Goal: Transaction & Acquisition: Purchase product/service

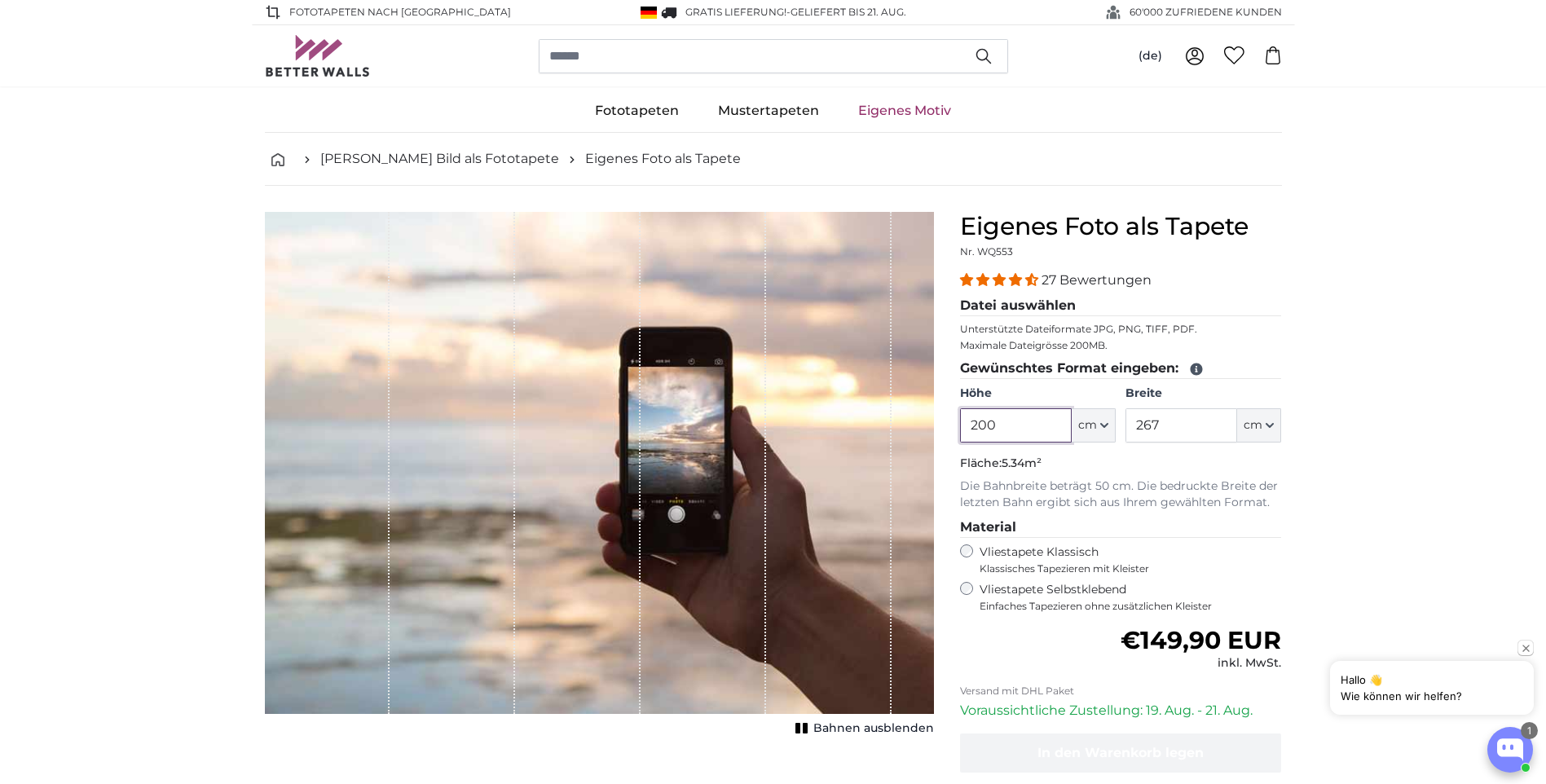
drag, startPoint x: 1003, startPoint y: 419, endPoint x: 919, endPoint y: 420, distance: 84.0
click at [919, 420] on product-detail "Abbrechen Bild zuschneiden Bahnen ausblenden Eigenes Foto als Tapete Nr. WQ553 …" at bounding box center [773, 539] width 1043 height 707
type input "312"
drag, startPoint x: 1178, startPoint y: 417, endPoint x: 1116, endPoint y: 418, distance: 62.0
click at [1116, 418] on div "Höhe 312 ft cm Centimeter (cm) Inches (inch) Feet (ft. in.) Breite 267 ft cm Ce…" at bounding box center [1121, 413] width 322 height 57
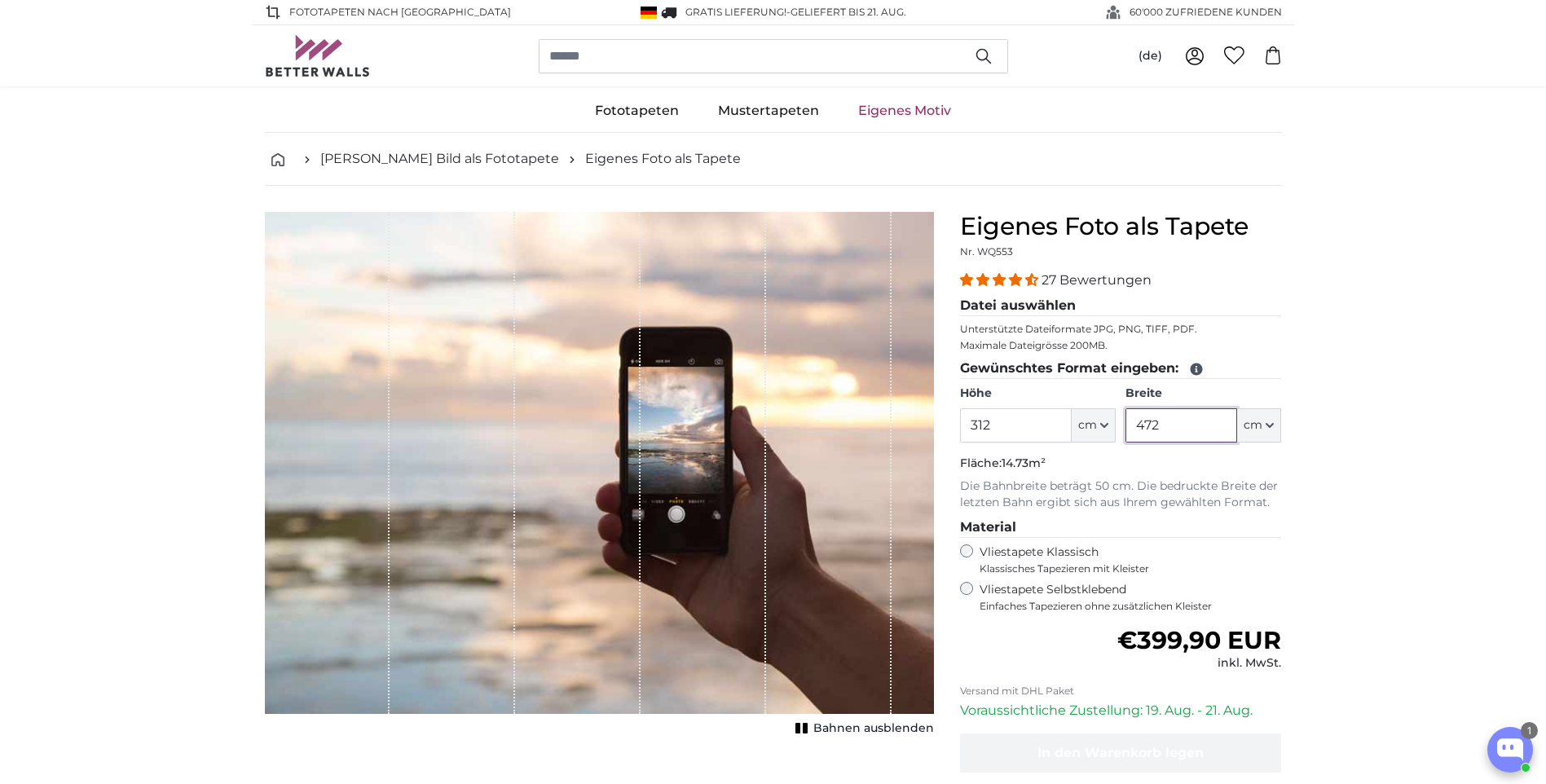
type input "472"
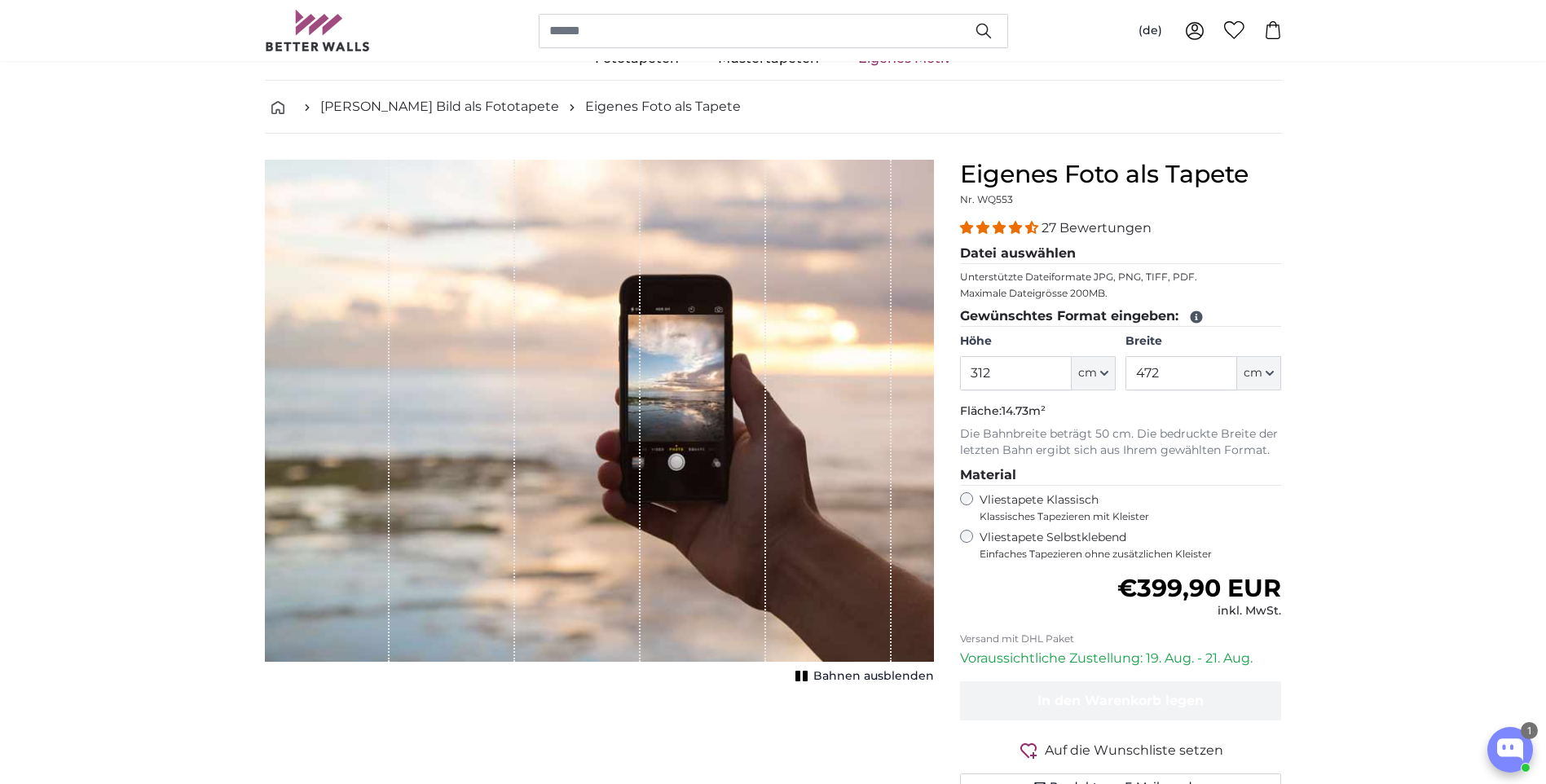
scroll to position [82, 0]
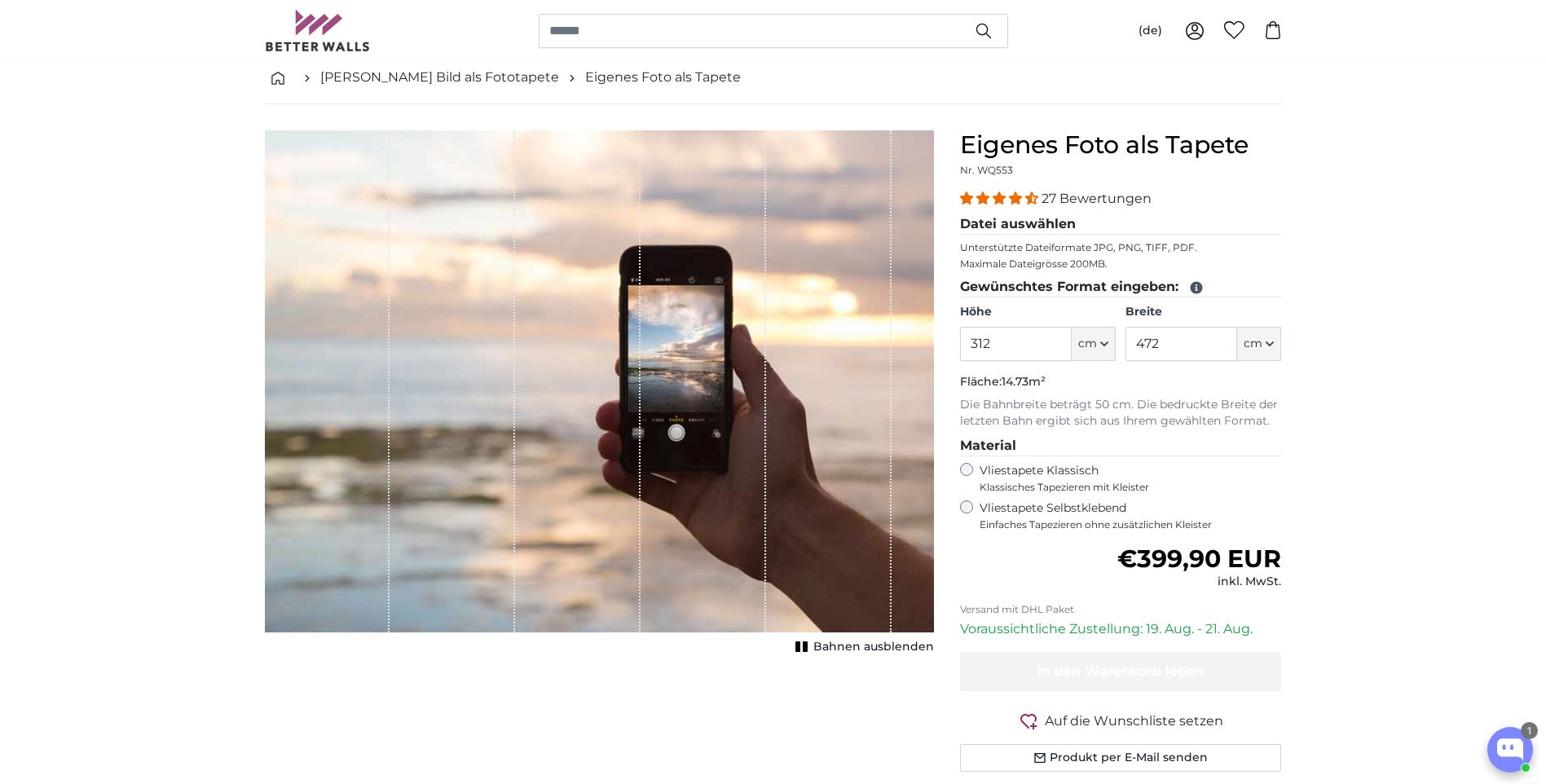
click at [1067, 507] on label "Vliestapete Selbstklebend Einfaches Tapezieren ohne zusätzlichen Kleister" at bounding box center [1131, 515] width 303 height 31
click at [1057, 475] on label "Vliestapete Klassisch Klassisches Tapezieren mit Kleister" at bounding box center [1124, 477] width 288 height 31
click at [1054, 506] on label "Vliestapete Selbstklebend Einfaches Tapezieren ohne zusätzlichen Kleister" at bounding box center [1131, 515] width 303 height 31
click at [1065, 462] on label "Vliestapete Klassisch Klassisches Tapezieren mit Kleister" at bounding box center [1124, 477] width 288 height 31
click at [1105, 502] on label "Vliestapete Selbstklebend Einfaches Tapezieren ohne zusätzlichen Kleister" at bounding box center [1131, 515] width 303 height 31
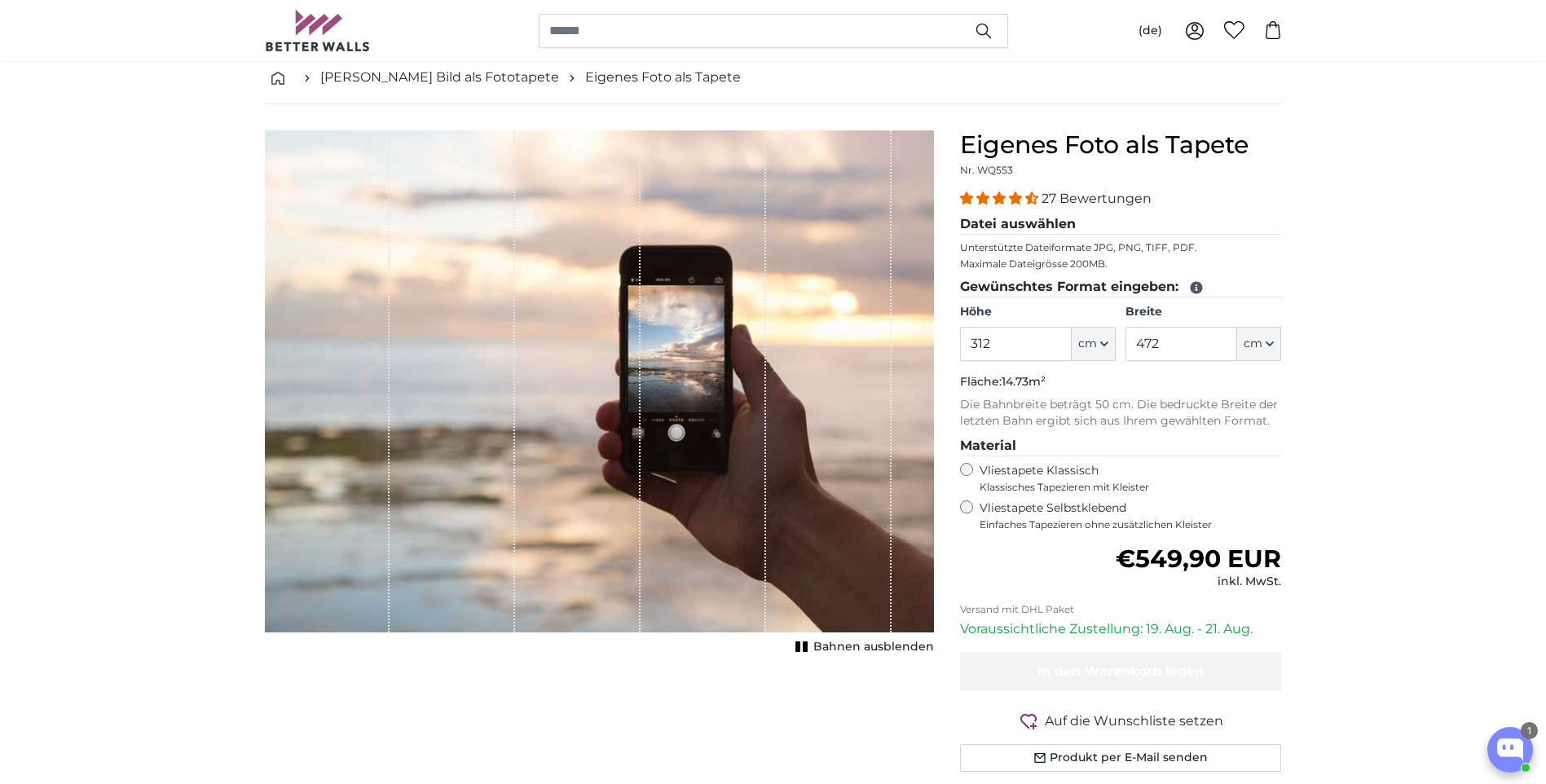
click at [1102, 493] on span "Klassisches Tapezieren mit Kleister" at bounding box center [1124, 487] width 288 height 13
click at [1083, 514] on label "Vliestapete Selbstklebend Einfaches Tapezieren ohne zusätzlichen Kleister" at bounding box center [1131, 515] width 303 height 31
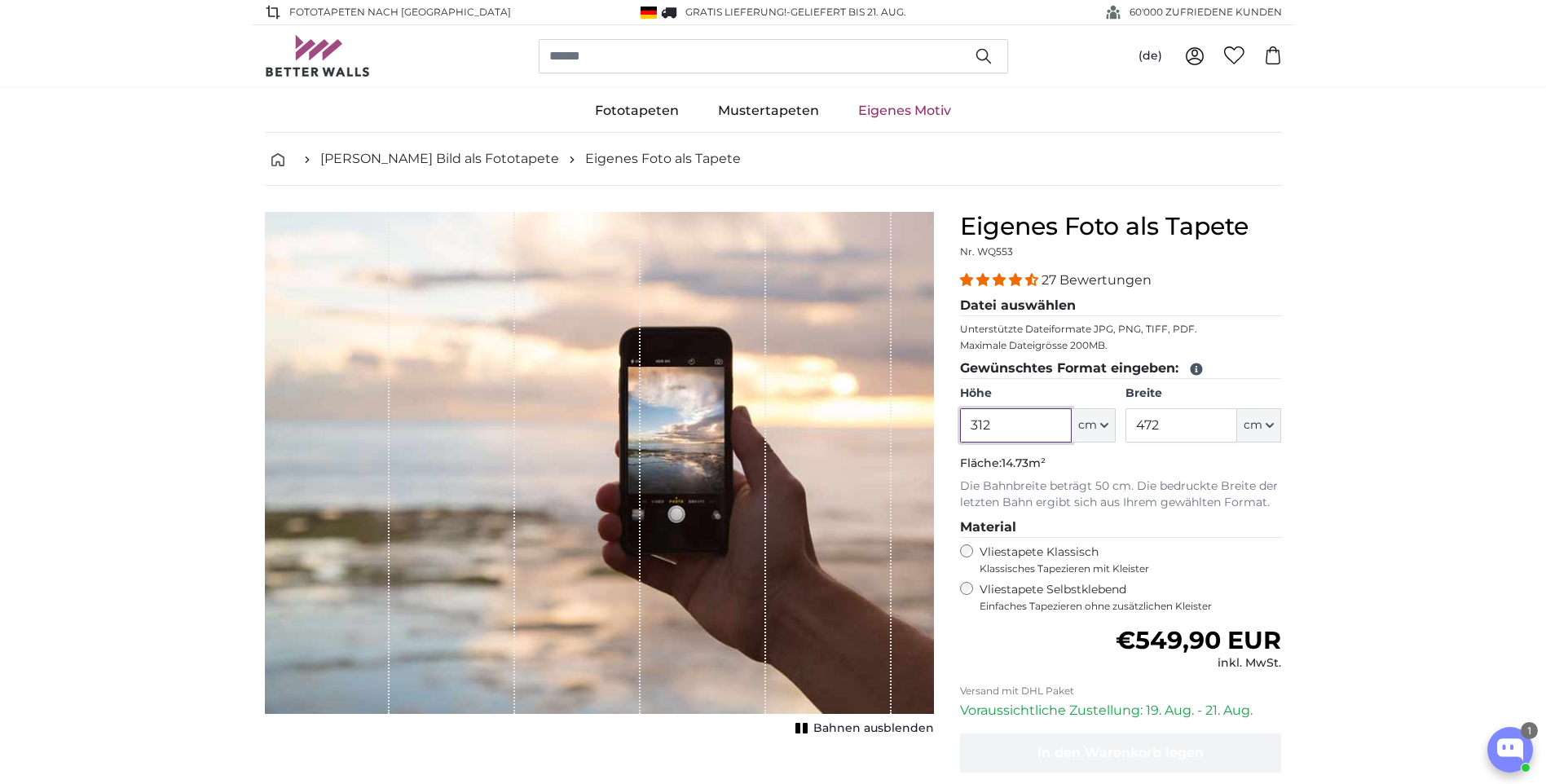
drag, startPoint x: 1020, startPoint y: 417, endPoint x: 929, endPoint y: 419, distance: 91.0
click at [929, 419] on product-detail "Abbrechen Bild zuschneiden Bahnen ausblenden Eigenes Foto als Tapete Nr. WQ553 …" at bounding box center [773, 539] width 1043 height 707
type input "318"
drag, startPoint x: 1174, startPoint y: 425, endPoint x: 1119, endPoint y: 421, distance: 55.1
click at [1119, 421] on div "Höhe 318 ft cm Centimeter (cm) Inches (inch) Feet (ft. in.) Breite 472 ft cm Ce…" at bounding box center [1121, 413] width 322 height 57
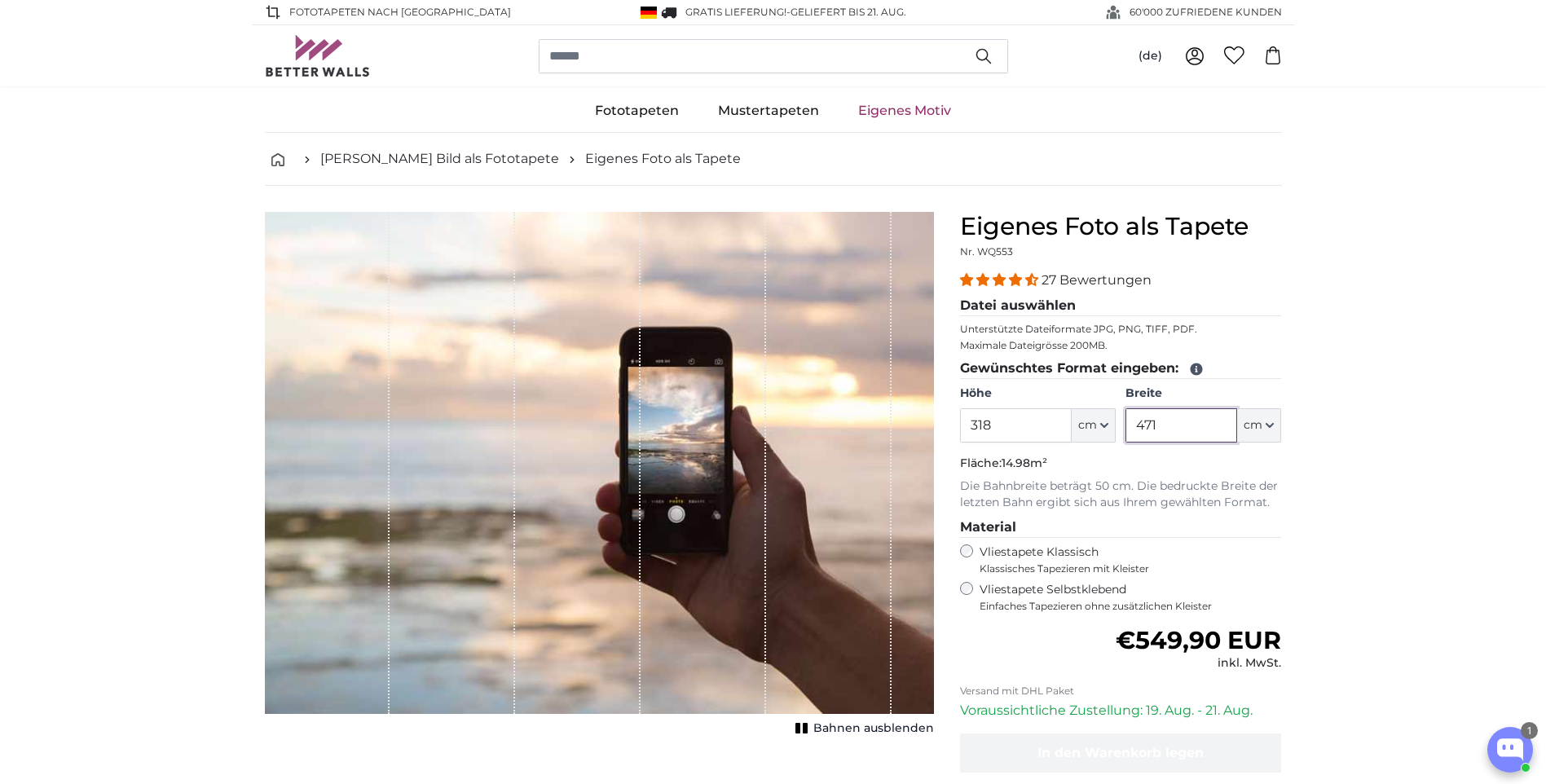
click at [1167, 424] on input "471" at bounding box center [1181, 425] width 112 height 34
type input "472"
click at [1149, 513] on div "27 Bewertungen Datei auswählen Unterstützte Dateiformate JPG, PNG, TIFF, PDF. M…" at bounding box center [1121, 441] width 322 height 342
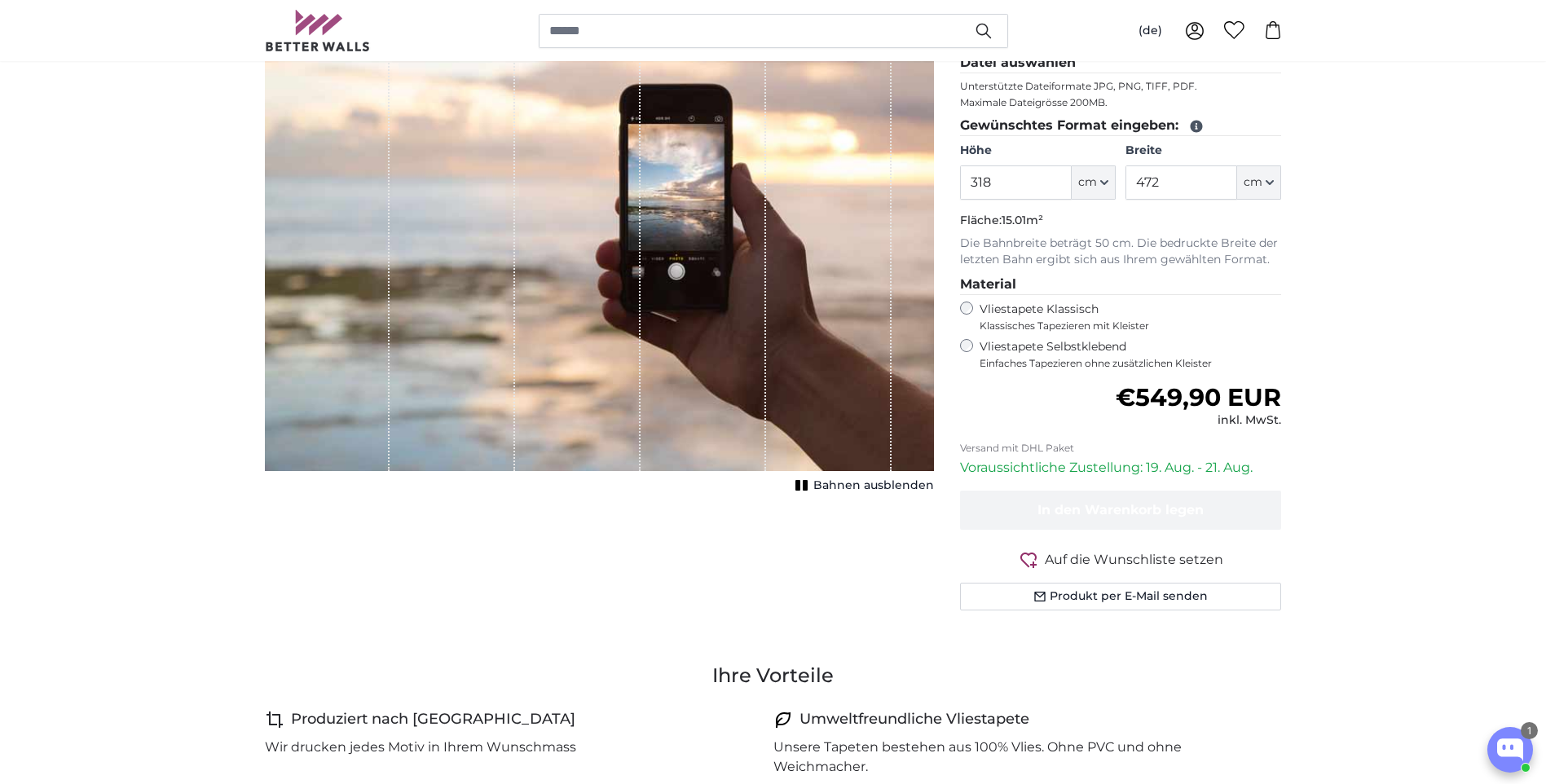
scroll to position [244, 0]
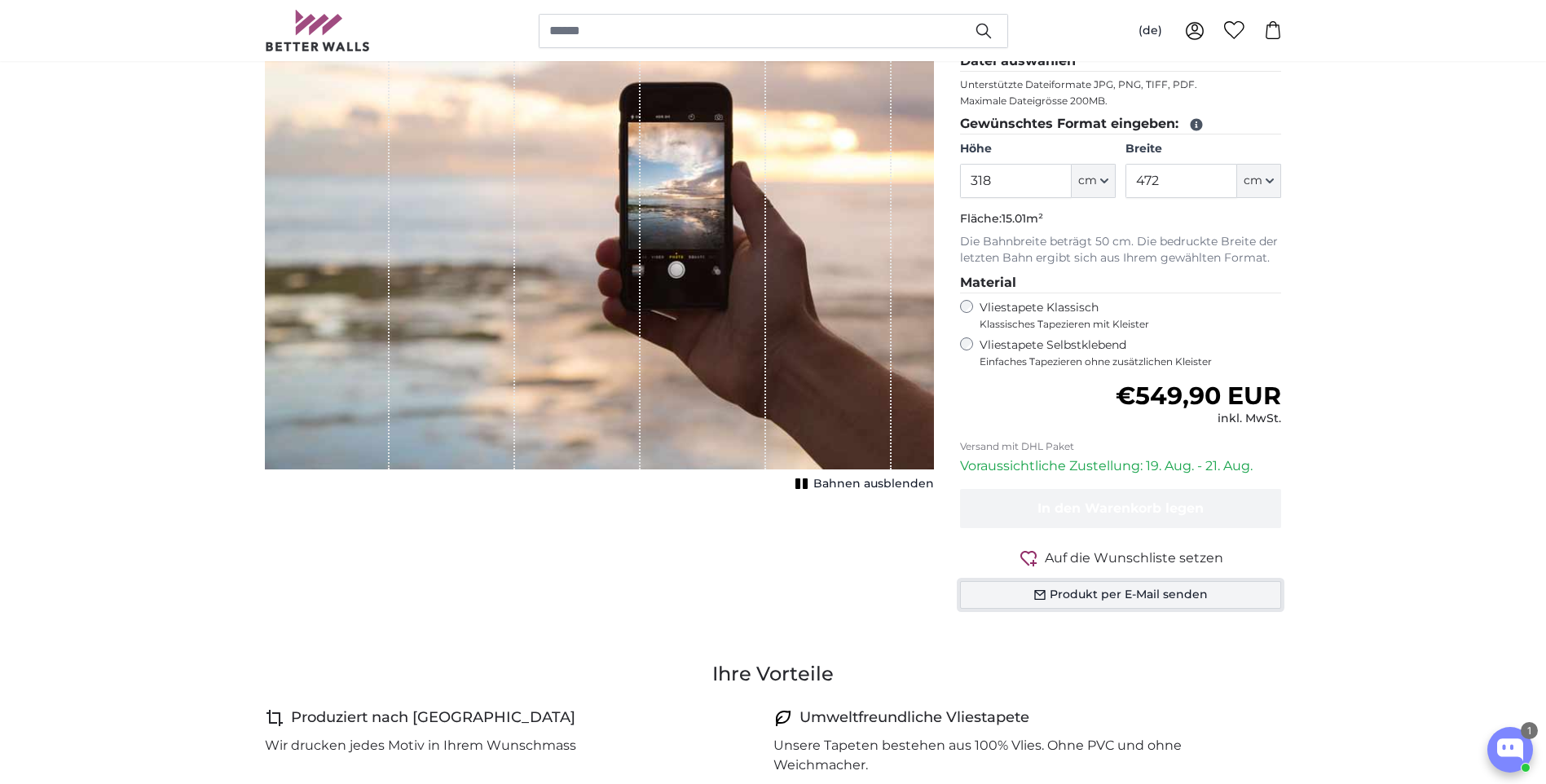
click at [1174, 591] on button "Produkt per E-Mail senden" at bounding box center [1121, 595] width 322 height 28
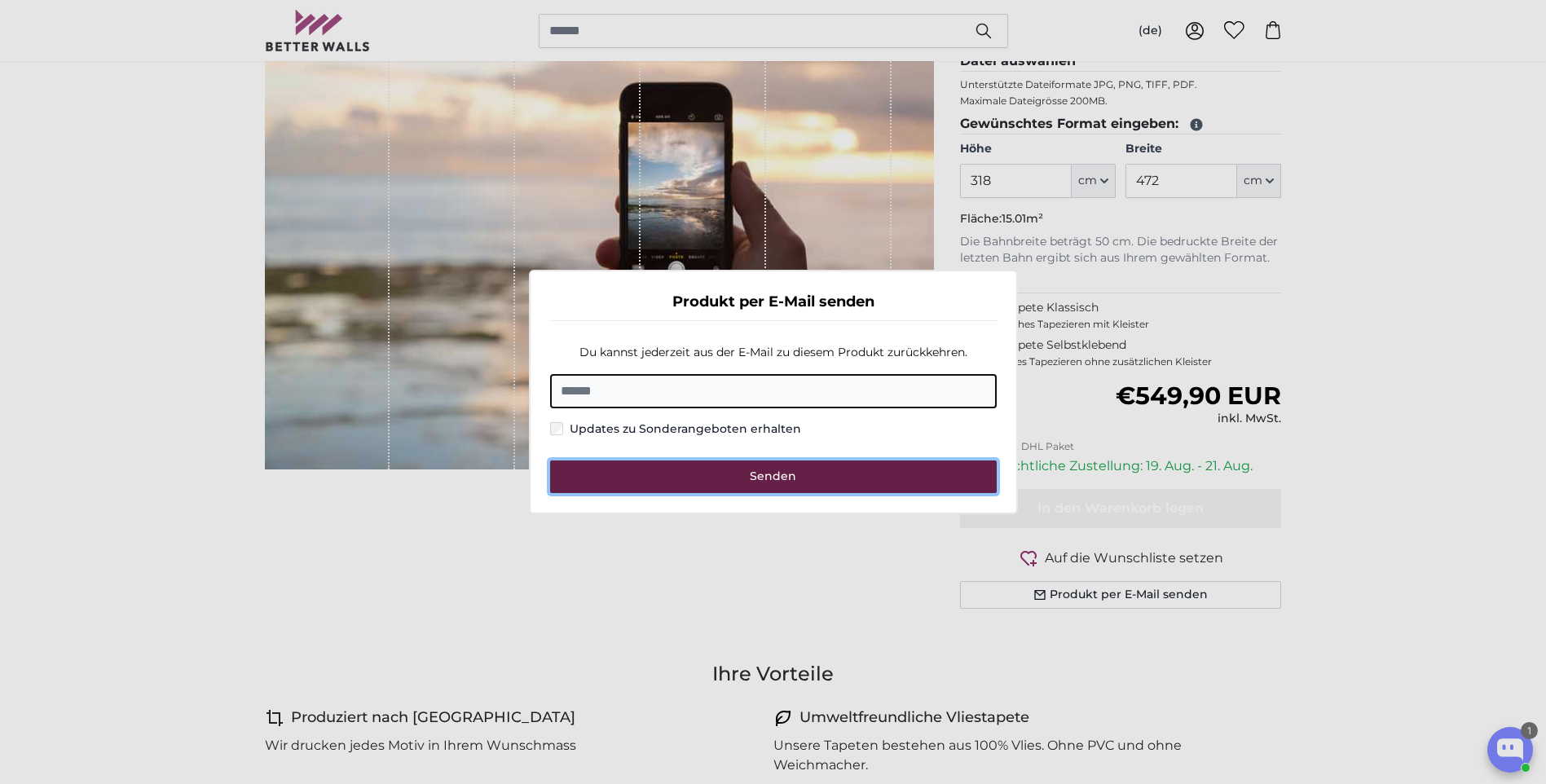
click at [864, 469] on button "Senden" at bounding box center [774, 476] width 447 height 33
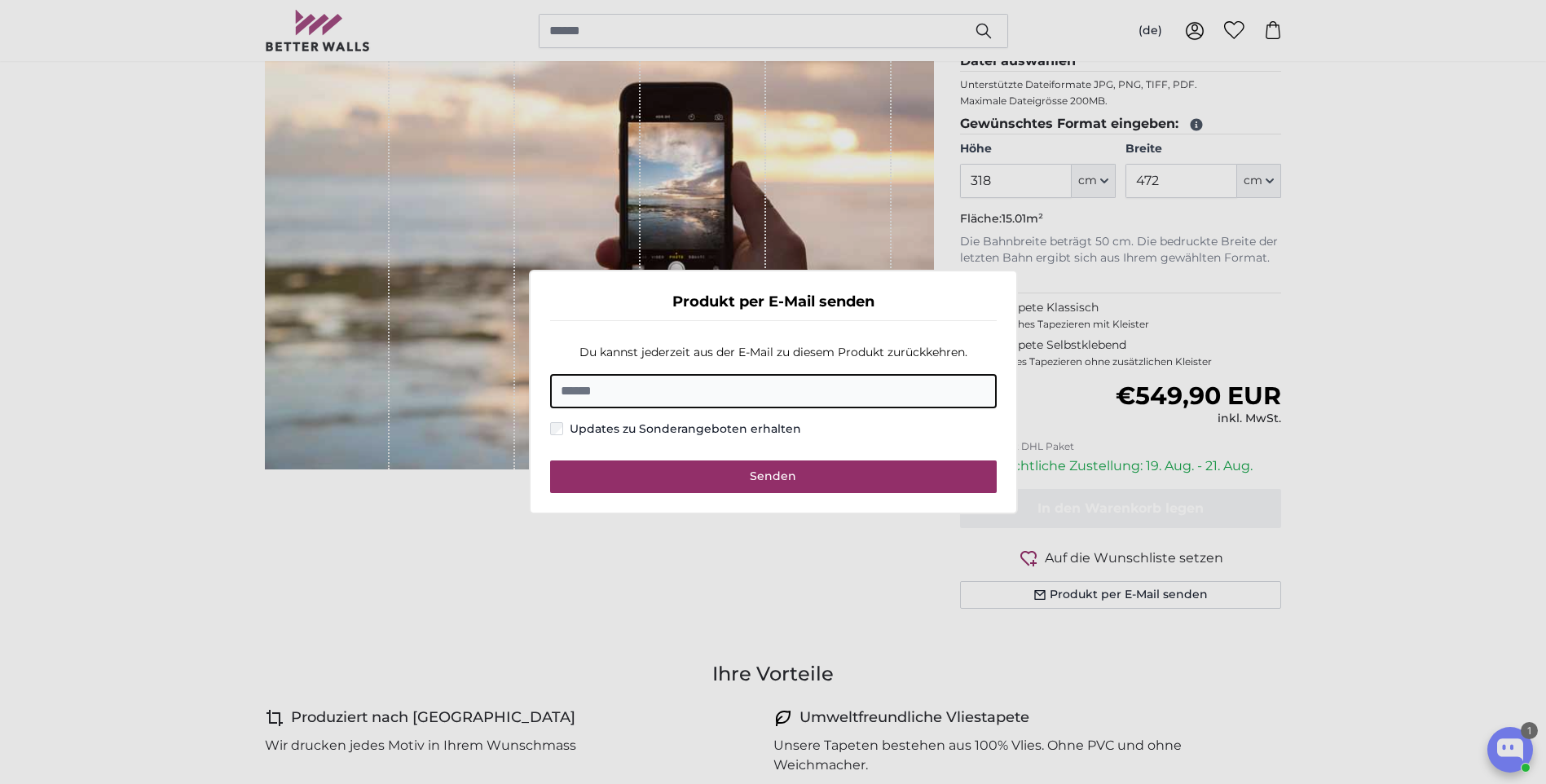
drag, startPoint x: 607, startPoint y: 531, endPoint x: 613, endPoint y: 491, distance: 40.4
click at [607, 514] on dialog "Produkt per E-Mail senden Du kannst jederzeit aus der E-Mail zu diesem Produkt …" at bounding box center [774, 392] width 489 height 244
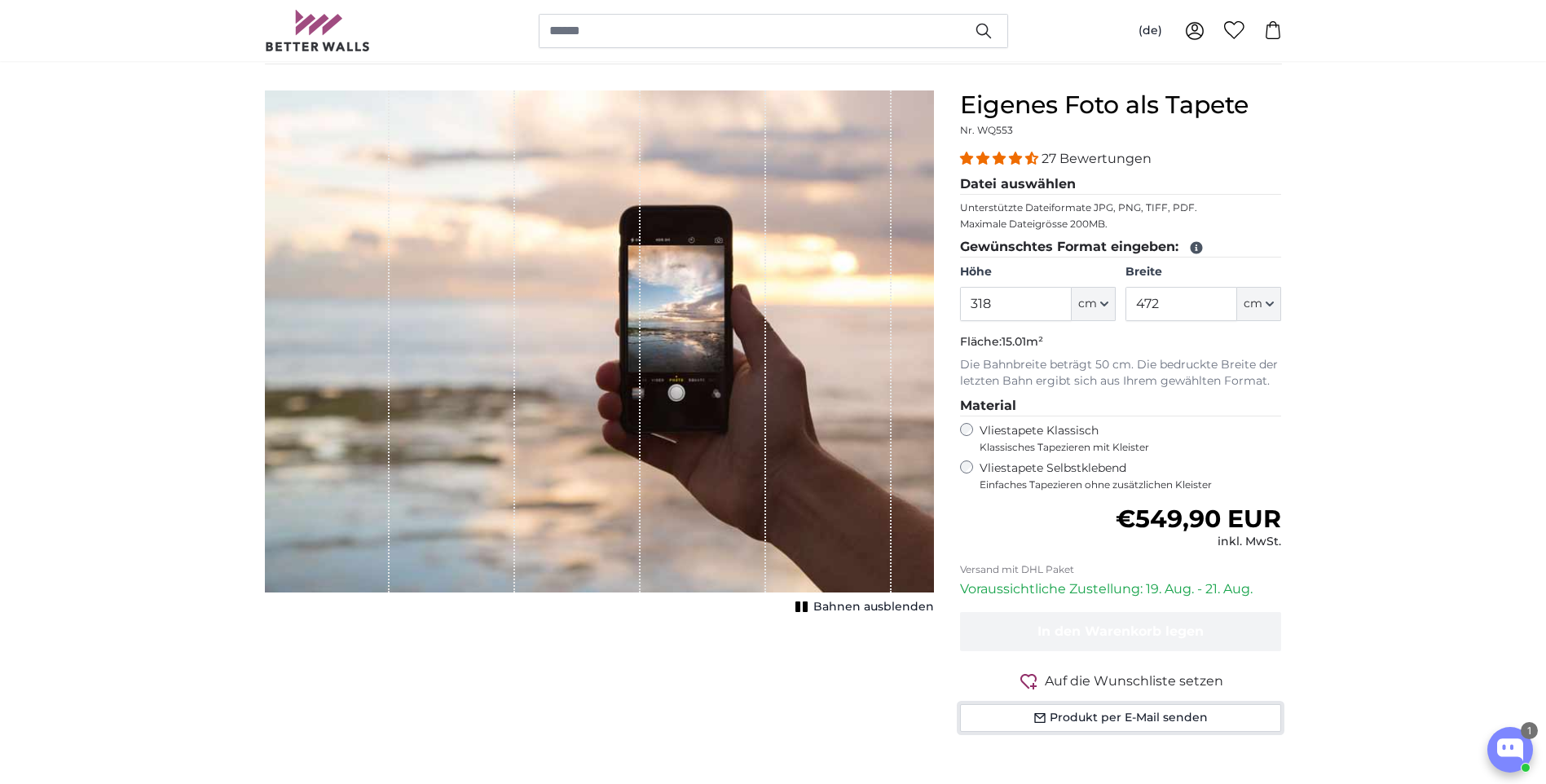
scroll to position [326, 0]
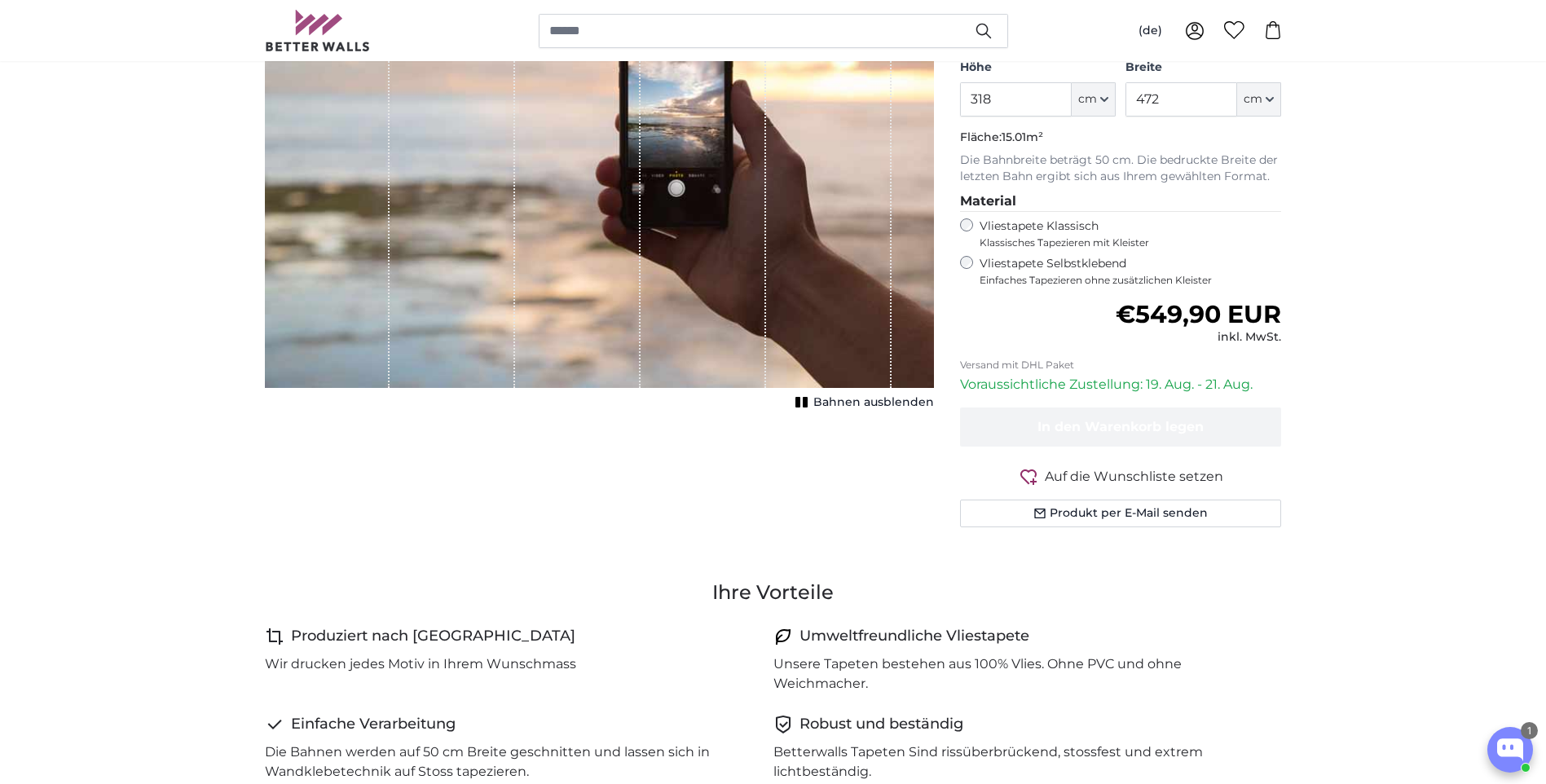
click at [1171, 481] on span "Auf die Wunschliste setzen" at bounding box center [1134, 476] width 179 height 19
click at [1102, 355] on form "27 Bewertungen Datei auswählen Unterstützte Dateiformate JPG, PNG, TIFF, PDF. M…" at bounding box center [1121, 236] width 322 height 583
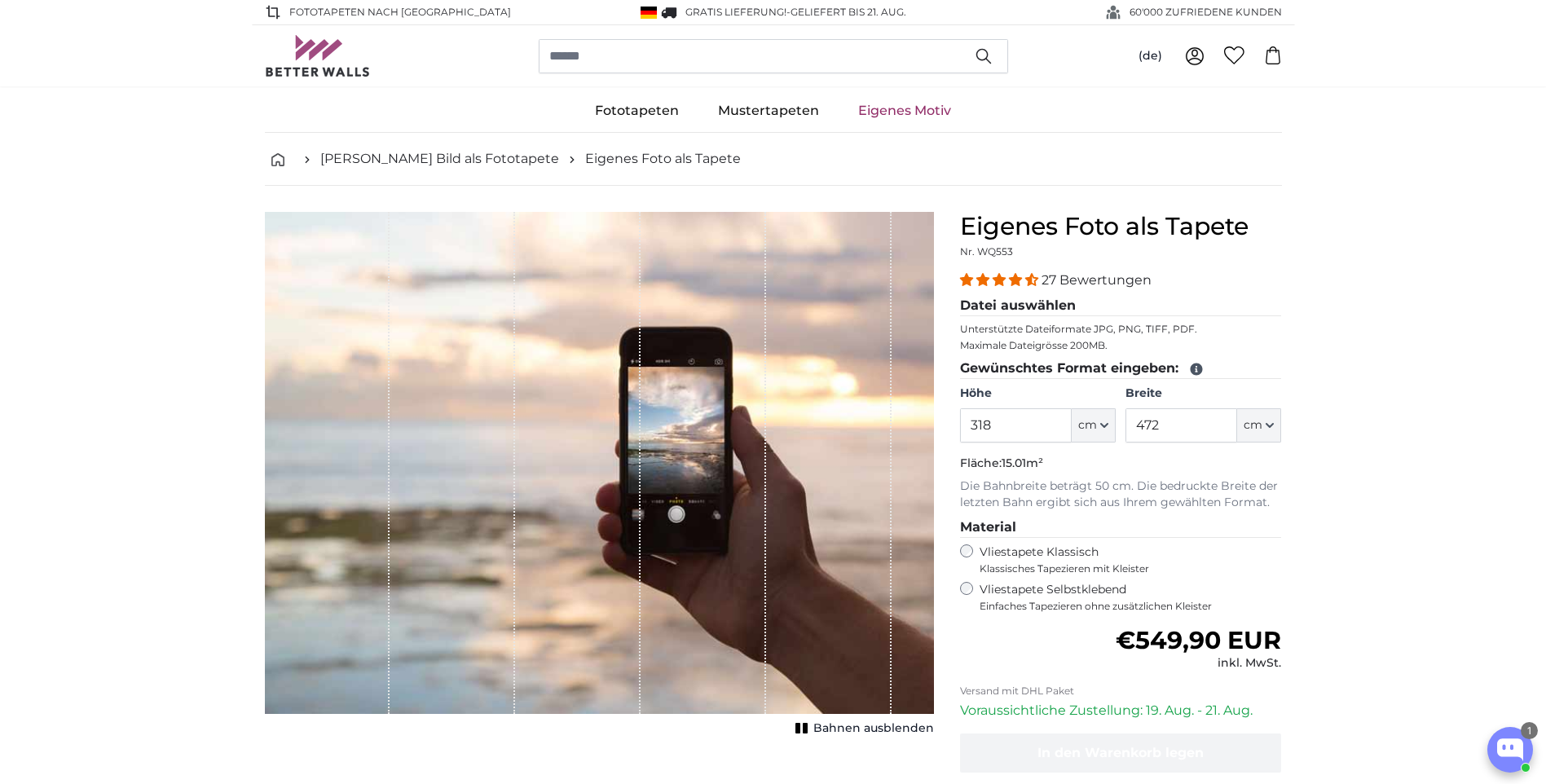
scroll to position [244, 0]
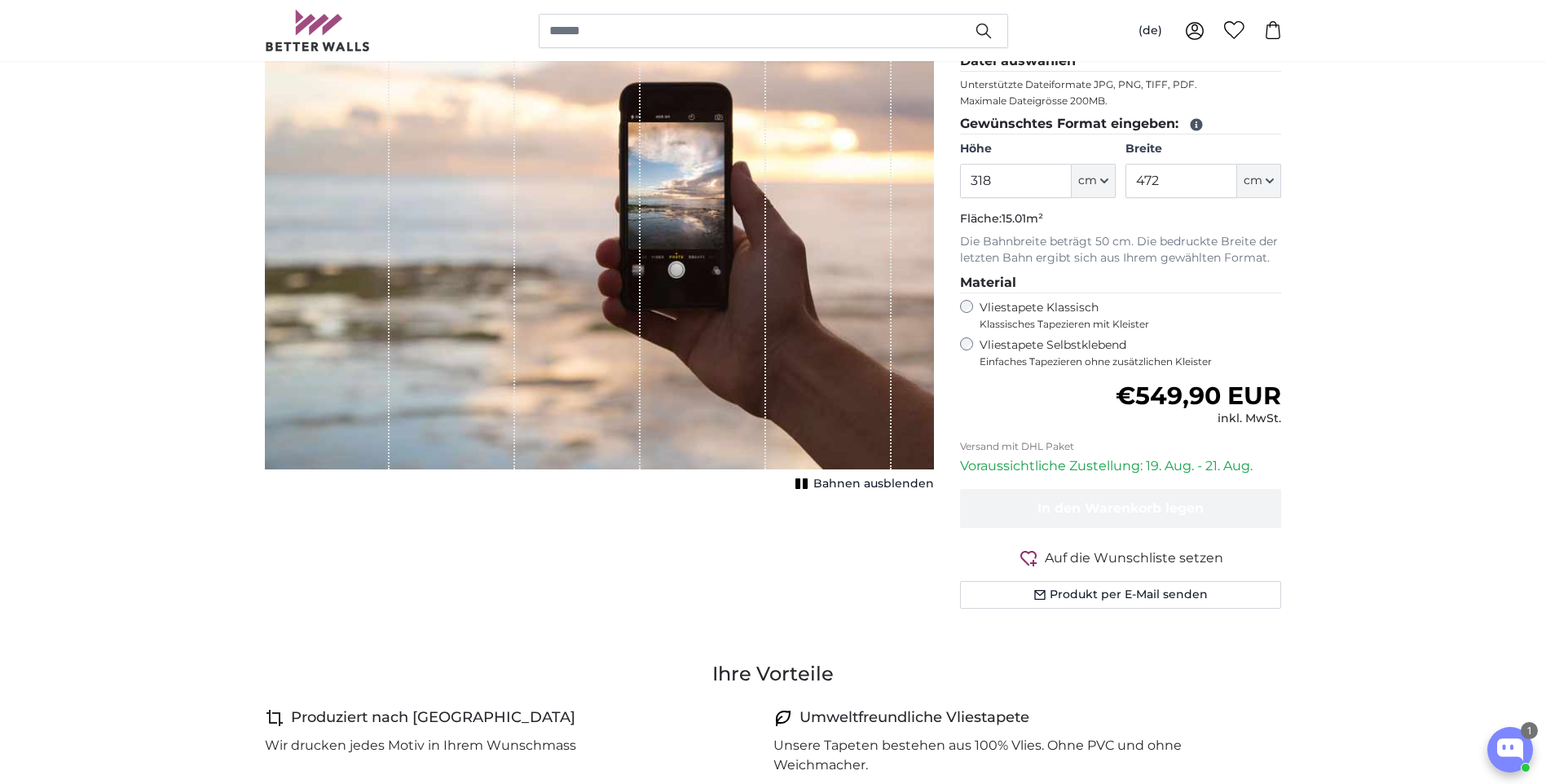
click at [655, 359] on div "1 of 1" at bounding box center [704, 218] width 126 height 502
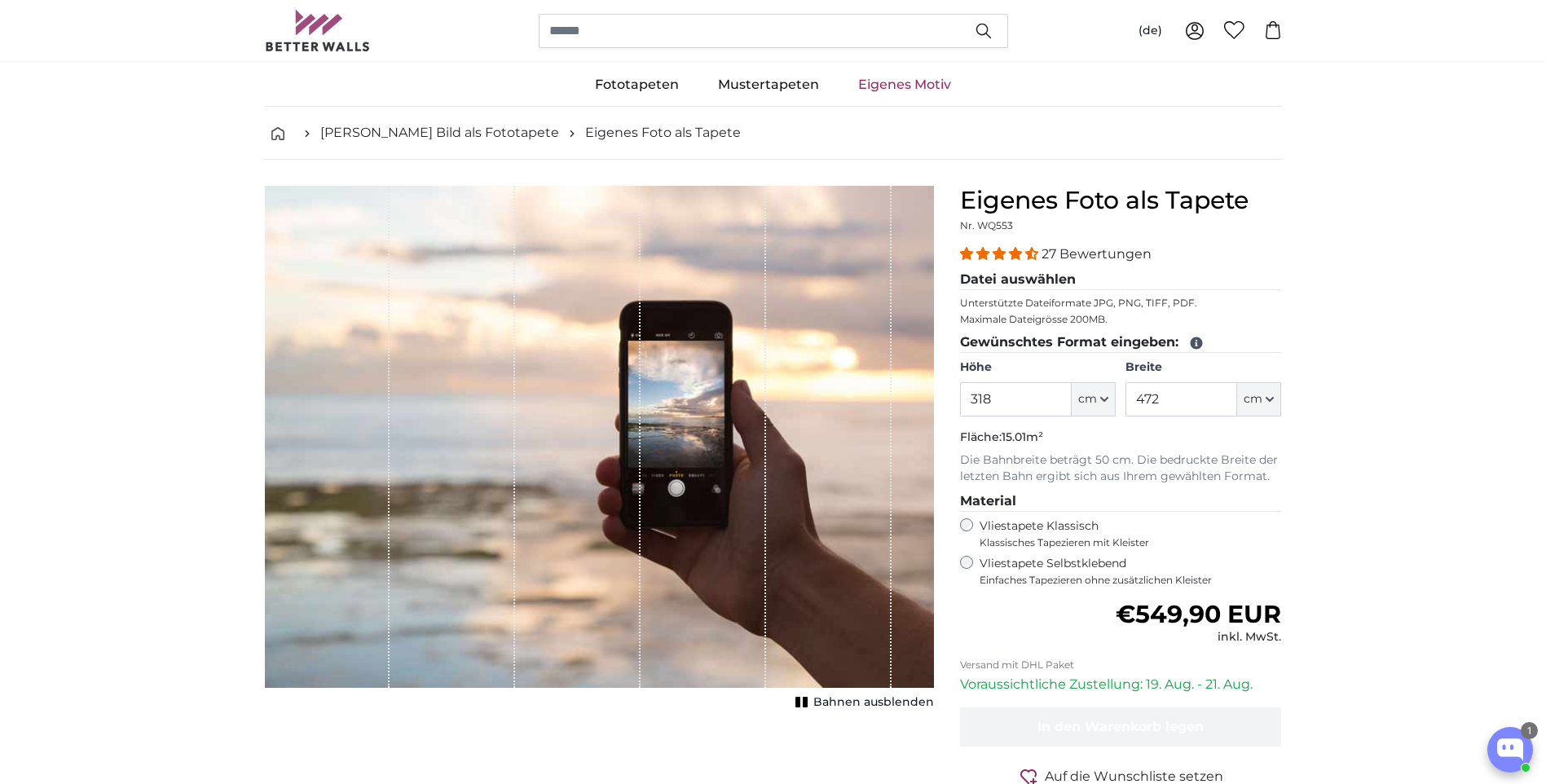
scroll to position [0, 0]
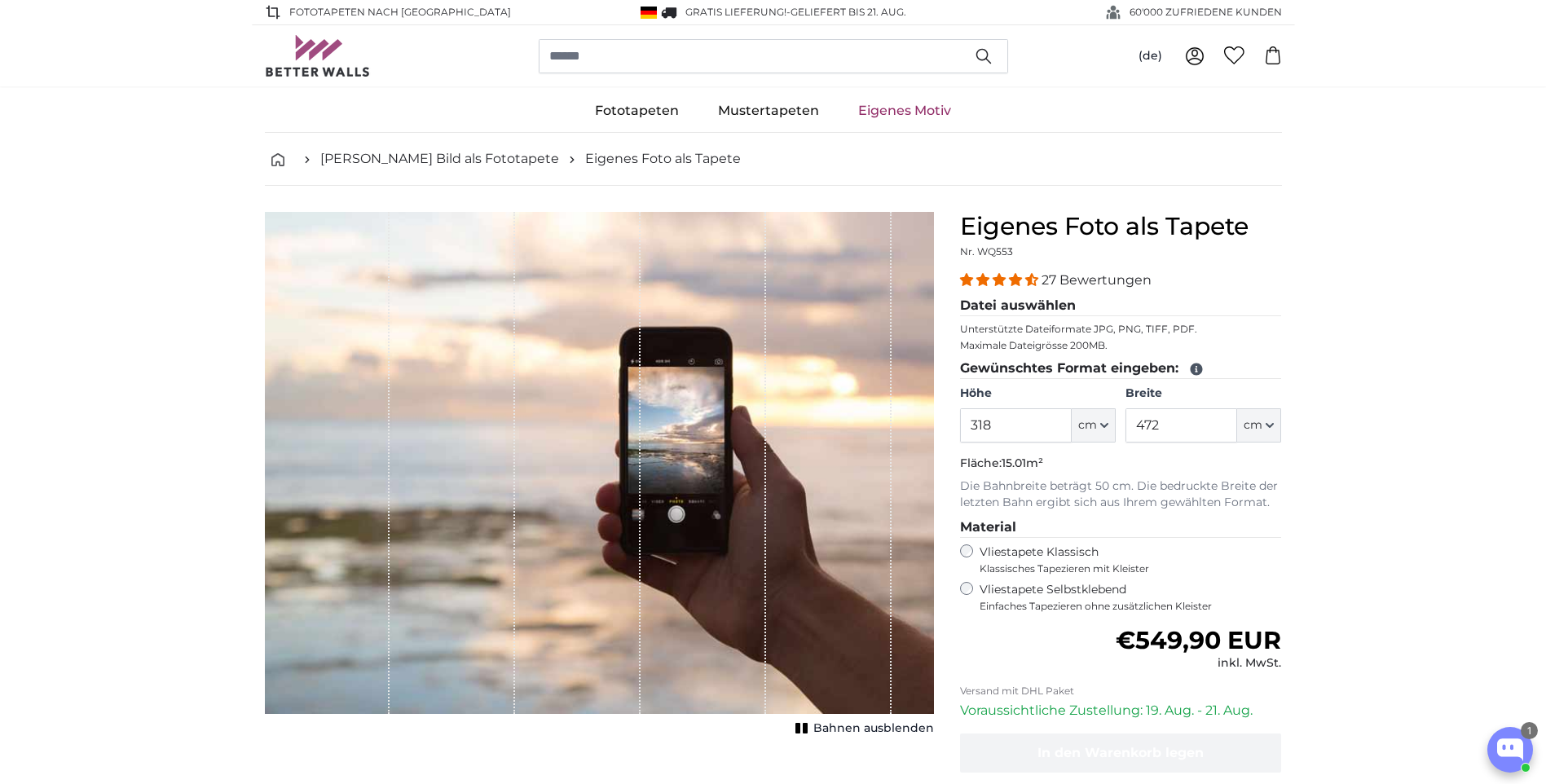
click at [1118, 362] on legend "Gewünschtes Format eingeben:" at bounding box center [1121, 368] width 322 height 20
click at [1118, 369] on legend "Gewünschtes Format eingeben:" at bounding box center [1121, 368] width 322 height 20
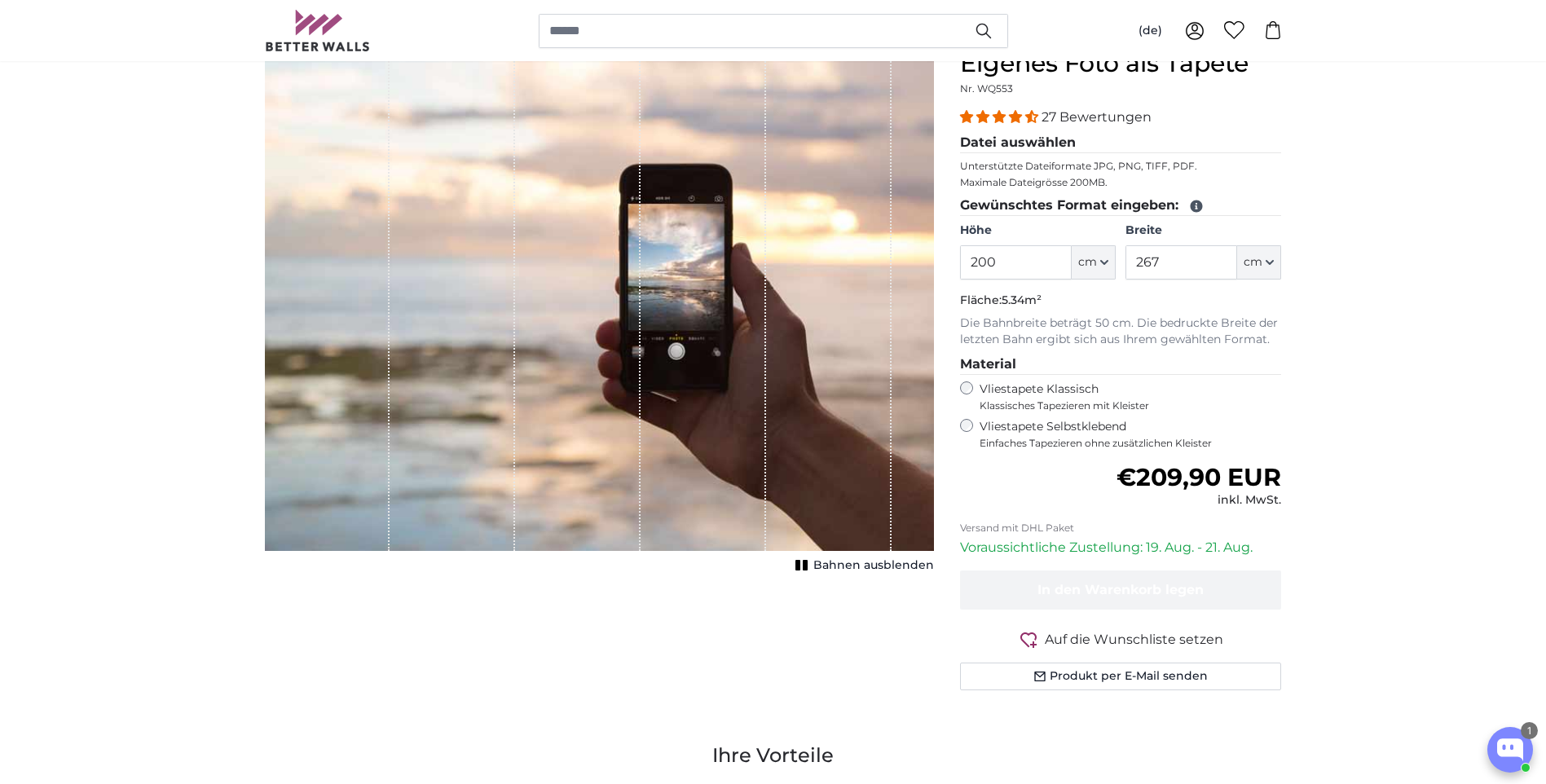
scroll to position [82, 0]
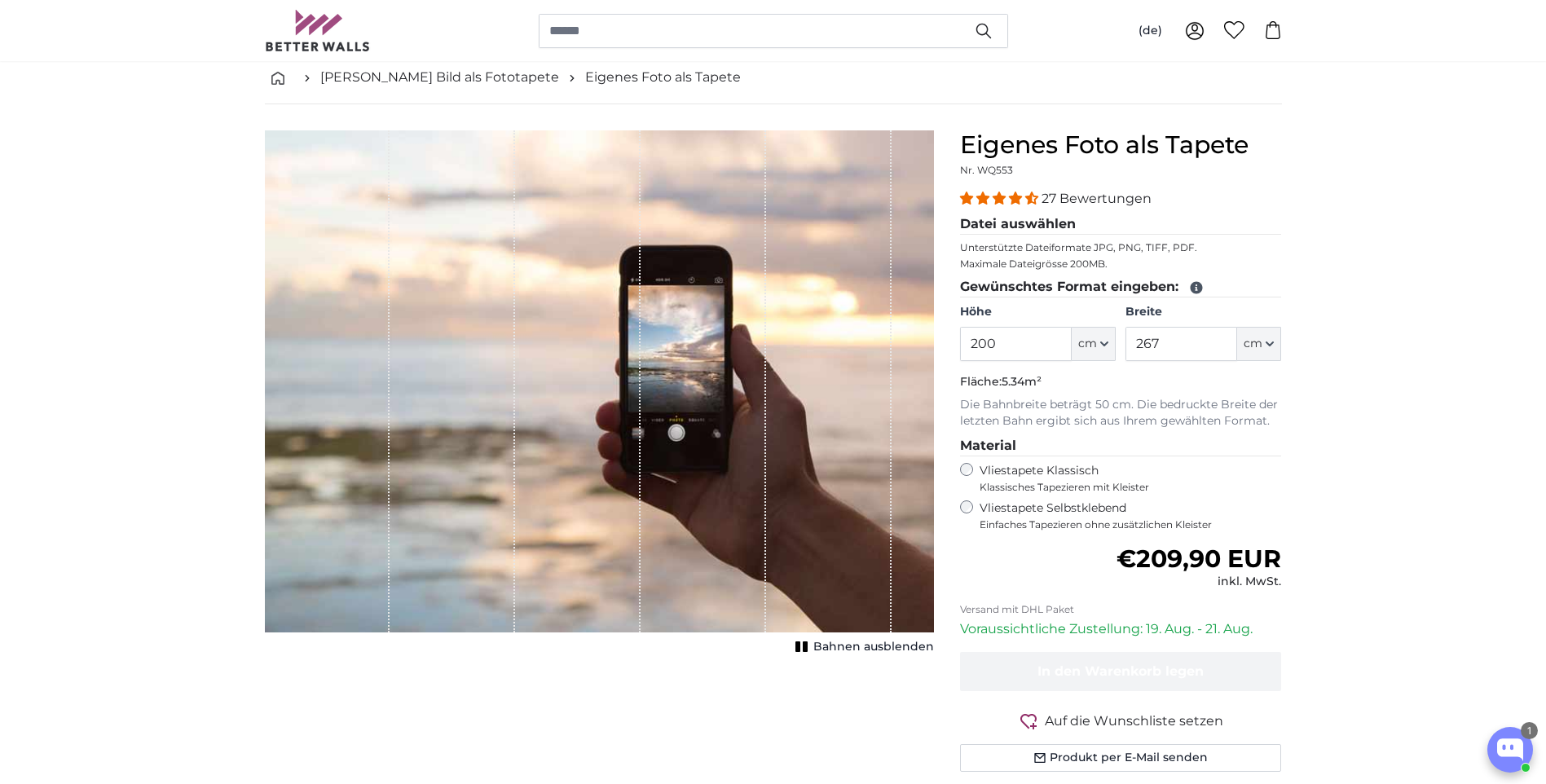
drag, startPoint x: 1020, startPoint y: 341, endPoint x: 850, endPoint y: 351, distance: 170.3
click at [871, 350] on product-detail "Abbrechen Bild zuschneiden Bahnen ausblenden Eigenes Foto als Tapete Nr. WQ553 …" at bounding box center [773, 458] width 1043 height 707
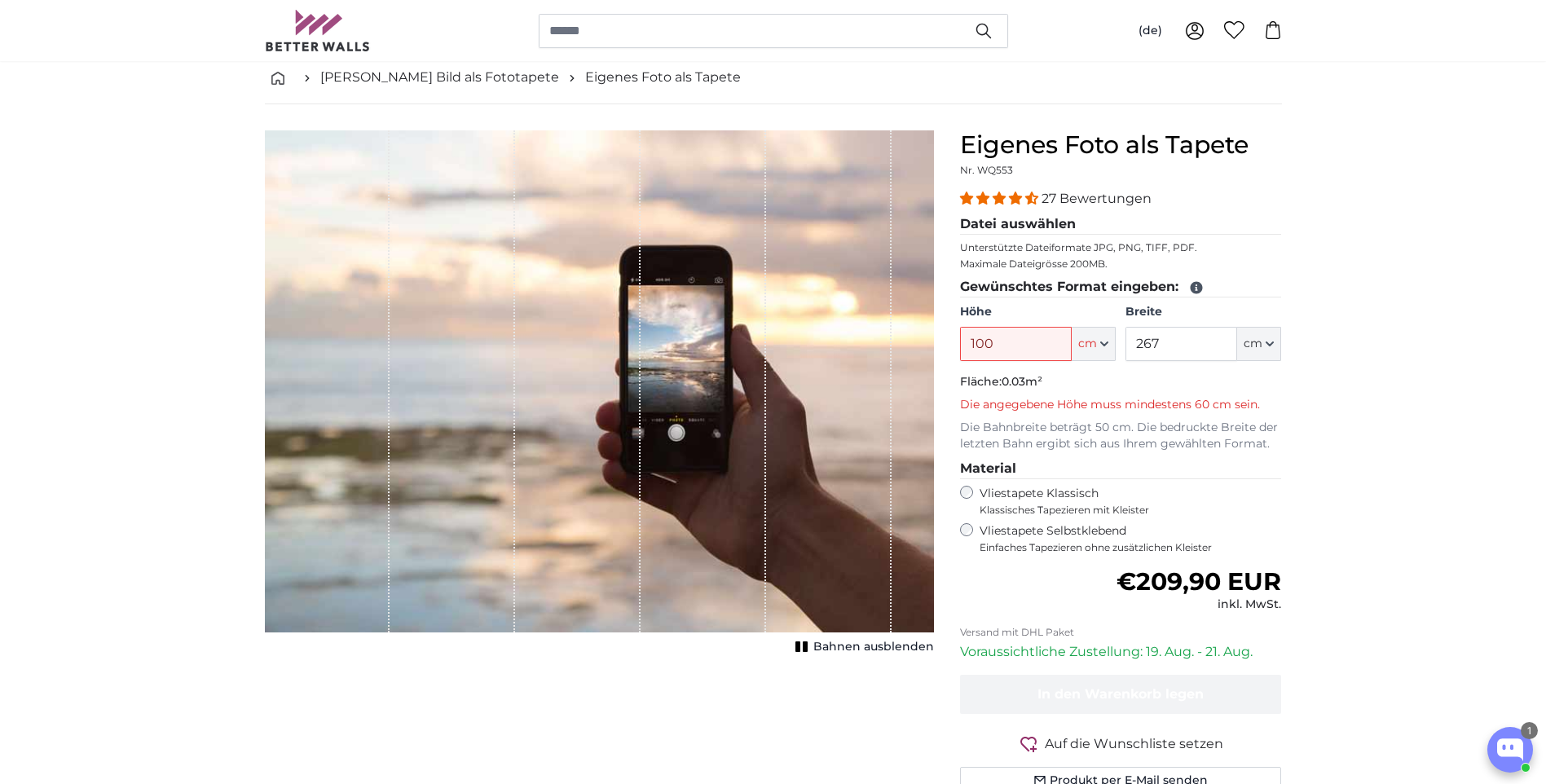
type input "100"
drag, startPoint x: 1178, startPoint y: 344, endPoint x: 1098, endPoint y: 341, distance: 80.1
click at [1101, 341] on div "Höhe 100 ft cm Centimeter (cm) Inches (inch) Feet (ft. in.) Breite 267 ft cm Ce…" at bounding box center [1121, 332] width 322 height 57
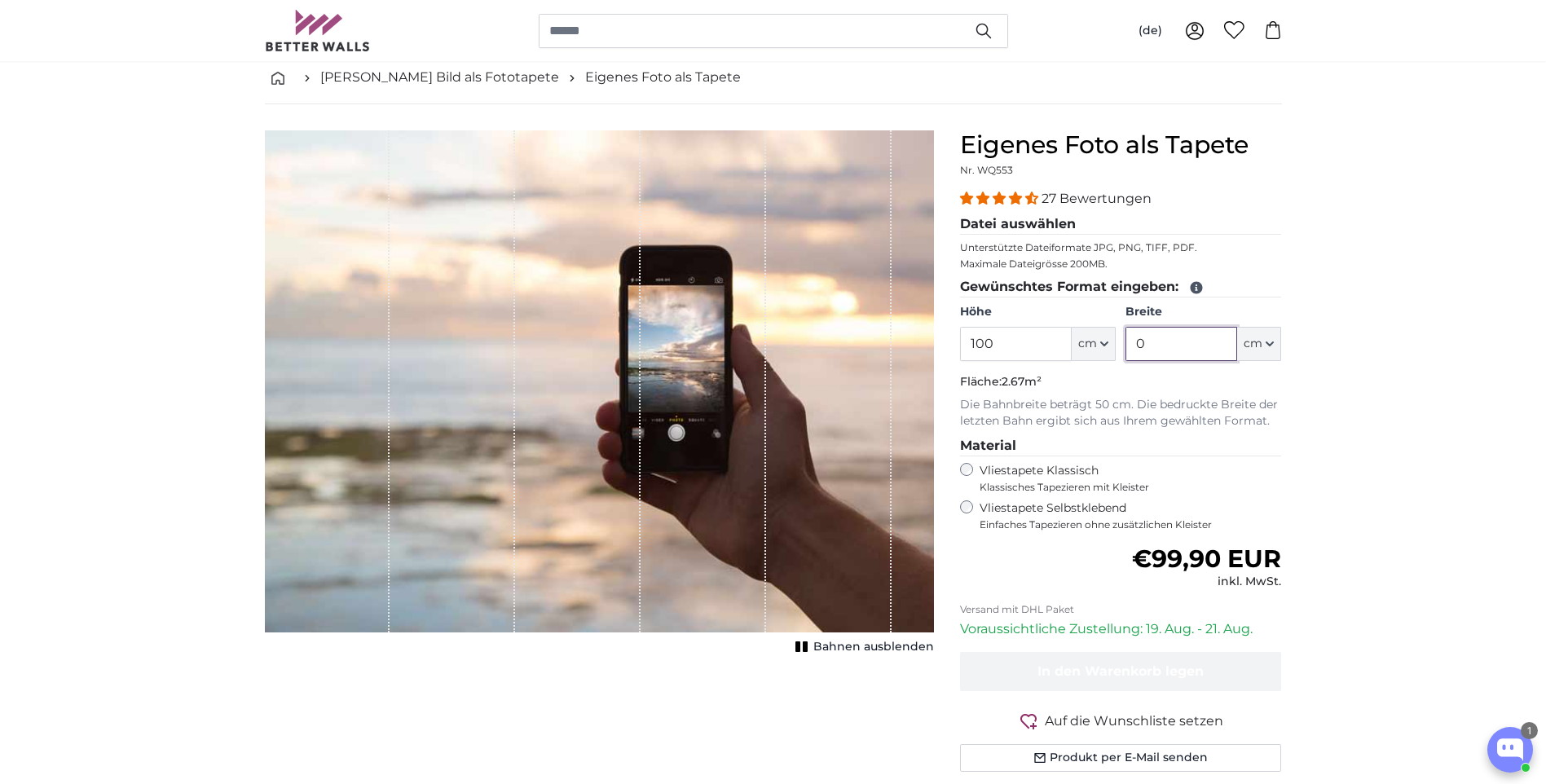
drag, startPoint x: 1156, startPoint y: 344, endPoint x: 1081, endPoint y: 348, distance: 75.1
click at [1090, 346] on div "Höhe 100 ft cm Centimeter (cm) Inches (inch) Feet (ft. in.) Breite 0 ft cm Cent…" at bounding box center [1121, 332] width 322 height 57
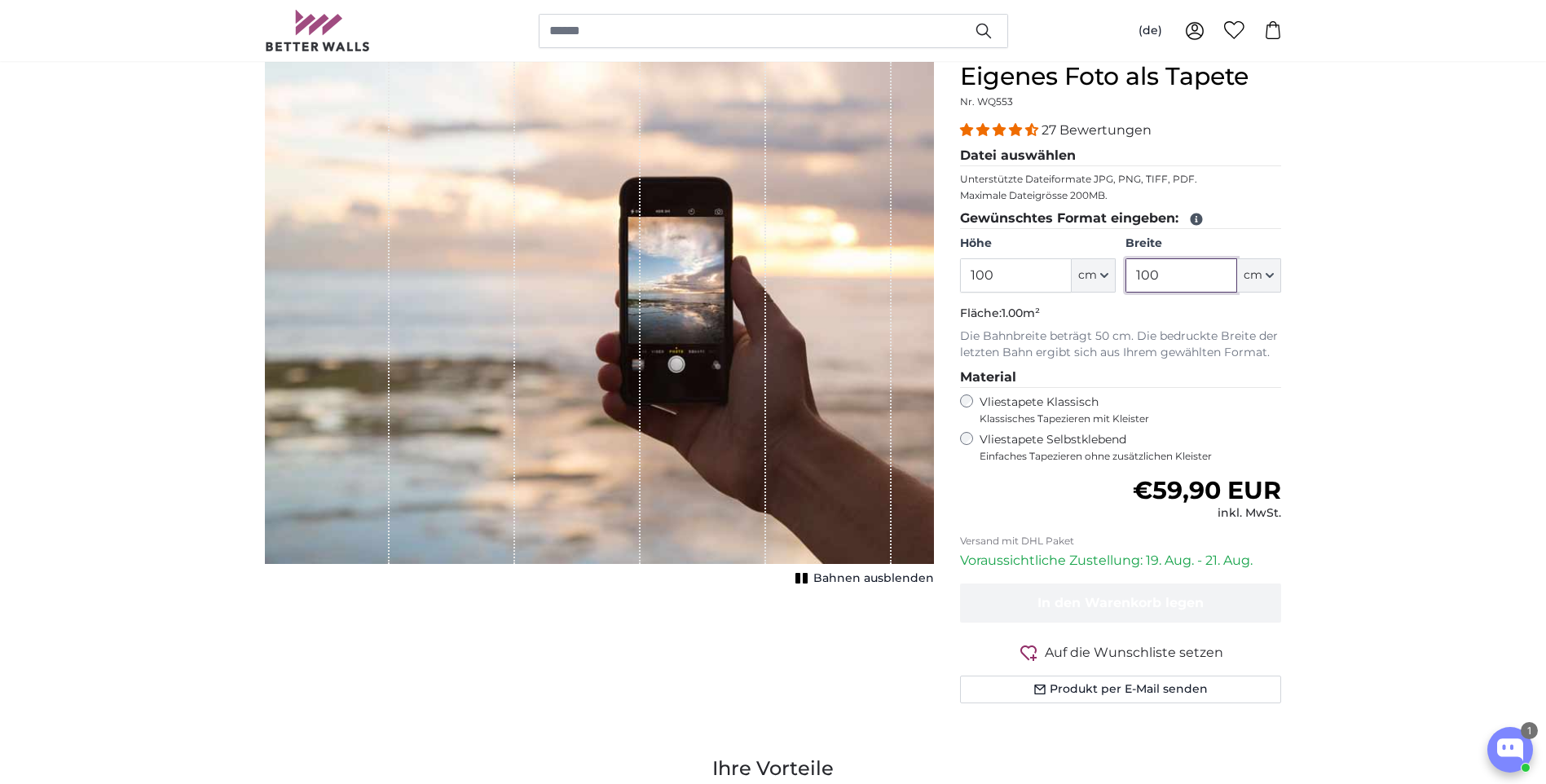
scroll to position [244, 0]
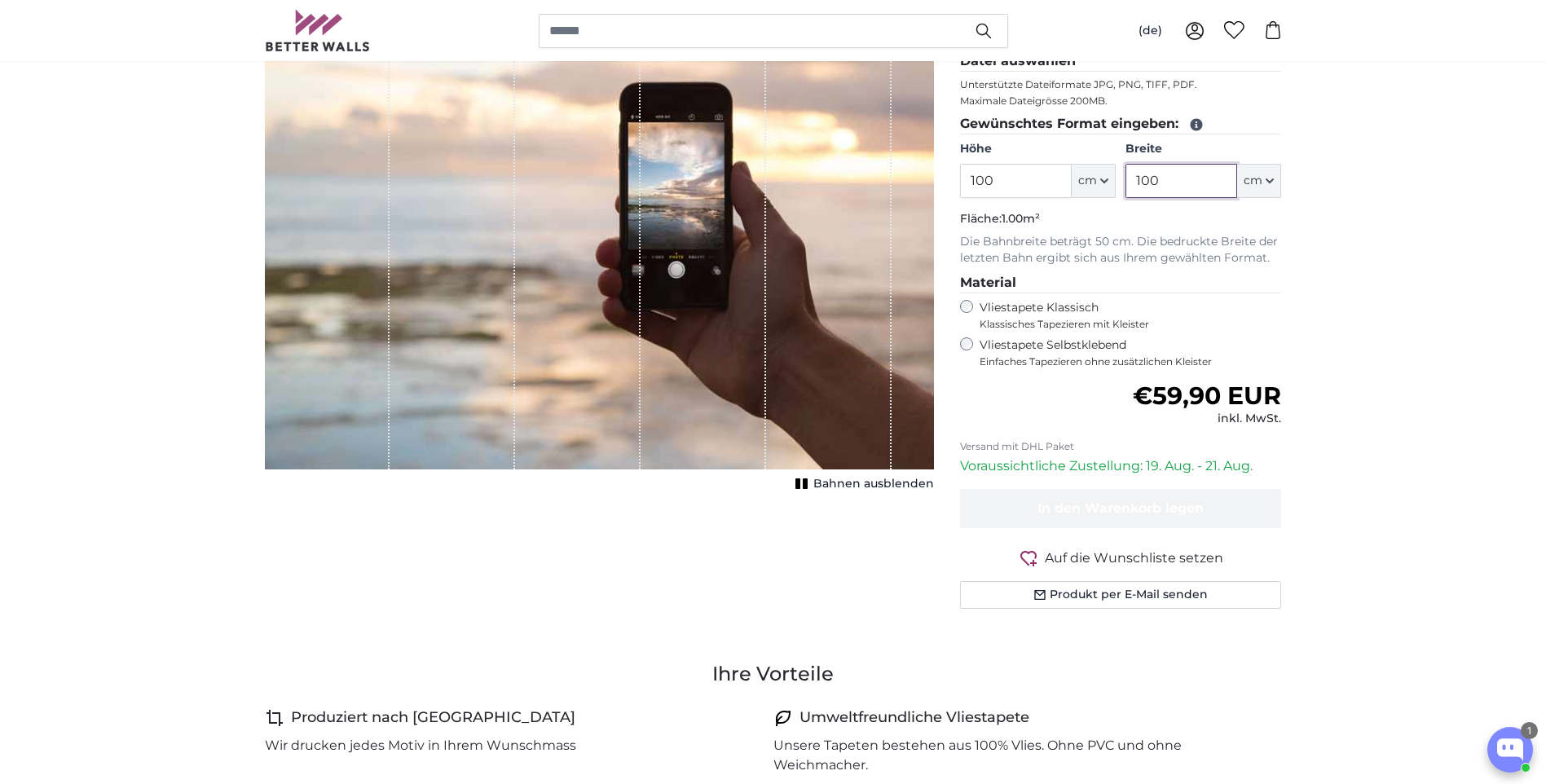
type input "100"
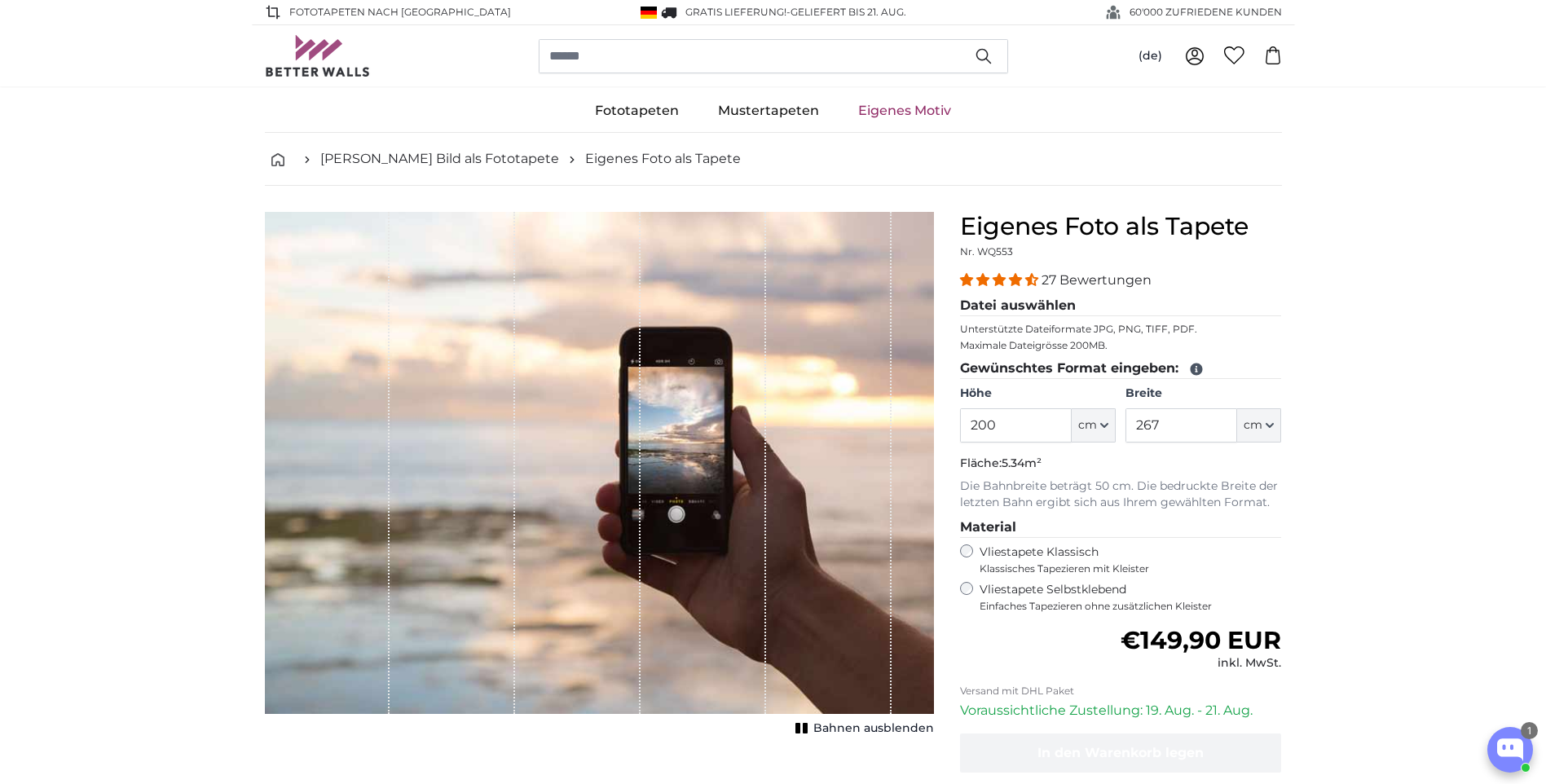
drag, startPoint x: 1017, startPoint y: 428, endPoint x: 926, endPoint y: 417, distance: 91.7
click at [926, 417] on product-detail "Abbrechen Bild zuschneiden Bahnen ausblenden Eigenes Foto als Tapete Nr. WQ553 …" at bounding box center [773, 539] width 1043 height 707
type input "318"
drag, startPoint x: 1181, startPoint y: 427, endPoint x: 1036, endPoint y: 397, distance: 148.1
click at [1041, 398] on div "Höhe 318 ft cm Centimeter (cm) Inches (inch) Feet (ft. in.) Breite 267 ft cm Ce…" at bounding box center [1121, 413] width 322 height 57
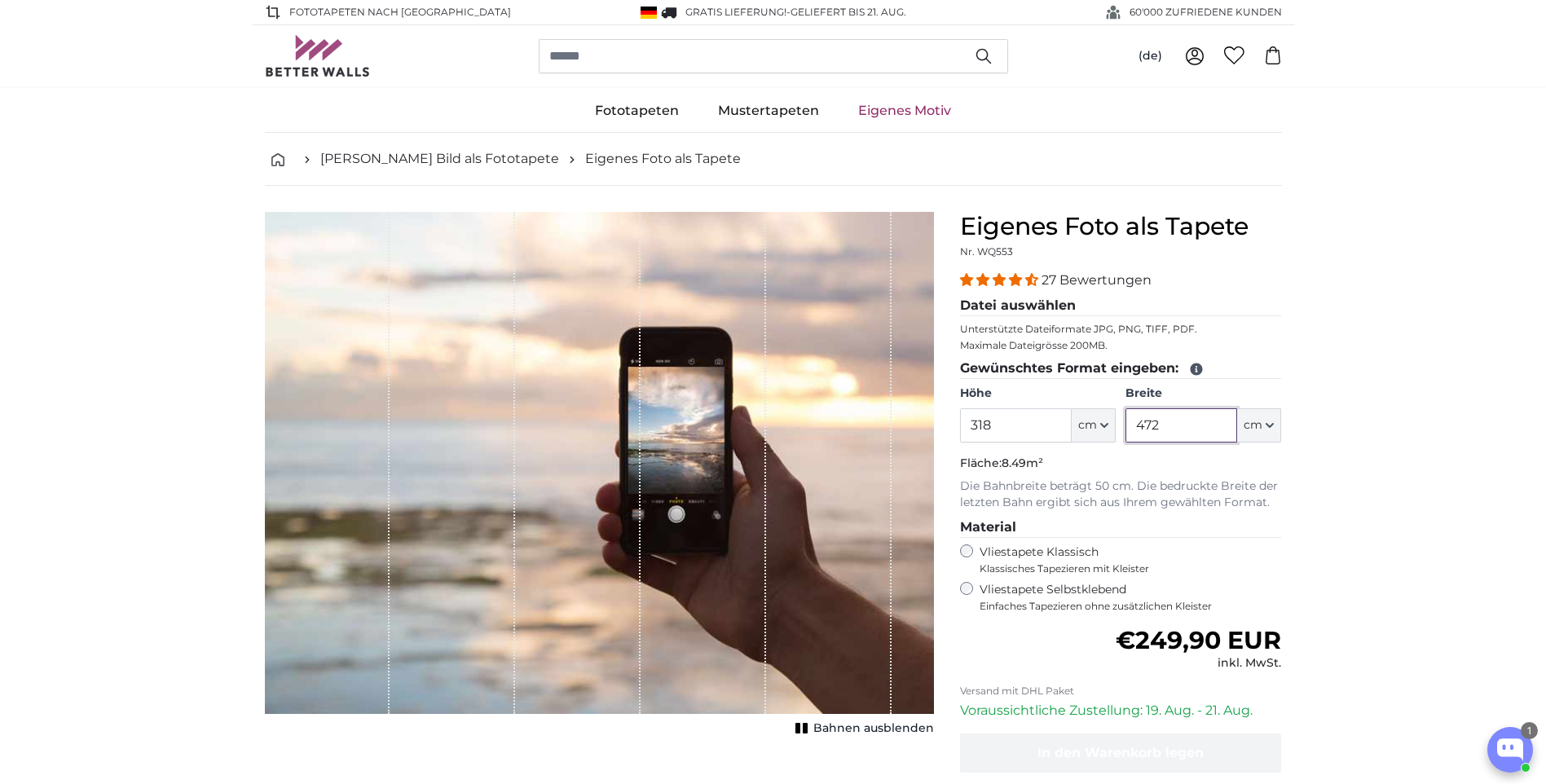
type input "472"
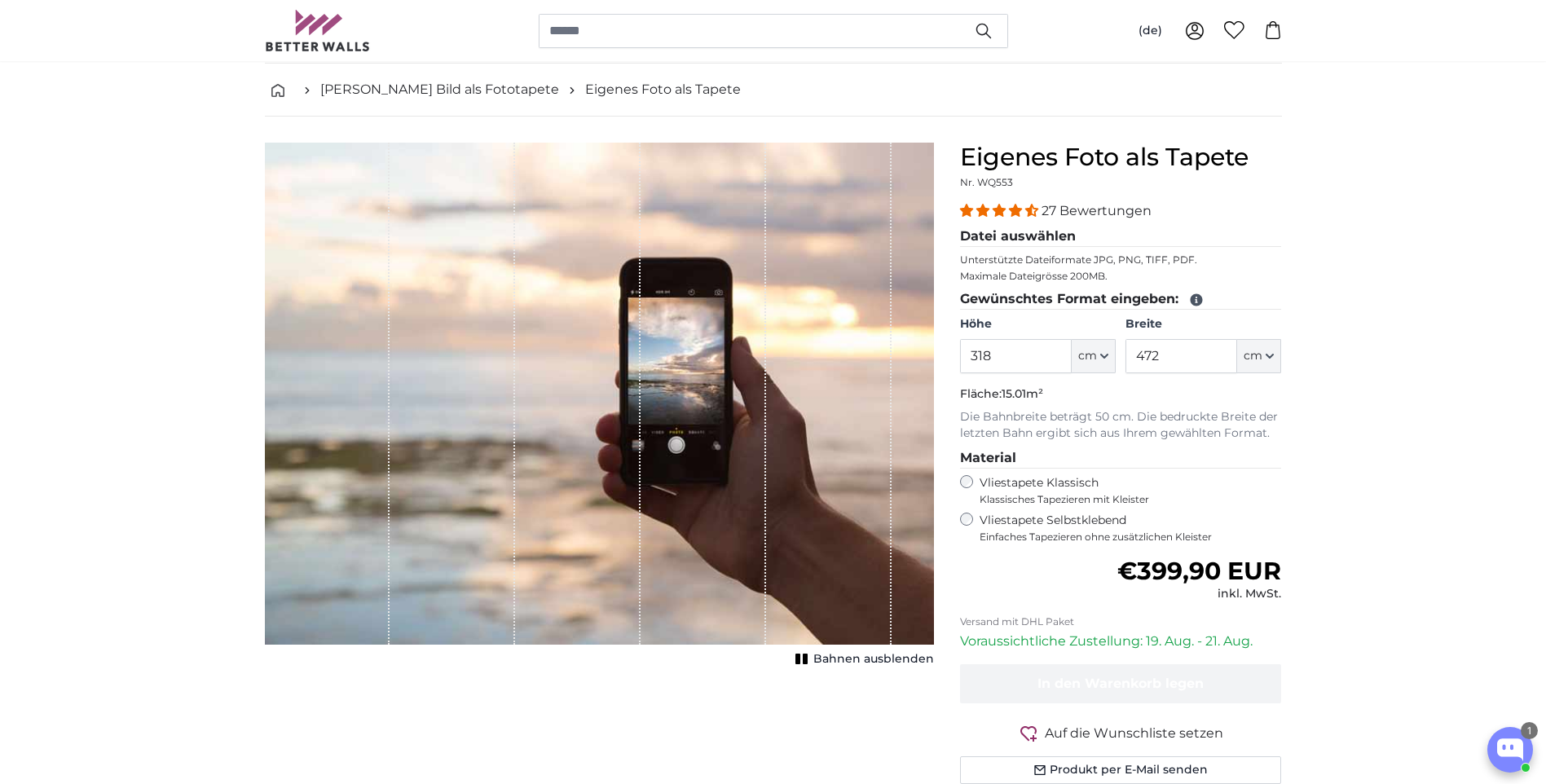
scroll to position [163, 0]
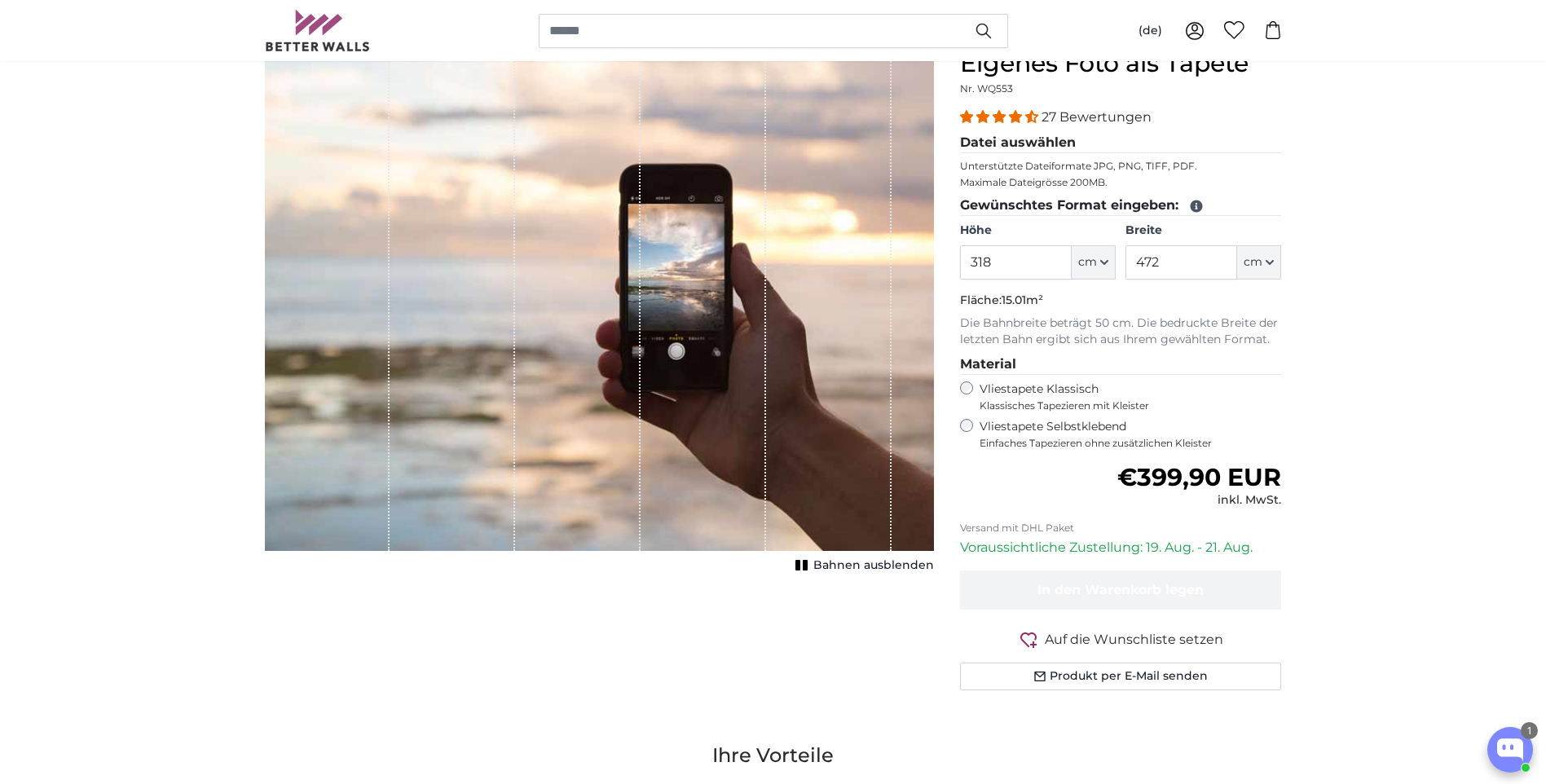
click at [1080, 427] on label "Vliestapete Selbstklebend Einfaches Tapezieren ohne zusätzlichen Kleister" at bounding box center [1131, 433] width 303 height 31
click at [1034, 396] on label "Vliestapete Klassisch Klassisches Tapezieren mit Kleister" at bounding box center [1124, 396] width 288 height 31
click at [1029, 431] on label "Vliestapete Selbstklebend Einfaches Tapezieren ohne zusätzlichen Kleister" at bounding box center [1131, 433] width 303 height 31
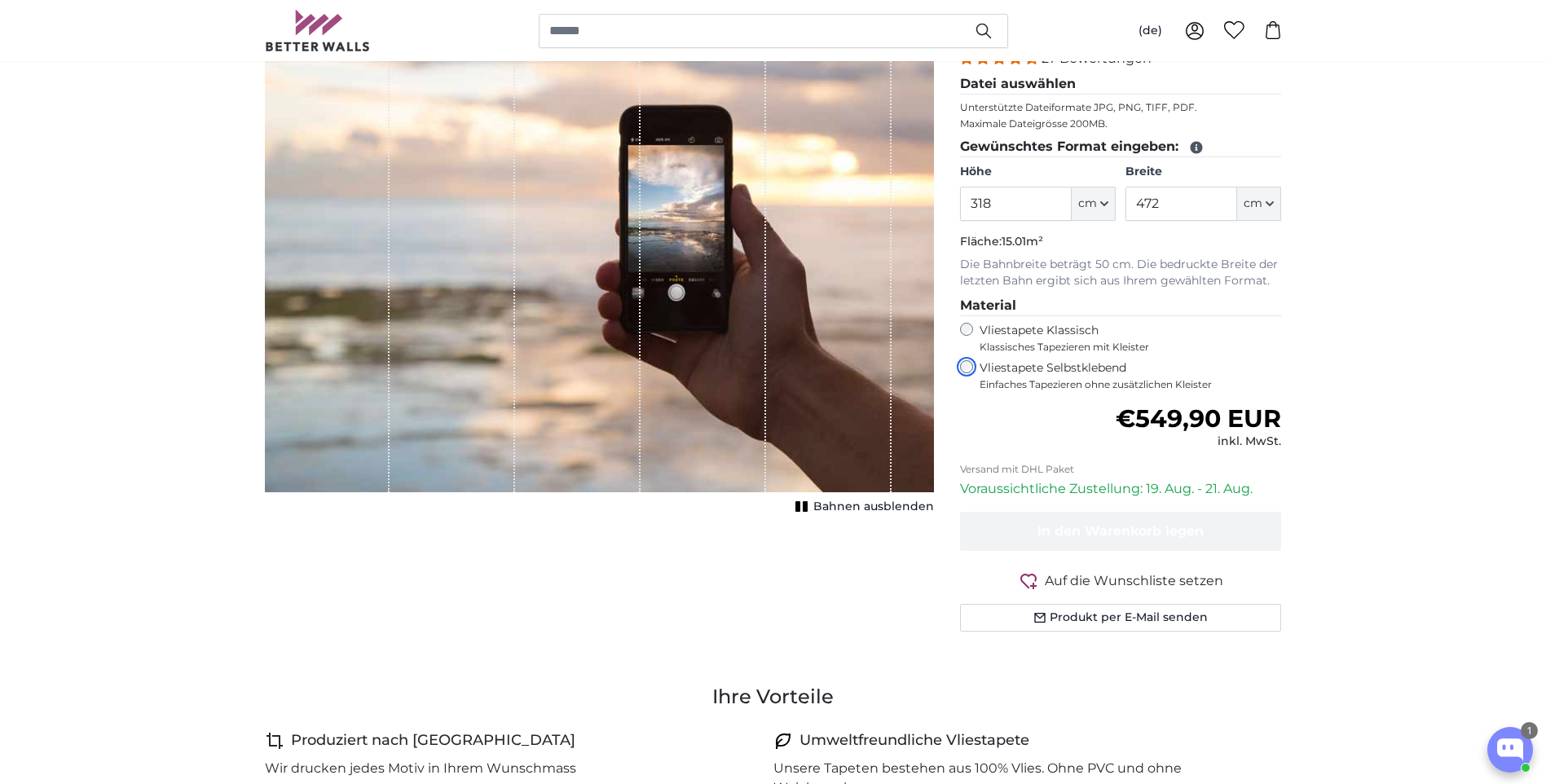
scroll to position [244, 0]
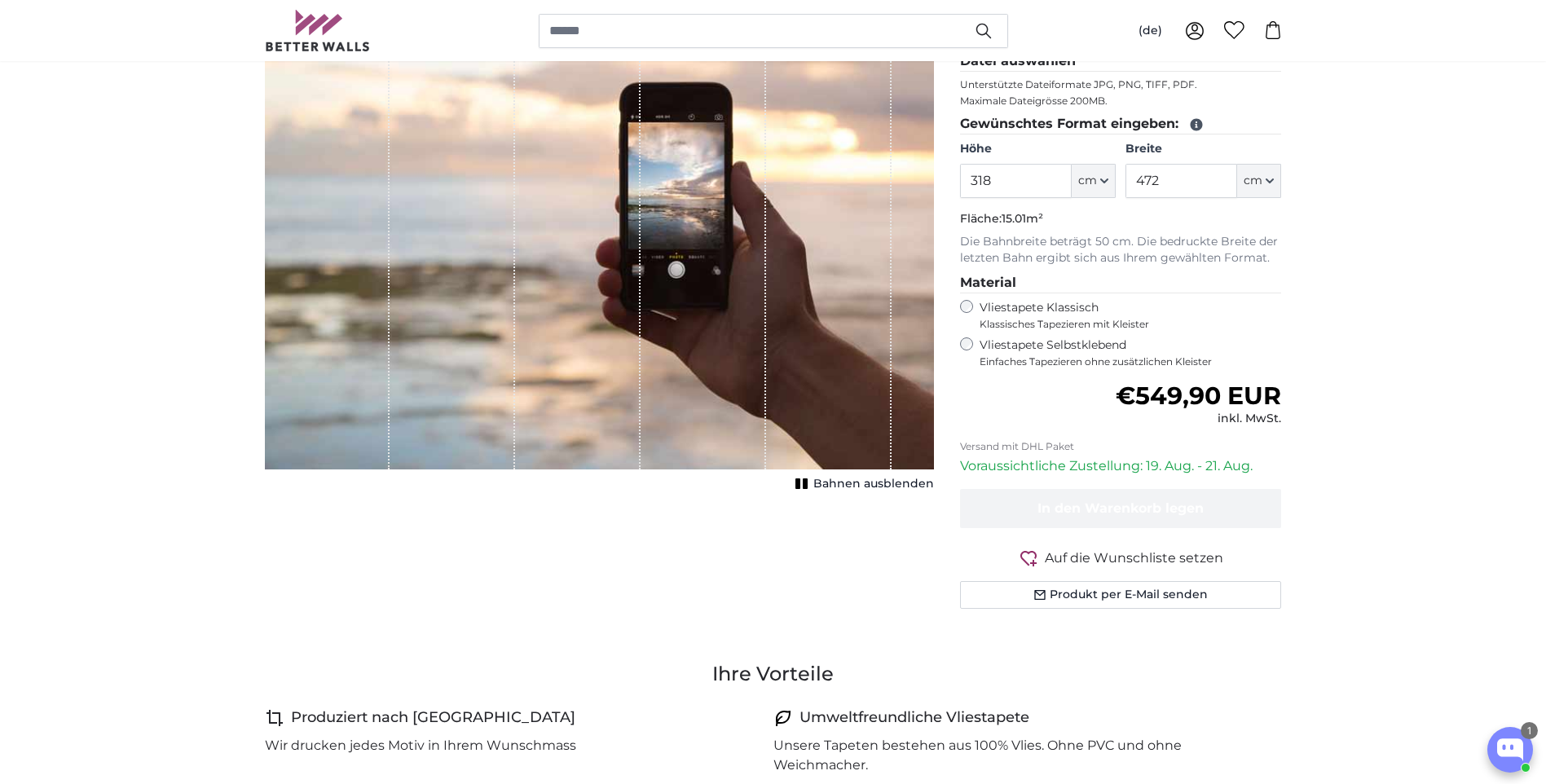
click at [1141, 551] on span "Auf die Wunschliste setzen" at bounding box center [1134, 558] width 179 height 19
click at [1129, 600] on button "Produkt per E-Mail senden" at bounding box center [1121, 595] width 322 height 28
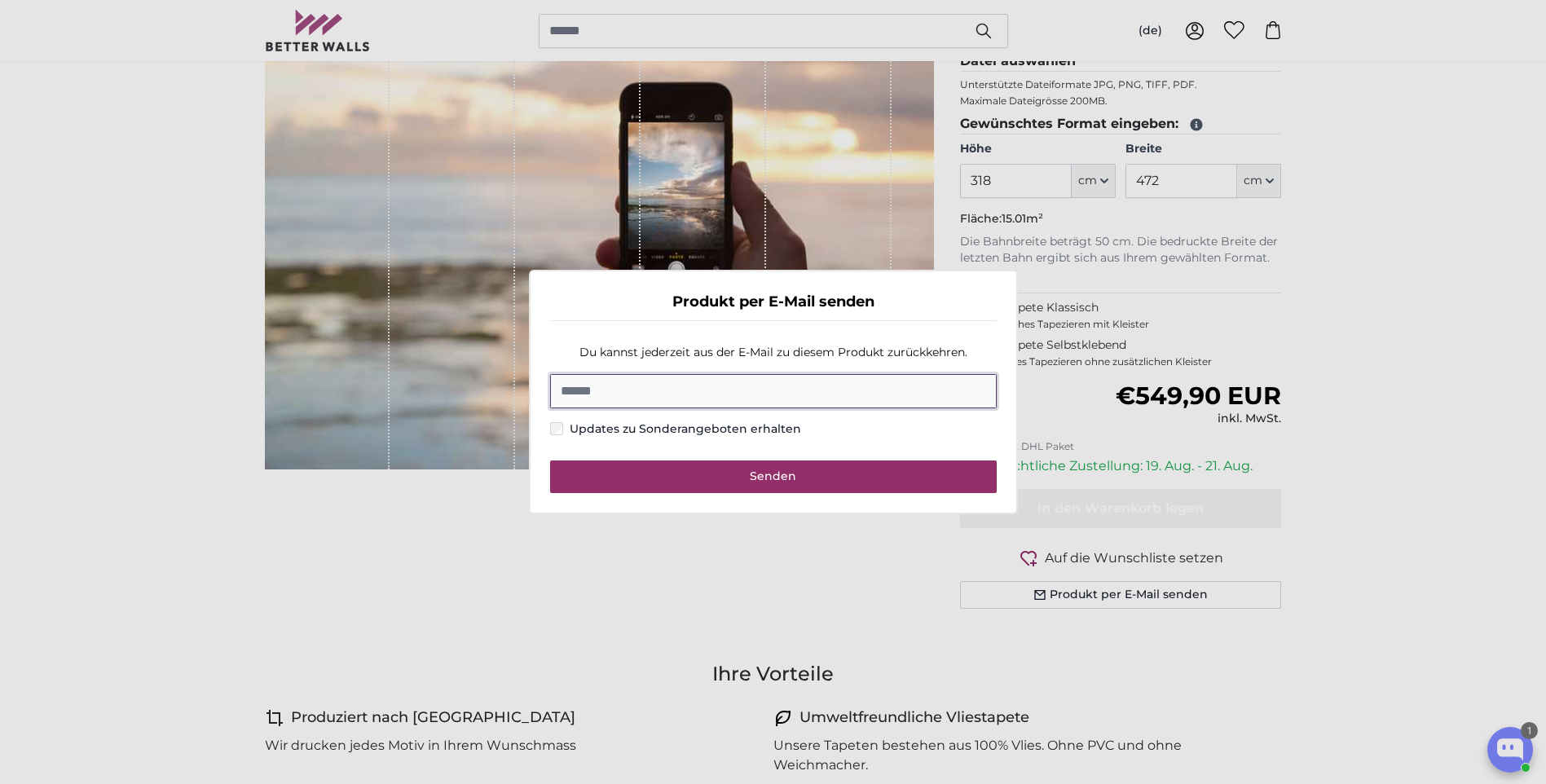
click at [740, 406] on input "E-Mail" at bounding box center [774, 390] width 447 height 34
click at [638, 392] on input "**********" at bounding box center [774, 390] width 447 height 34
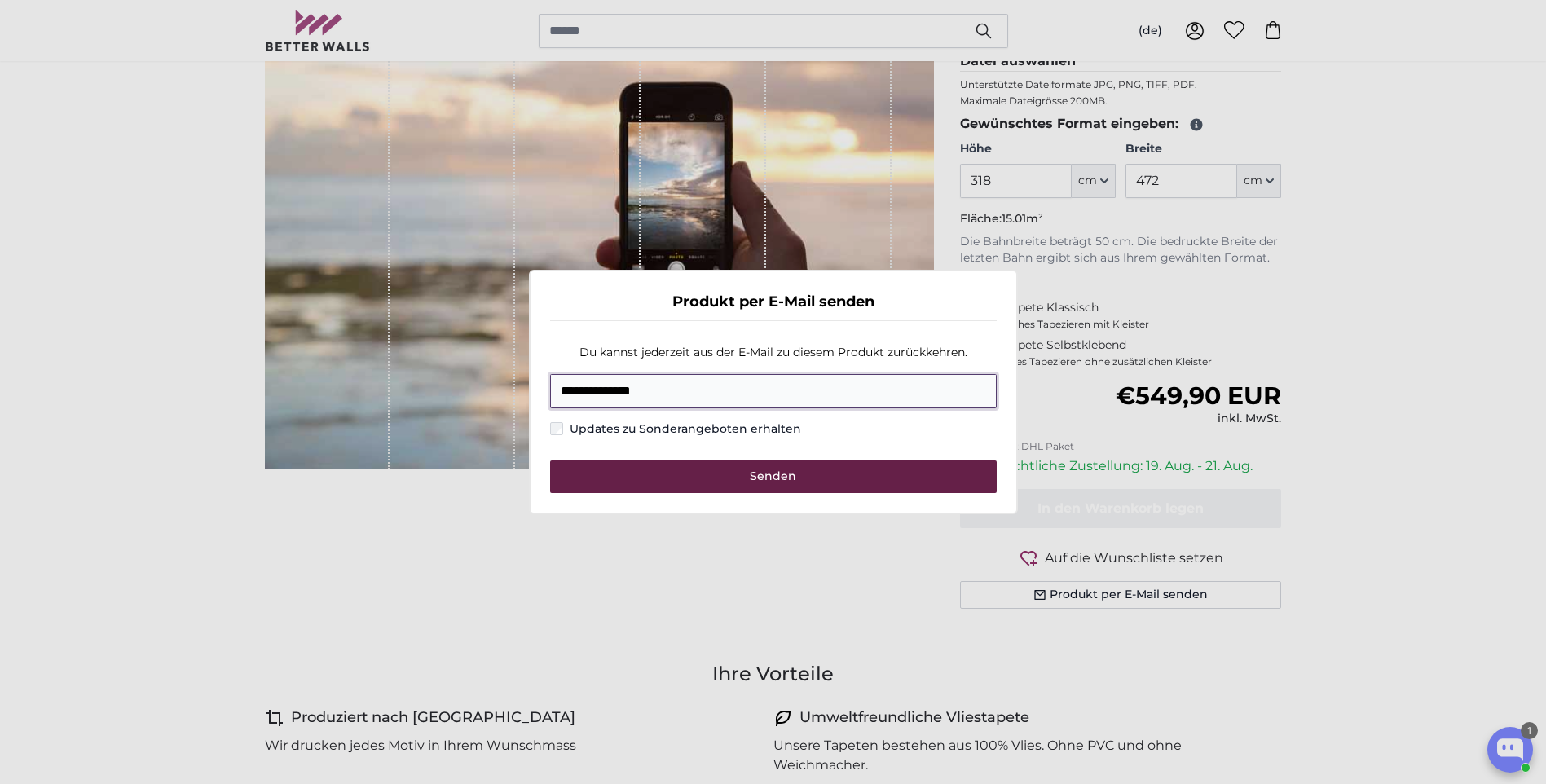
type input "**********"
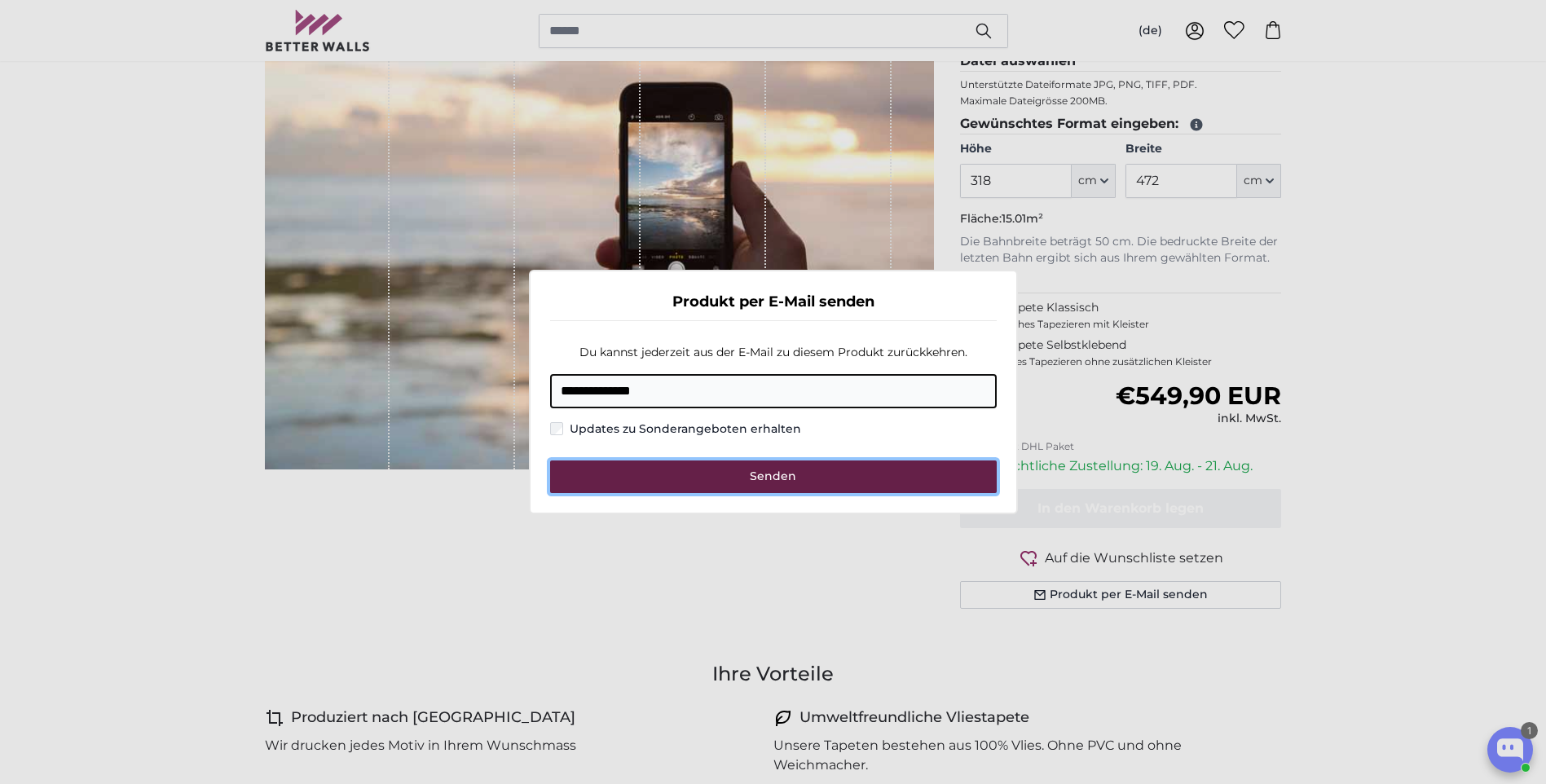
click at [684, 478] on button "Senden" at bounding box center [774, 476] width 447 height 33
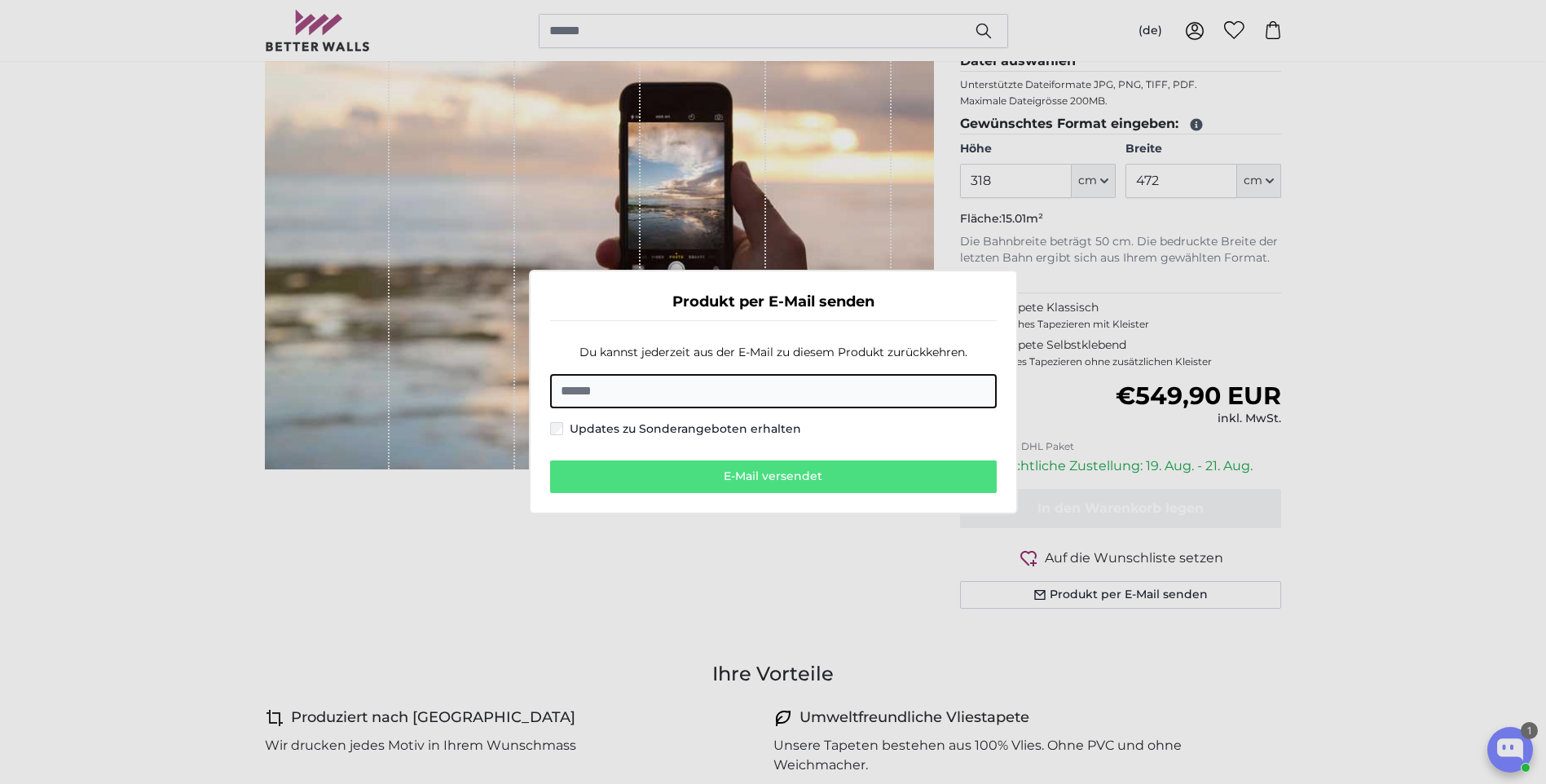
click at [1018, 378] on dialog "Produkt per E-Mail senden Du kannst jederzeit aus der E-Mail zu diesem Produkt …" at bounding box center [774, 392] width 489 height 244
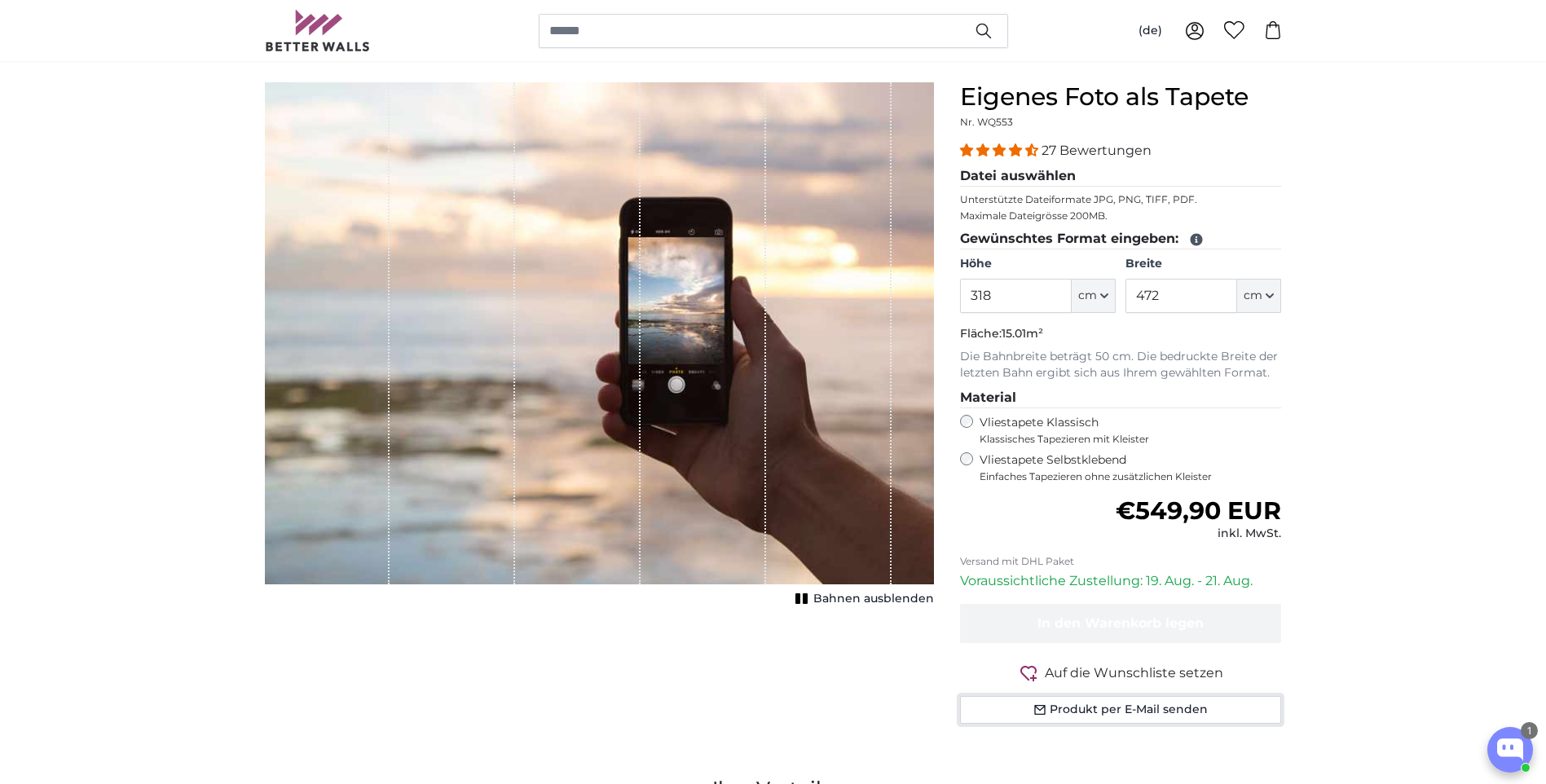
scroll to position [0, 0]
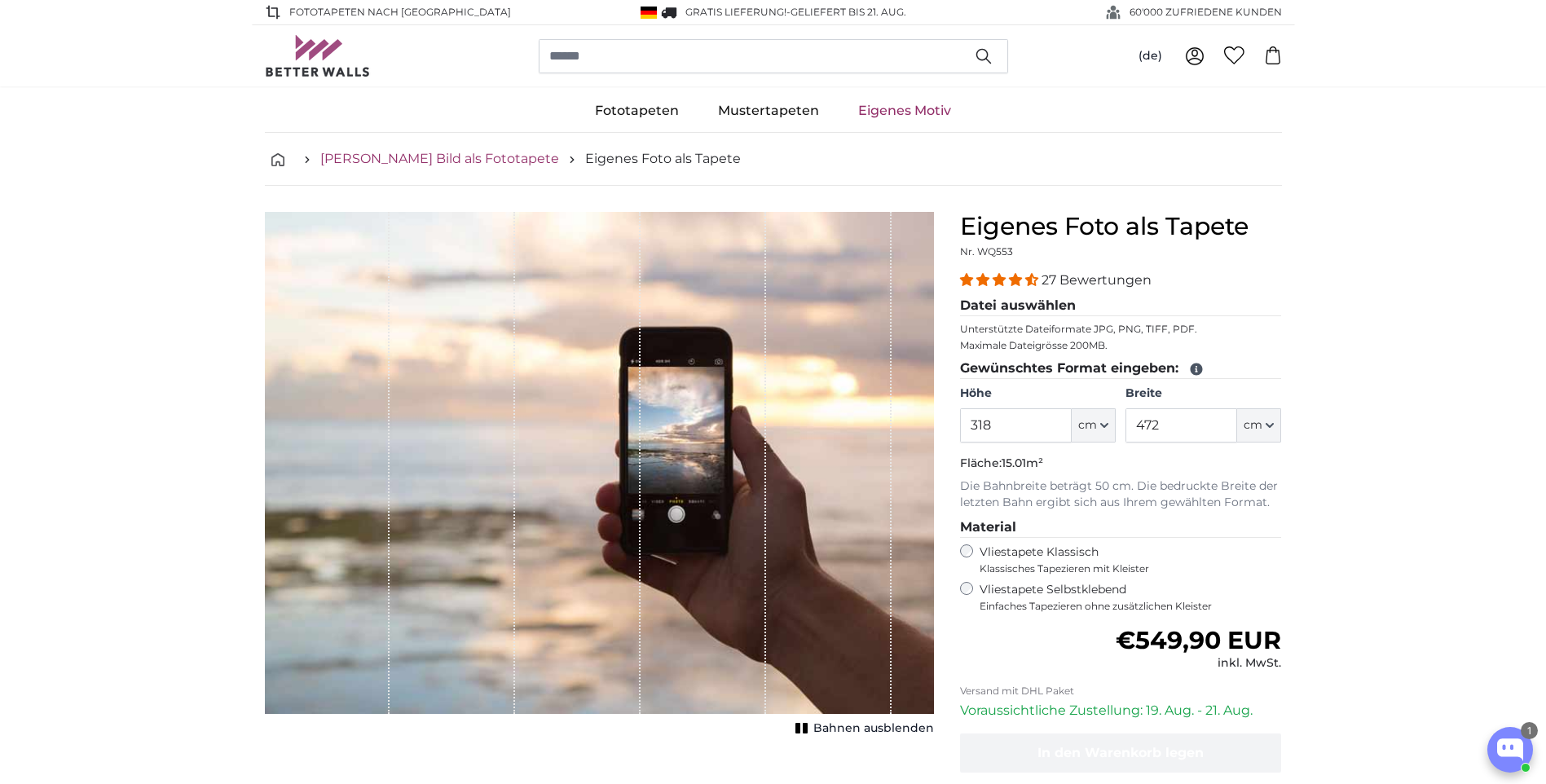
click at [442, 155] on link "[PERSON_NAME] Bild als Fototapete" at bounding box center [440, 159] width 239 height 19
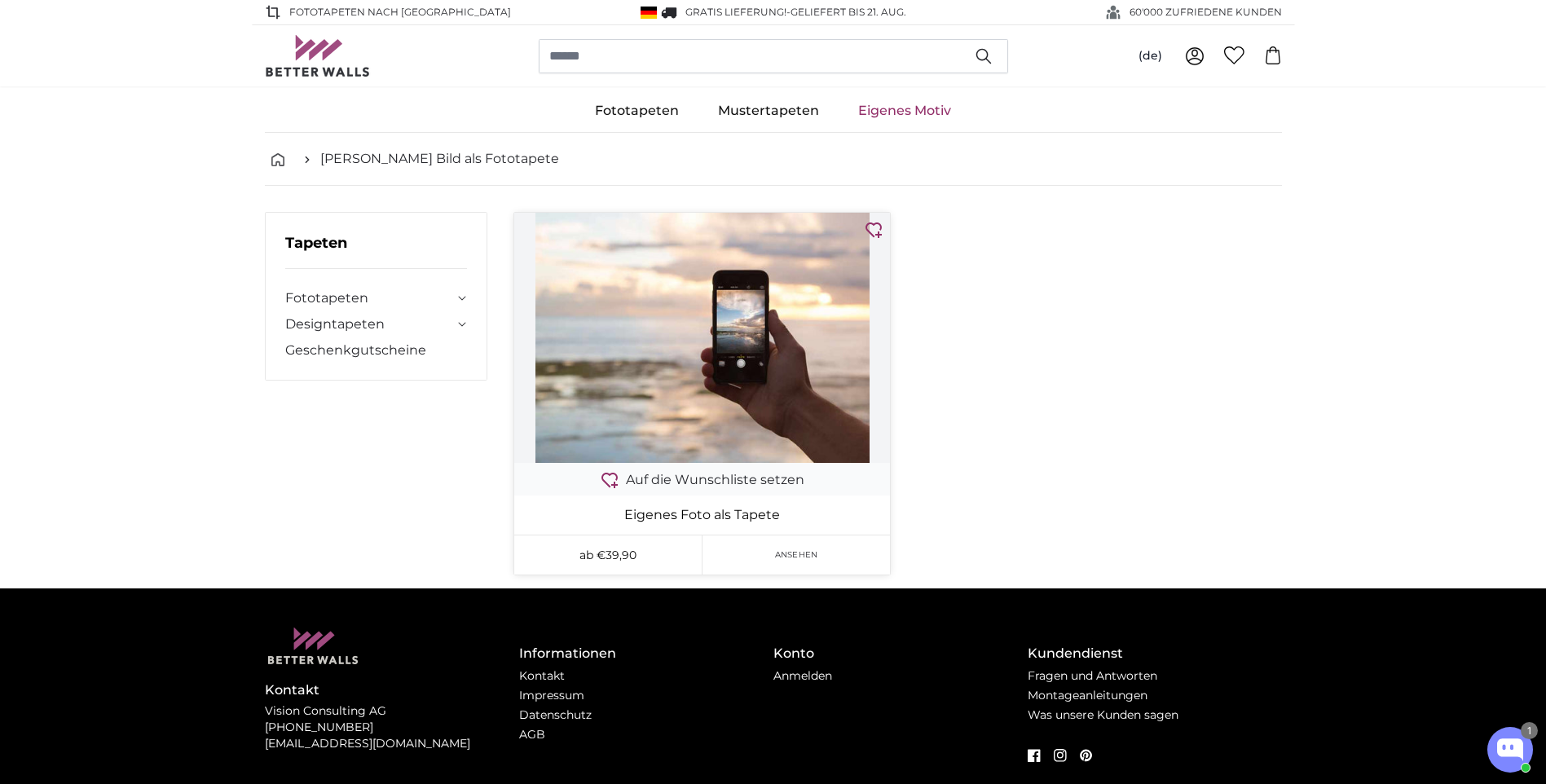
click at [710, 292] on img at bounding box center [702, 338] width 376 height 250
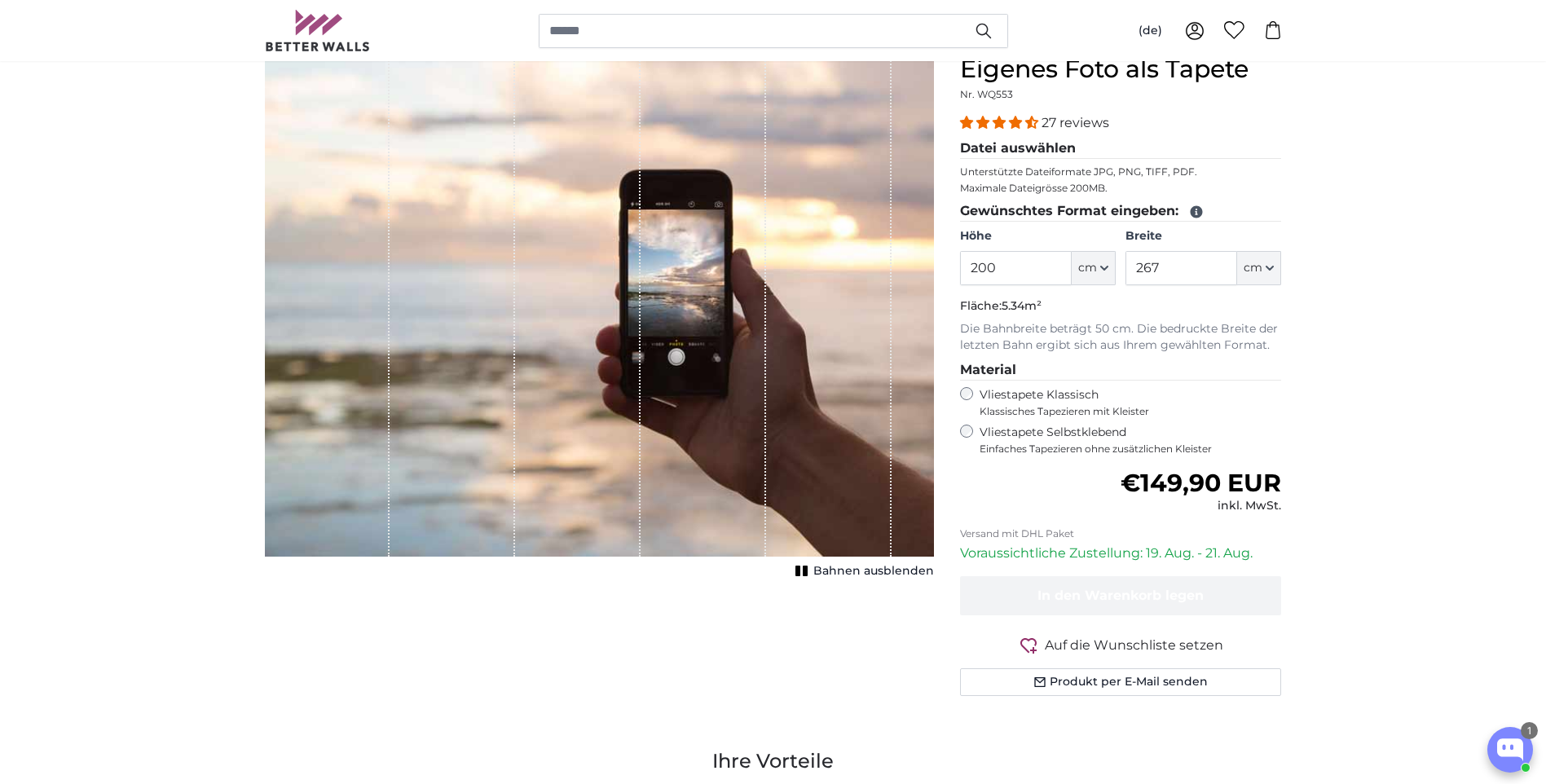
scroll to position [163, 0]
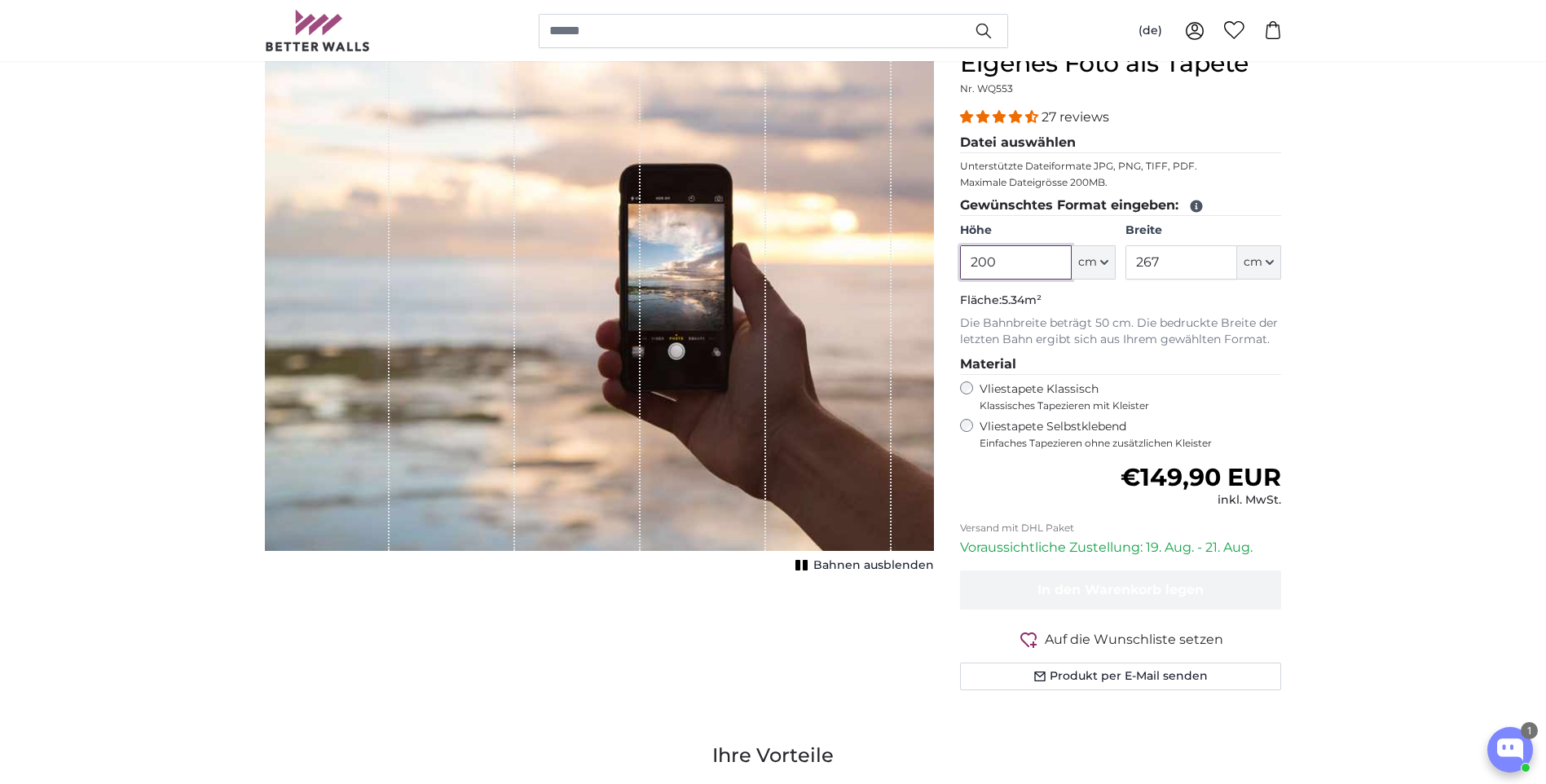
drag, startPoint x: 1051, startPoint y: 260, endPoint x: 903, endPoint y: 251, distance: 148.3
click at [903, 251] on product-detail "Abbrechen Bild zuschneiden Bahnen ausblenden Eigenes Foto als Tapete Nr. WQ553 …" at bounding box center [773, 376] width 1043 height 707
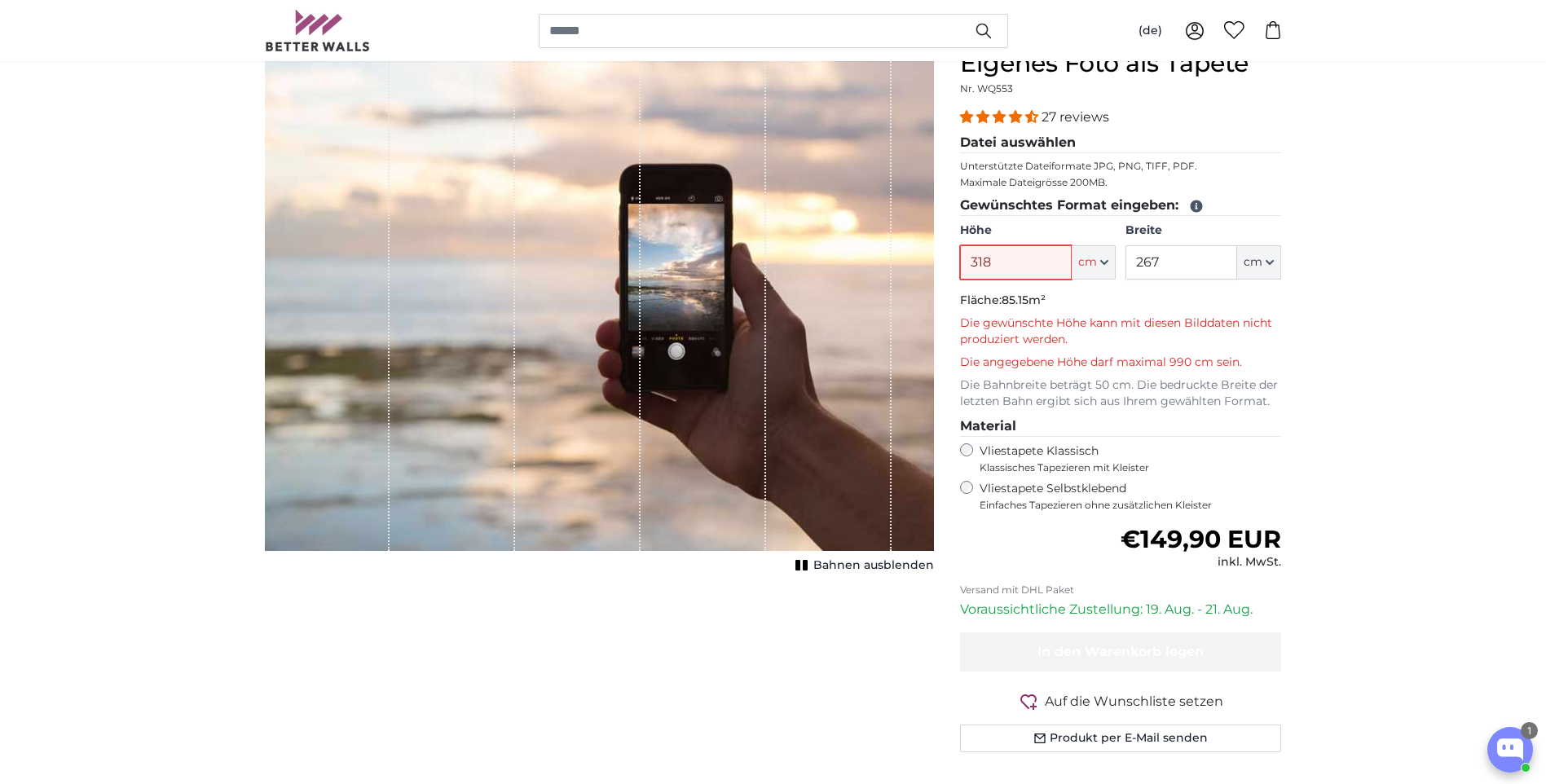
type input "318"
click at [1164, 257] on input "267" at bounding box center [1181, 262] width 112 height 34
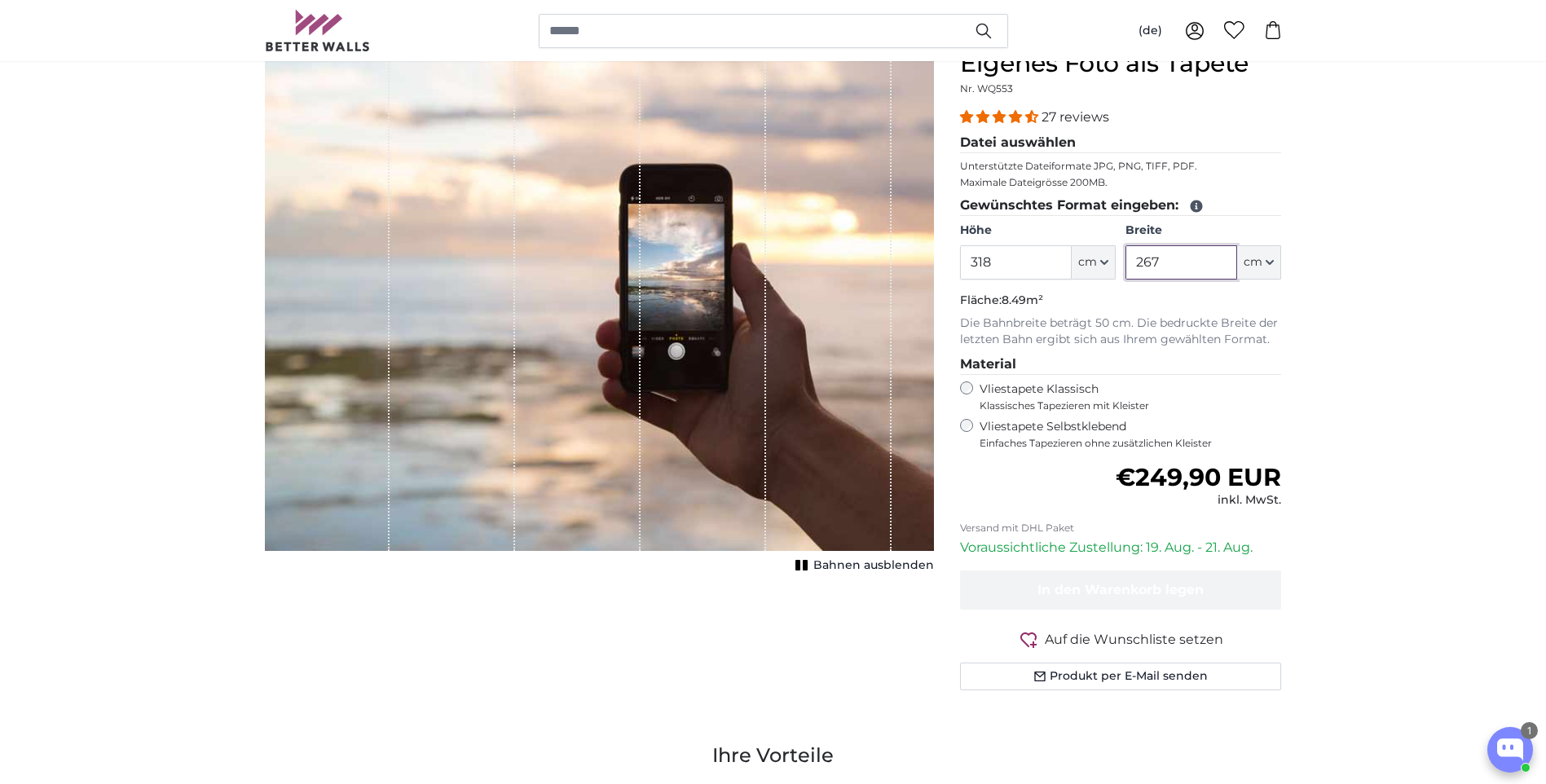
drag, startPoint x: 1170, startPoint y: 258, endPoint x: 1073, endPoint y: 260, distance: 97.0
click at [1074, 260] on div "Höhe 318 ft cm Centimeter (cm) Inches (inch) Feet (ft. in.) Breite 267 ft cm Ce…" at bounding box center [1121, 250] width 322 height 57
drag, startPoint x: 1073, startPoint y: 260, endPoint x: 993, endPoint y: 251, distance: 80.5
click at [993, 251] on div "318 ft cm Centimeter (cm) Inches (inch) Feet (ft. in.)" at bounding box center [1038, 262] width 156 height 34
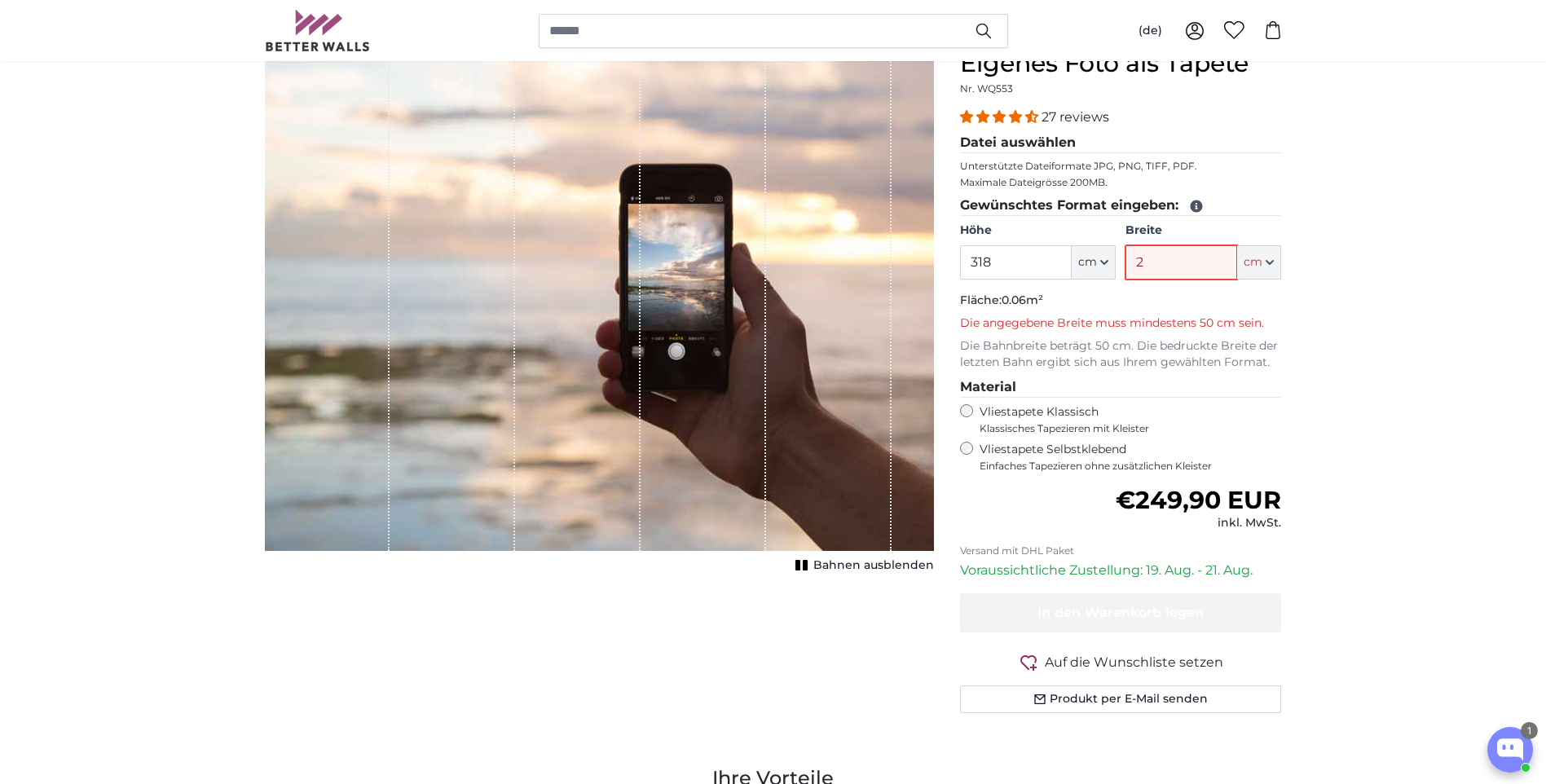
drag, startPoint x: 1194, startPoint y: 263, endPoint x: 1055, endPoint y: 258, distance: 139.1
click at [1055, 258] on div "Höhe 318 ft cm Centimeter (cm) Inches (inch) Feet (ft. in.) Breite 2 ft cm Cent…" at bounding box center [1121, 250] width 322 height 57
type input "472"
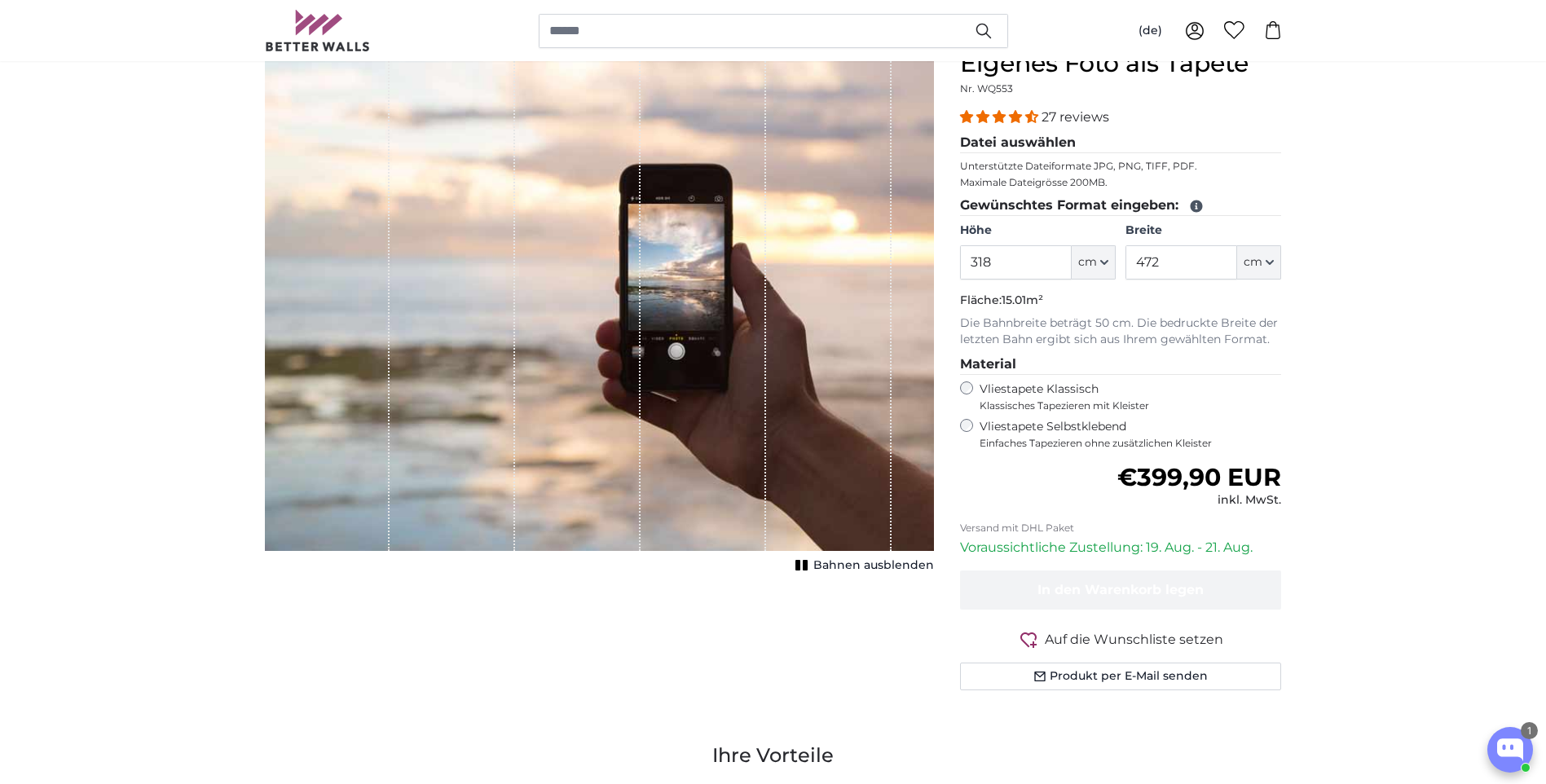
click at [784, 421] on div "1 of 1" at bounding box center [828, 300] width 126 height 502
click at [810, 427] on div "1 of 1" at bounding box center [828, 300] width 126 height 502
drag, startPoint x: 741, startPoint y: 407, endPoint x: 650, endPoint y: 415, distance: 91.4
click at [632, 412] on div "1 of 1" at bounding box center [599, 300] width 669 height 502
drag, startPoint x: 686, startPoint y: 423, endPoint x: 775, endPoint y: 439, distance: 90.4
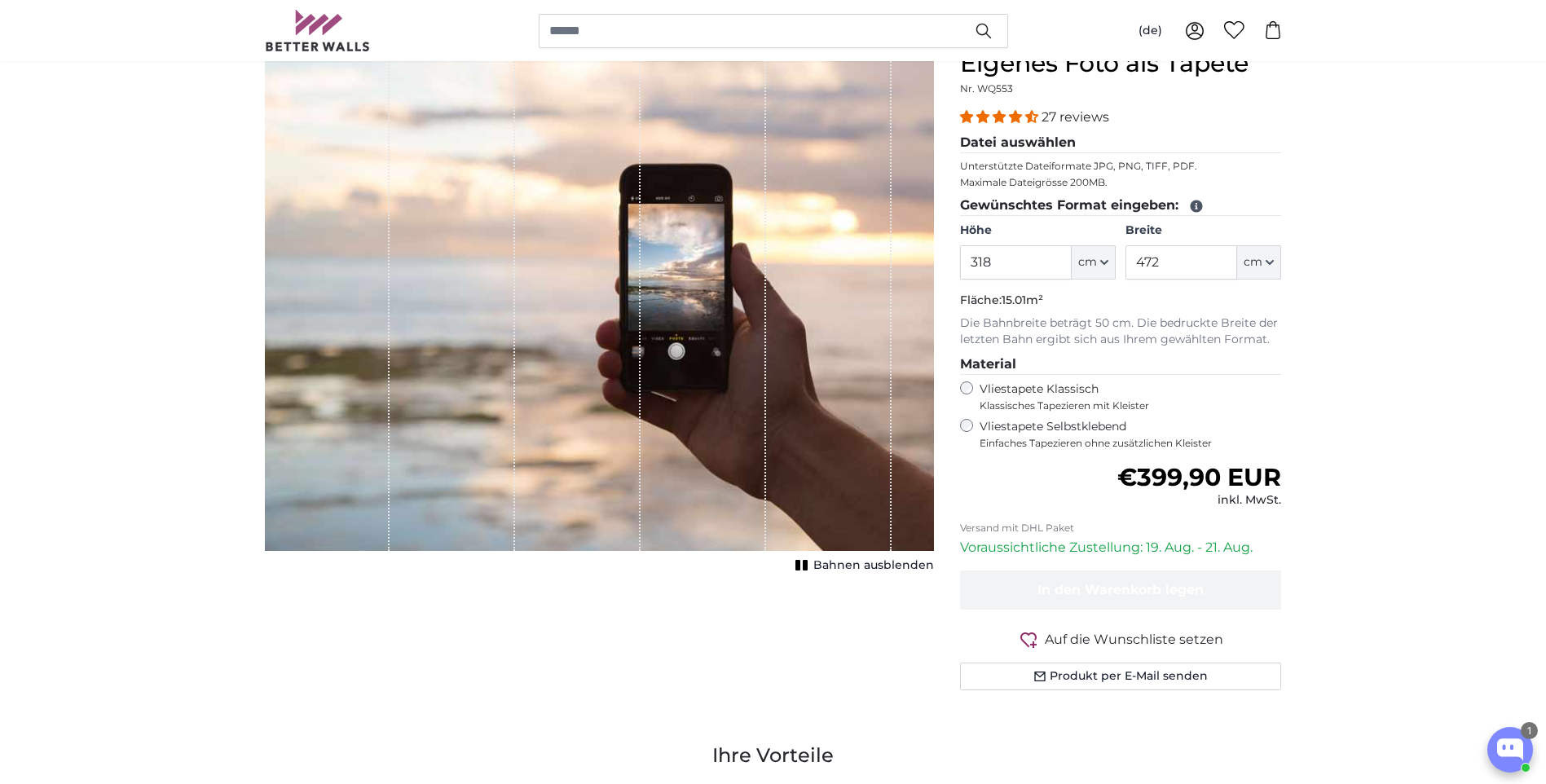
click at [774, 439] on div "1 of 1" at bounding box center [599, 300] width 669 height 502
drag, startPoint x: 775, startPoint y: 443, endPoint x: 804, endPoint y: 559, distance: 119.6
click at [774, 450] on div "1 of 1" at bounding box center [828, 300] width 126 height 502
click at [808, 566] on rect "1 of 1" at bounding box center [806, 565] width 5 height 11
click at [808, 566] on rect "1 of 1" at bounding box center [806, 565] width 5 height 11
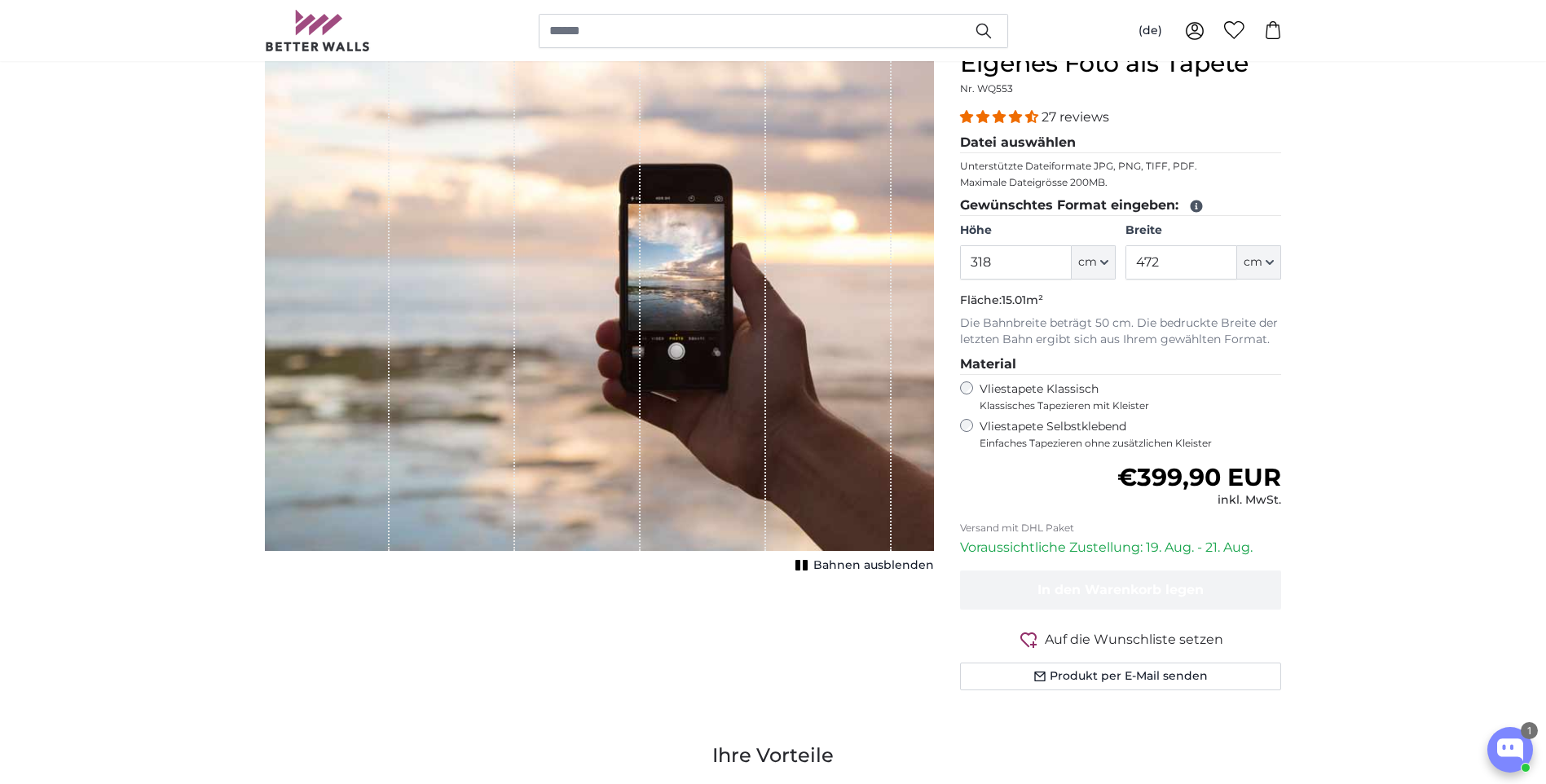
drag, startPoint x: 834, startPoint y: 519, endPoint x: 925, endPoint y: 517, distance: 91.0
click at [925, 517] on div "1 of 1" at bounding box center [599, 300] width 669 height 502
drag, startPoint x: 925, startPoint y: 517, endPoint x: 823, endPoint y: 517, distance: 102.0
click at [823, 517] on div "1 of 1" at bounding box center [599, 300] width 669 height 502
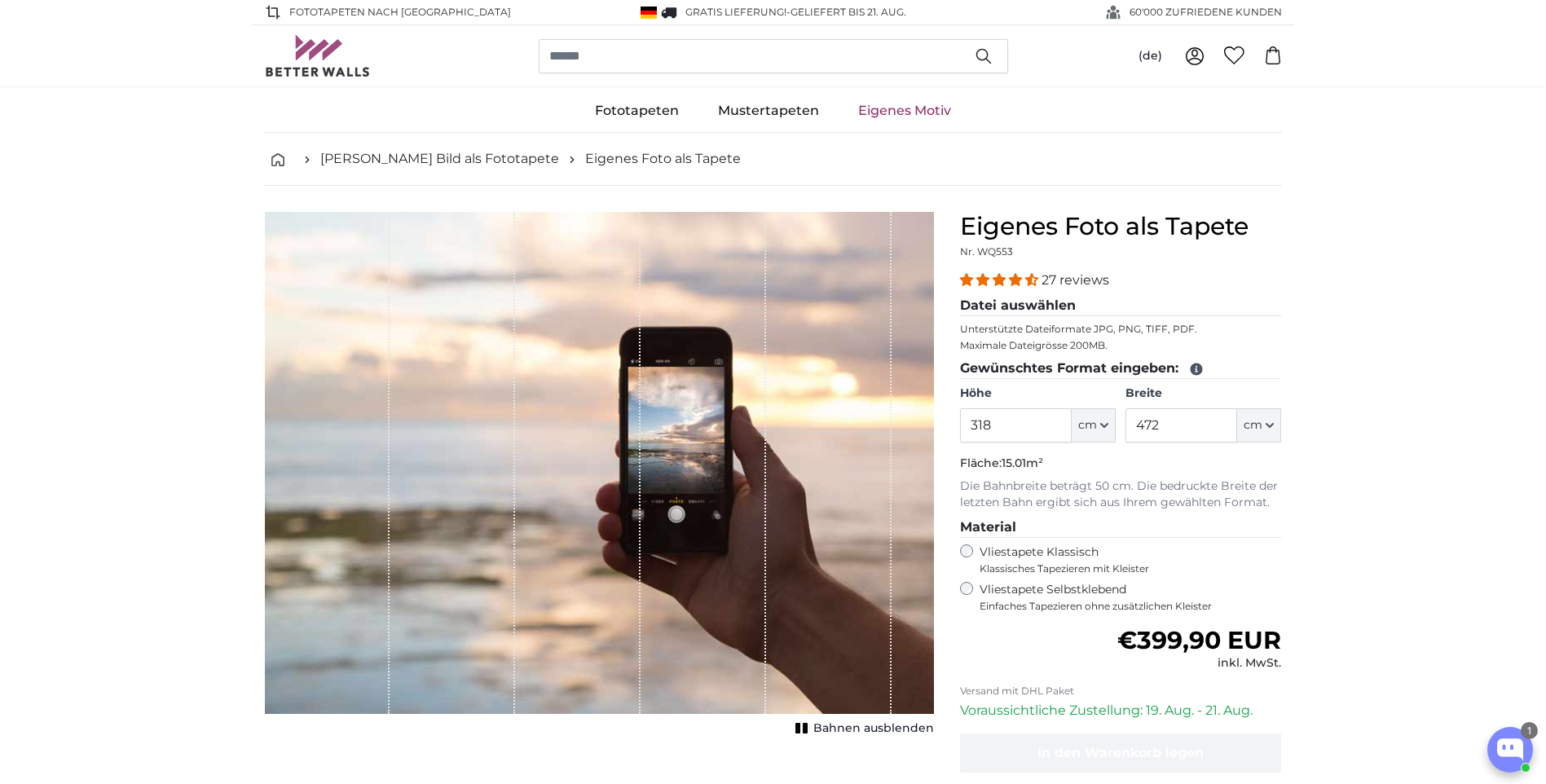
click at [1250, 359] on legend "Gewünschtes Format eingeben:" at bounding box center [1121, 368] width 322 height 20
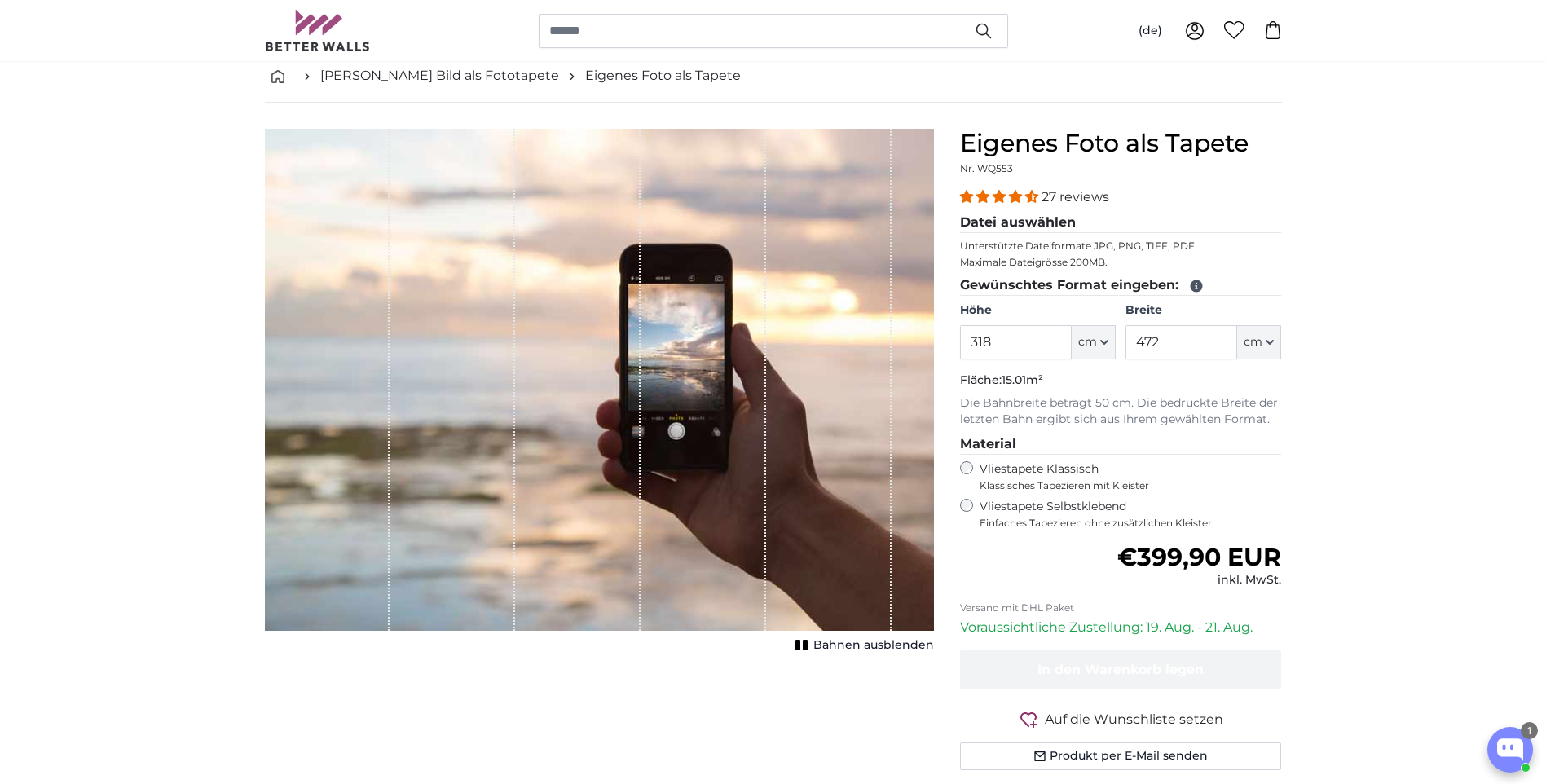
scroll to position [163, 0]
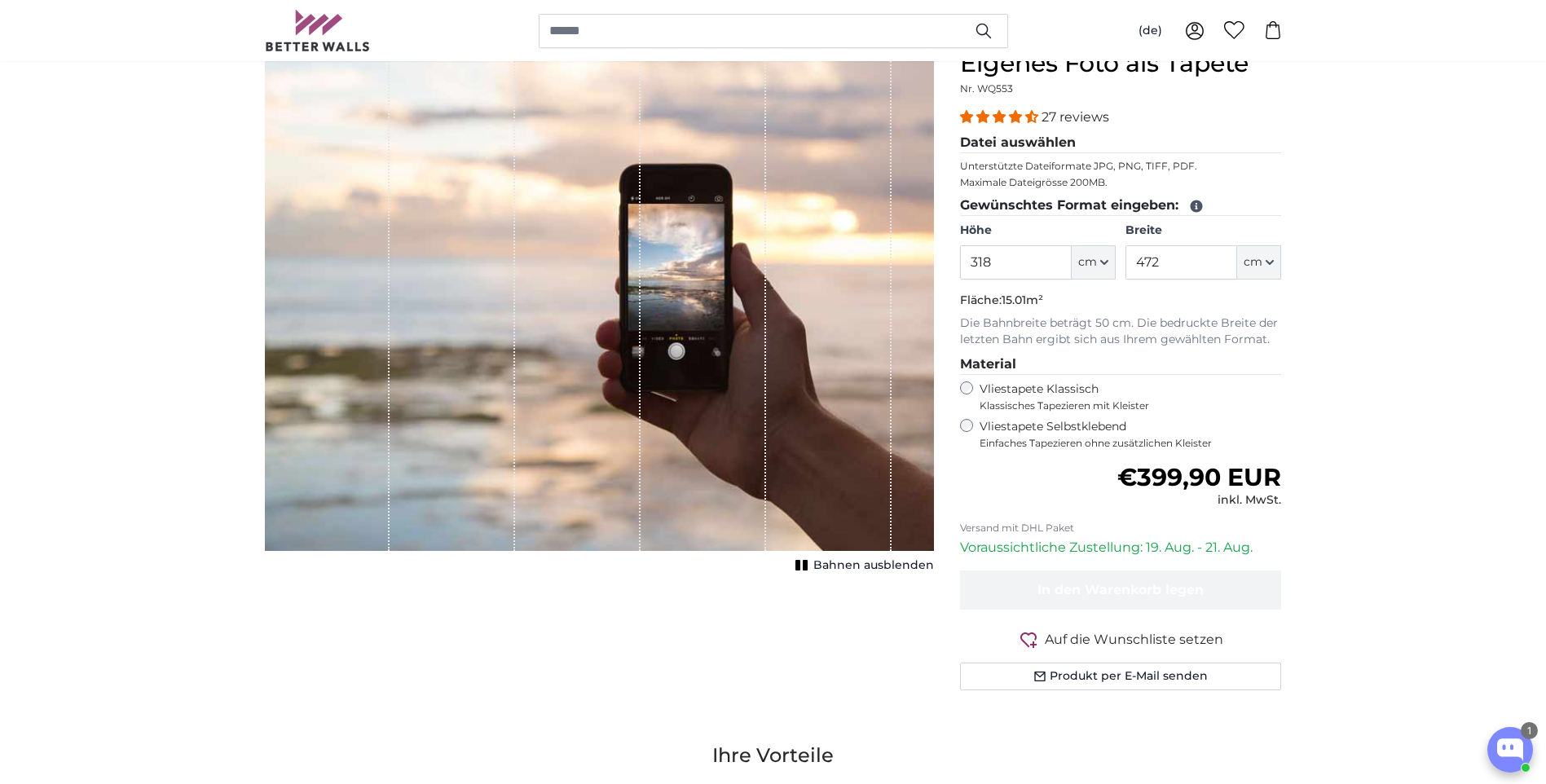
click at [1092, 415] on fieldset "Material Vliestapete Klassisch Klassisches Tapezieren mit Kleister Vliestapete …" at bounding box center [1121, 402] width 322 height 95
click at [1033, 419] on label "Vliestapete Selbstklebend Einfaches Tapezieren ohne zusätzlichen Kleister" at bounding box center [1131, 433] width 303 height 31
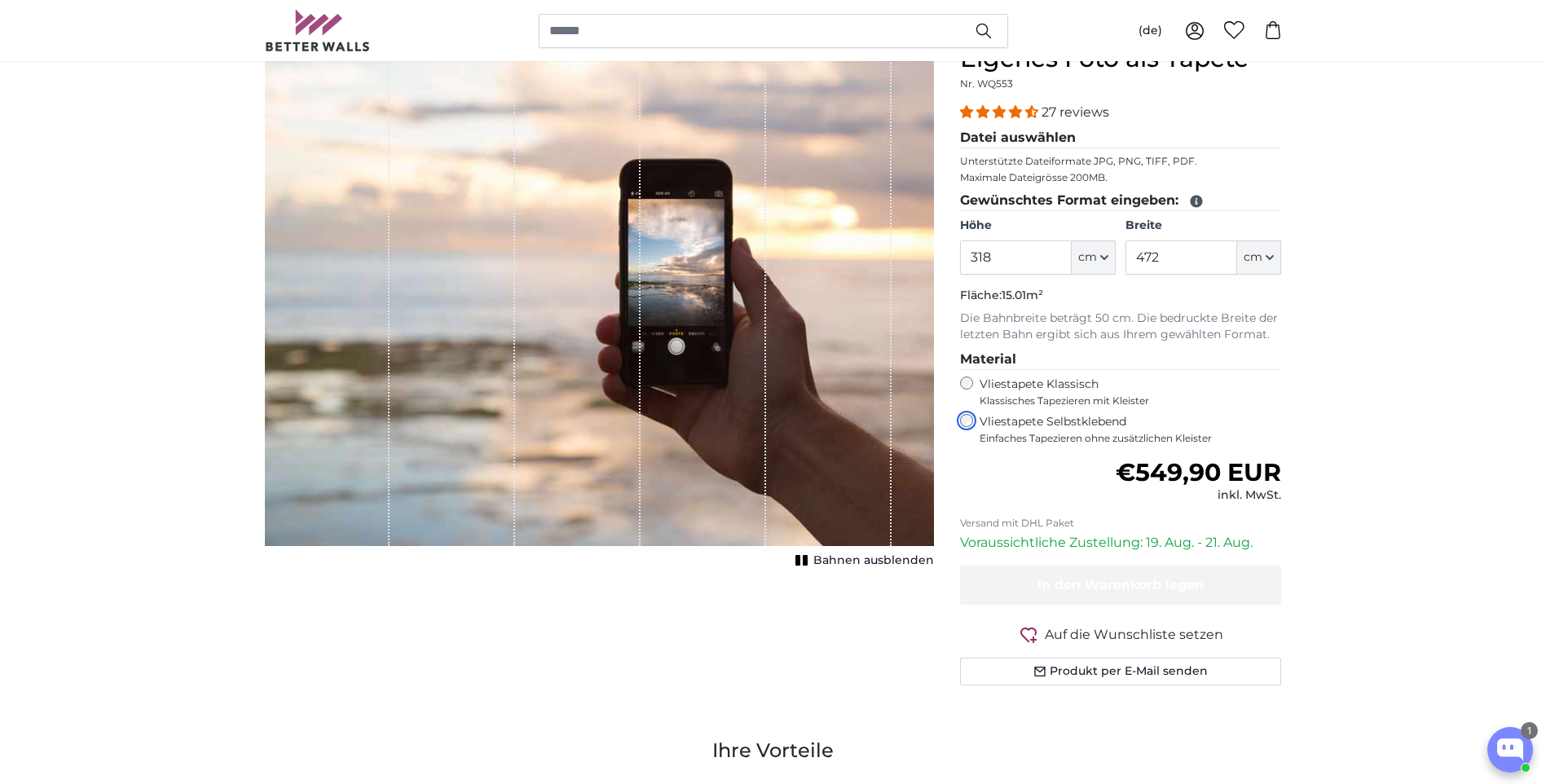
scroll to position [163, 0]
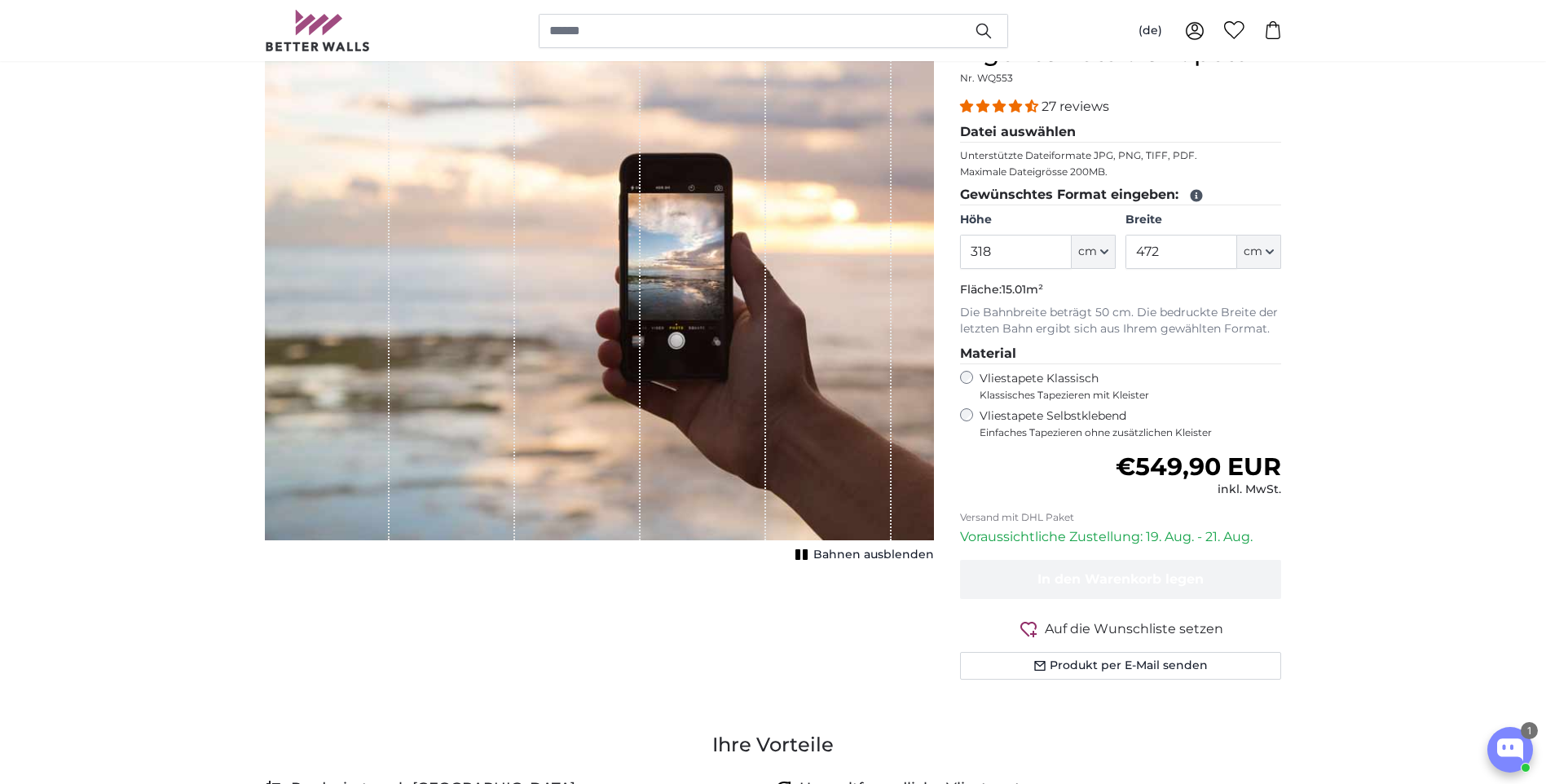
scroll to position [82, 0]
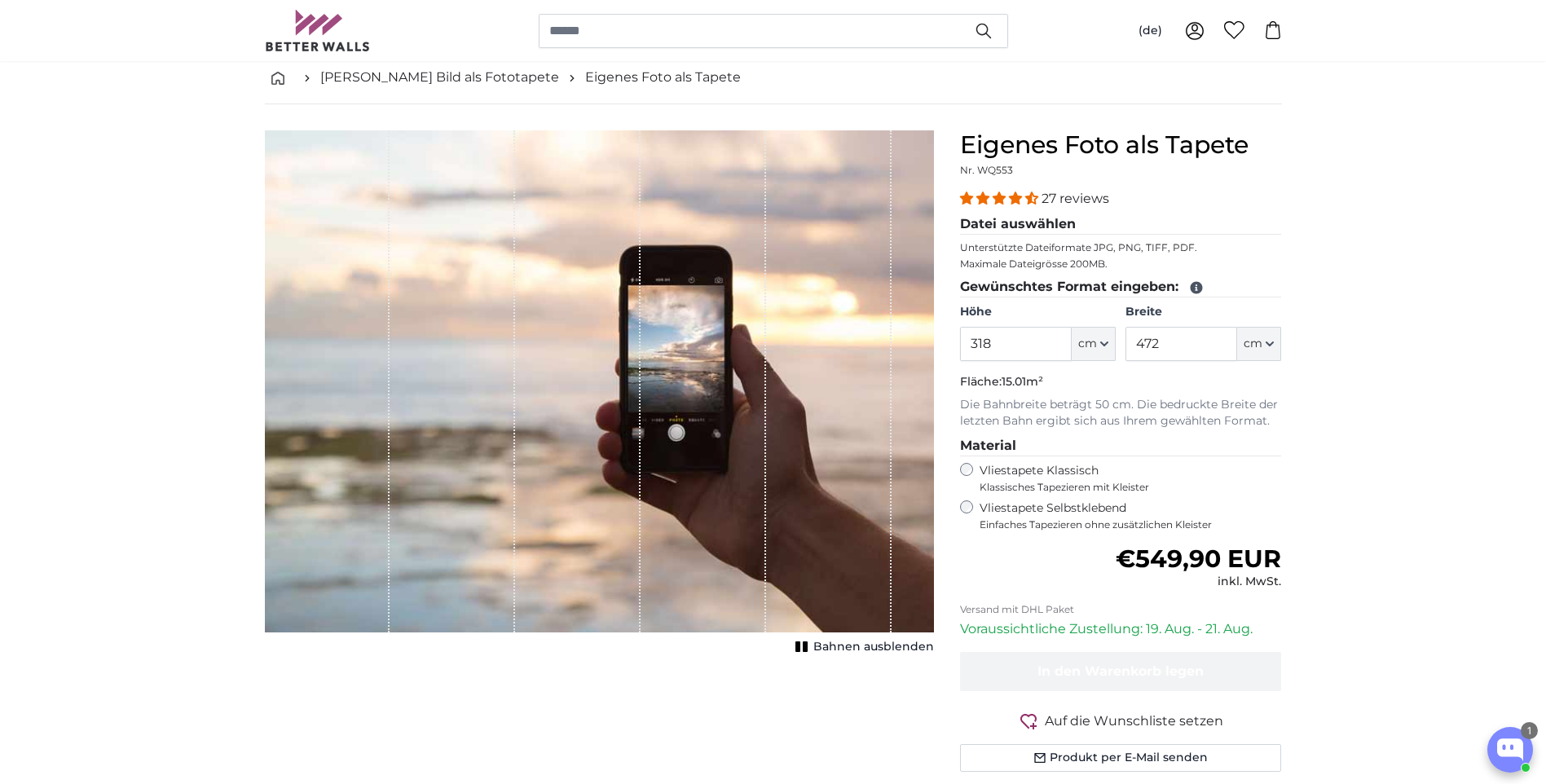
click at [1068, 596] on form "27 reviews Datei auswählen Unterstützte Dateiformate JPG, PNG, TIFF, PDF. Maxim…" at bounding box center [1121, 480] width 322 height 583
click at [1096, 550] on div "Normaler Preis €549,90 EUR inkl. MwSt." at bounding box center [1121, 567] width 322 height 46
drag, startPoint x: 1106, startPoint y: 567, endPoint x: 1264, endPoint y: 567, distance: 158.0
click at [1264, 567] on div "Normaler Preis €549,90 EUR inkl. MwSt." at bounding box center [1121, 567] width 322 height 46
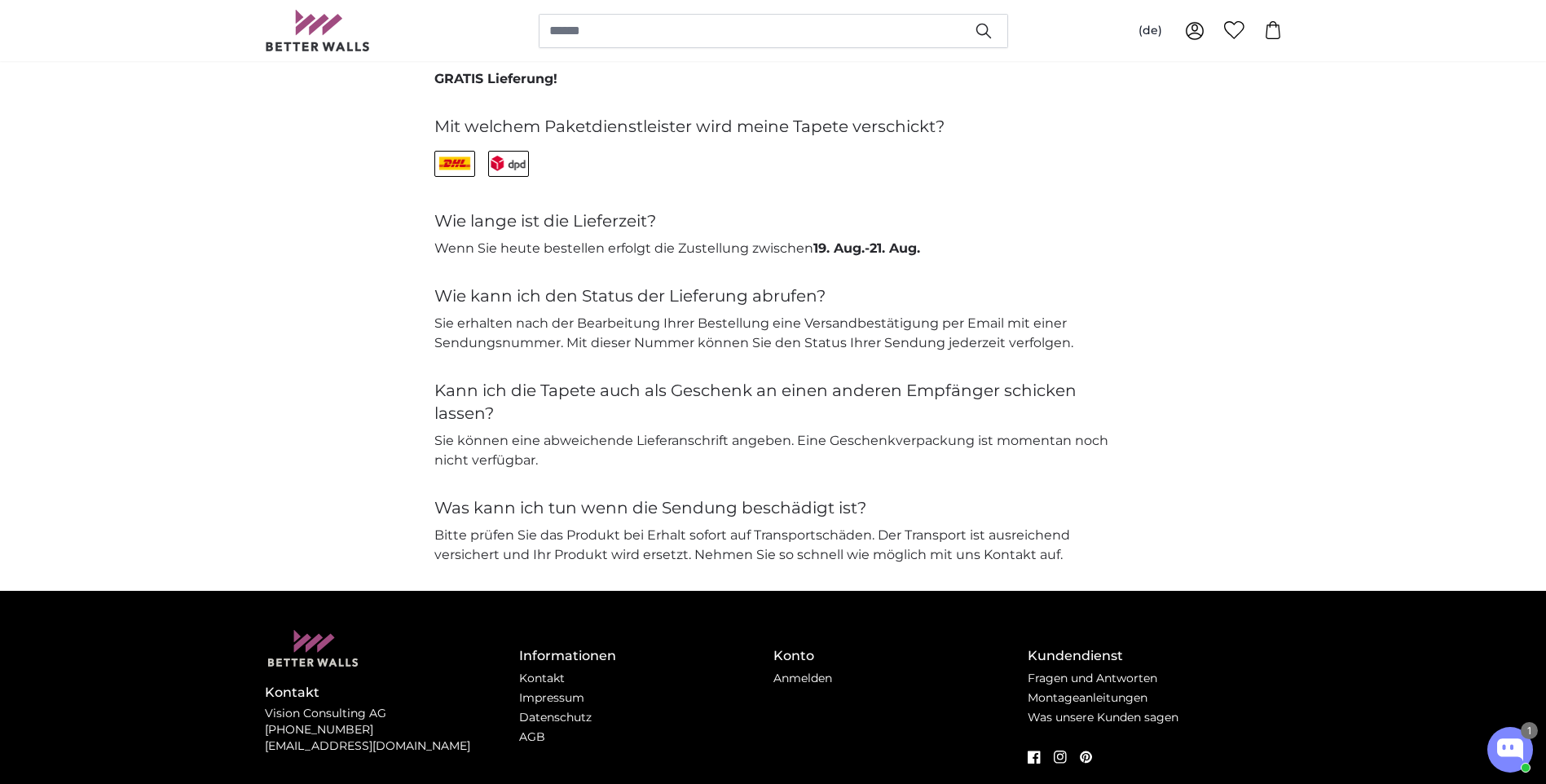
scroll to position [0, 0]
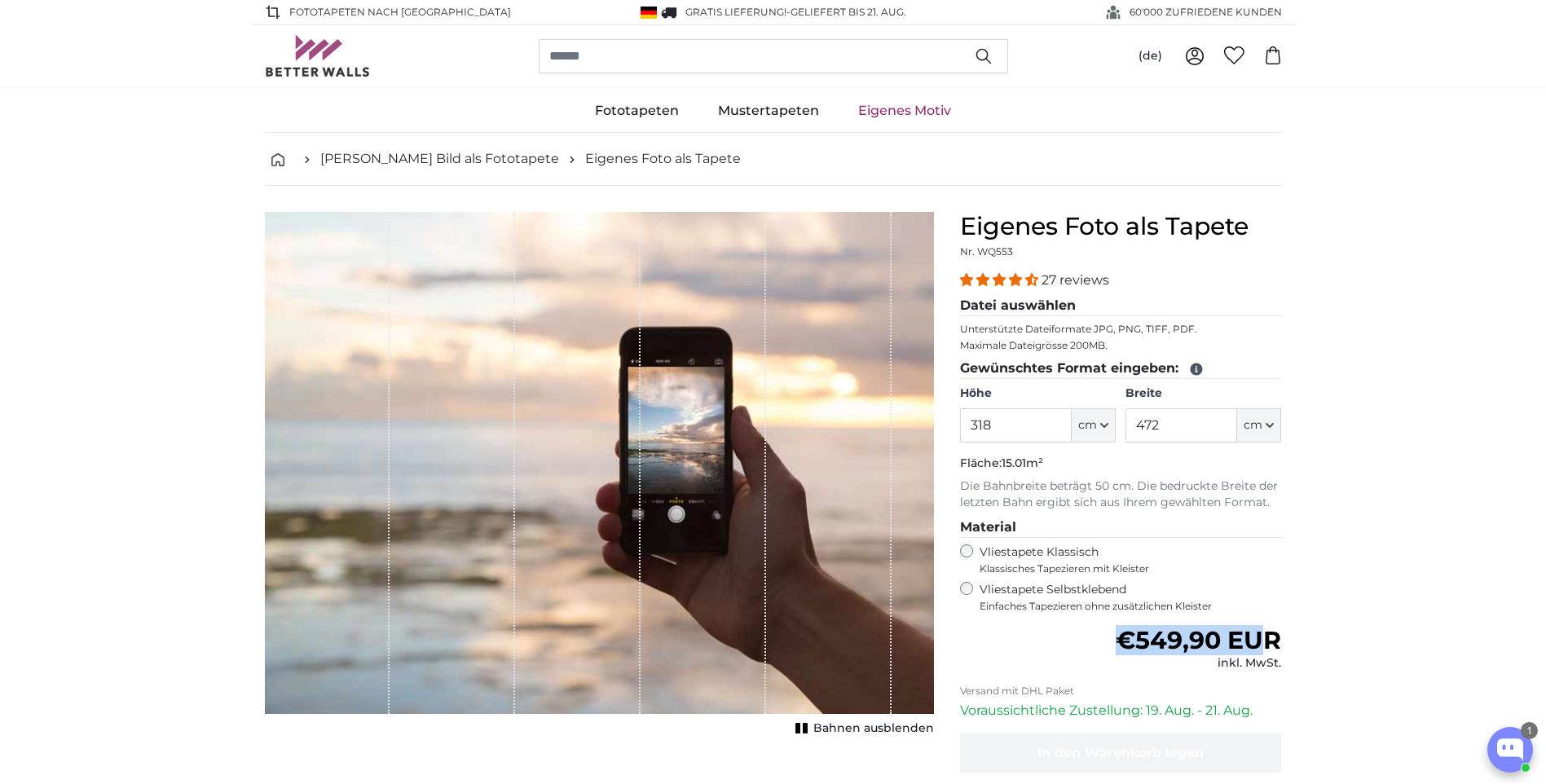
drag, startPoint x: 809, startPoint y: 445, endPoint x: 609, endPoint y: 461, distance: 200.6
click at [609, 461] on div "1 of 1" at bounding box center [599, 462] width 669 height 502
drag, startPoint x: 609, startPoint y: 461, endPoint x: 803, endPoint y: 474, distance: 194.4
click at [803, 474] on div "1 of 1" at bounding box center [599, 462] width 669 height 502
drag, startPoint x: 804, startPoint y: 474, endPoint x: 699, endPoint y: 467, distance: 105.2
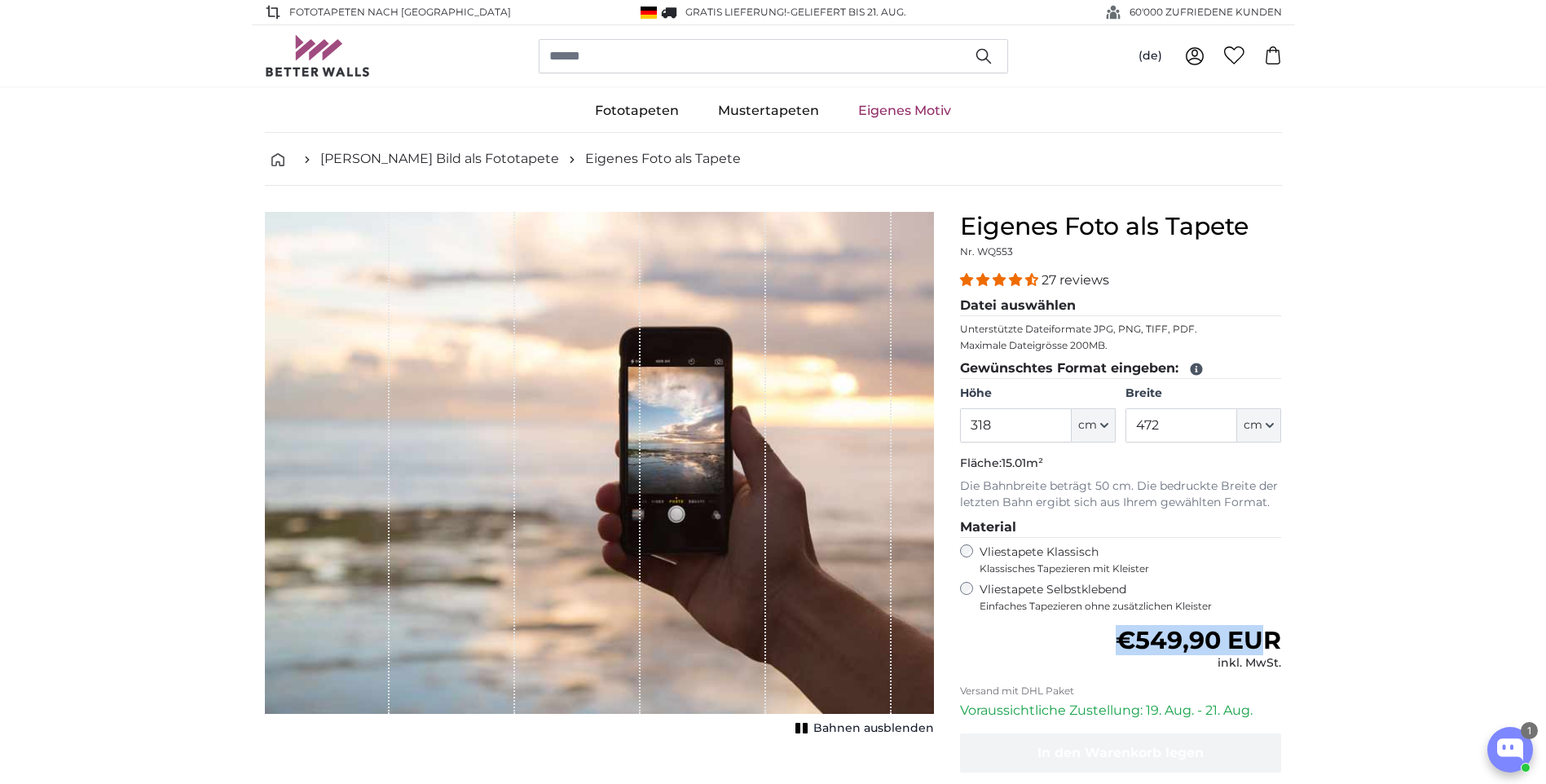
click at [699, 467] on div "1 of 1" at bounding box center [599, 462] width 669 height 502
drag, startPoint x: 709, startPoint y: 428, endPoint x: 652, endPoint y: 444, distance: 59.2
click at [652, 444] on div "1 of 1" at bounding box center [704, 462] width 126 height 502
drag, startPoint x: 807, startPoint y: 429, endPoint x: 766, endPoint y: 441, distance: 42.7
click at [768, 441] on div "1 of 1" at bounding box center [828, 462] width 126 height 502
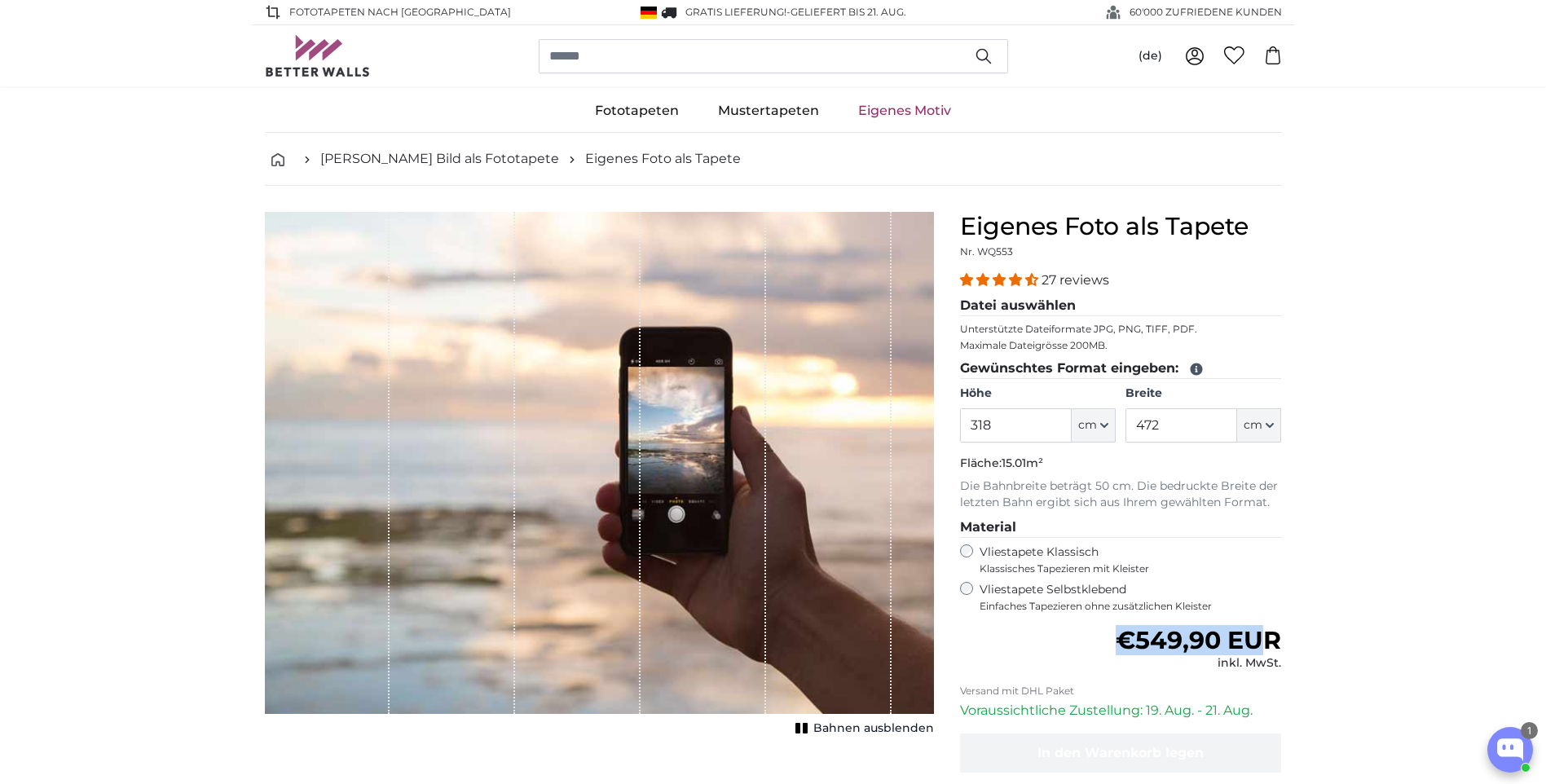
drag, startPoint x: 755, startPoint y: 441, endPoint x: 738, endPoint y: 447, distance: 18.0
click at [738, 447] on div "1 of 1" at bounding box center [704, 462] width 126 height 502
drag, startPoint x: 774, startPoint y: 460, endPoint x: 875, endPoint y: 473, distance: 101.8
click at [875, 473] on div "1 of 1" at bounding box center [599, 462] width 669 height 502
drag, startPoint x: 870, startPoint y: 492, endPoint x: 847, endPoint y: 505, distance: 26.4
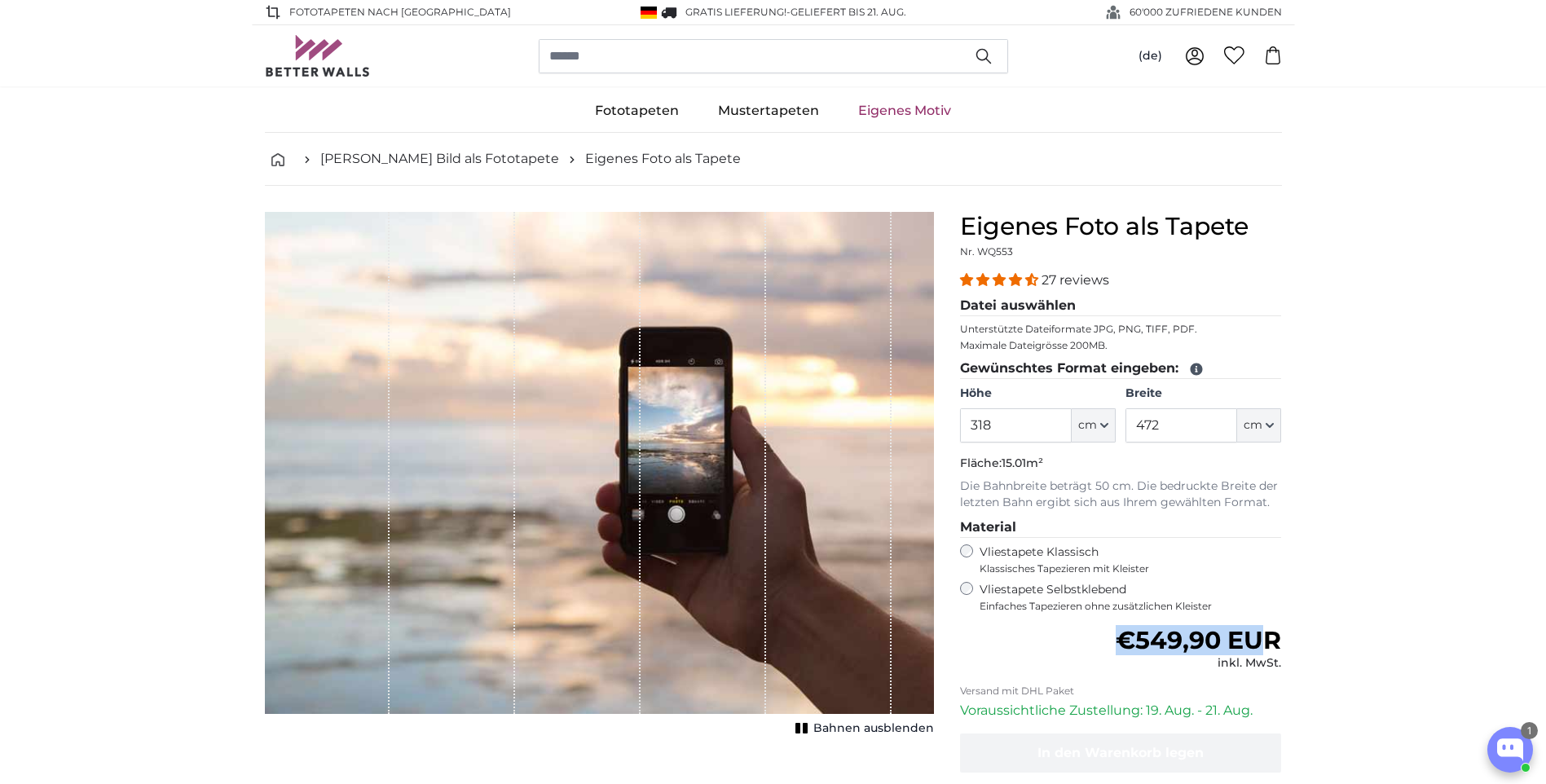
click at [850, 502] on div "1 of 1" at bounding box center [828, 462] width 126 height 502
drag, startPoint x: 850, startPoint y: 547, endPoint x: 730, endPoint y: 552, distance: 120.1
click at [730, 552] on div "1 of 1" at bounding box center [599, 462] width 669 height 502
drag, startPoint x: 699, startPoint y: 541, endPoint x: 862, endPoint y: 561, distance: 164.2
click at [862, 561] on div "1 of 1" at bounding box center [599, 462] width 669 height 502
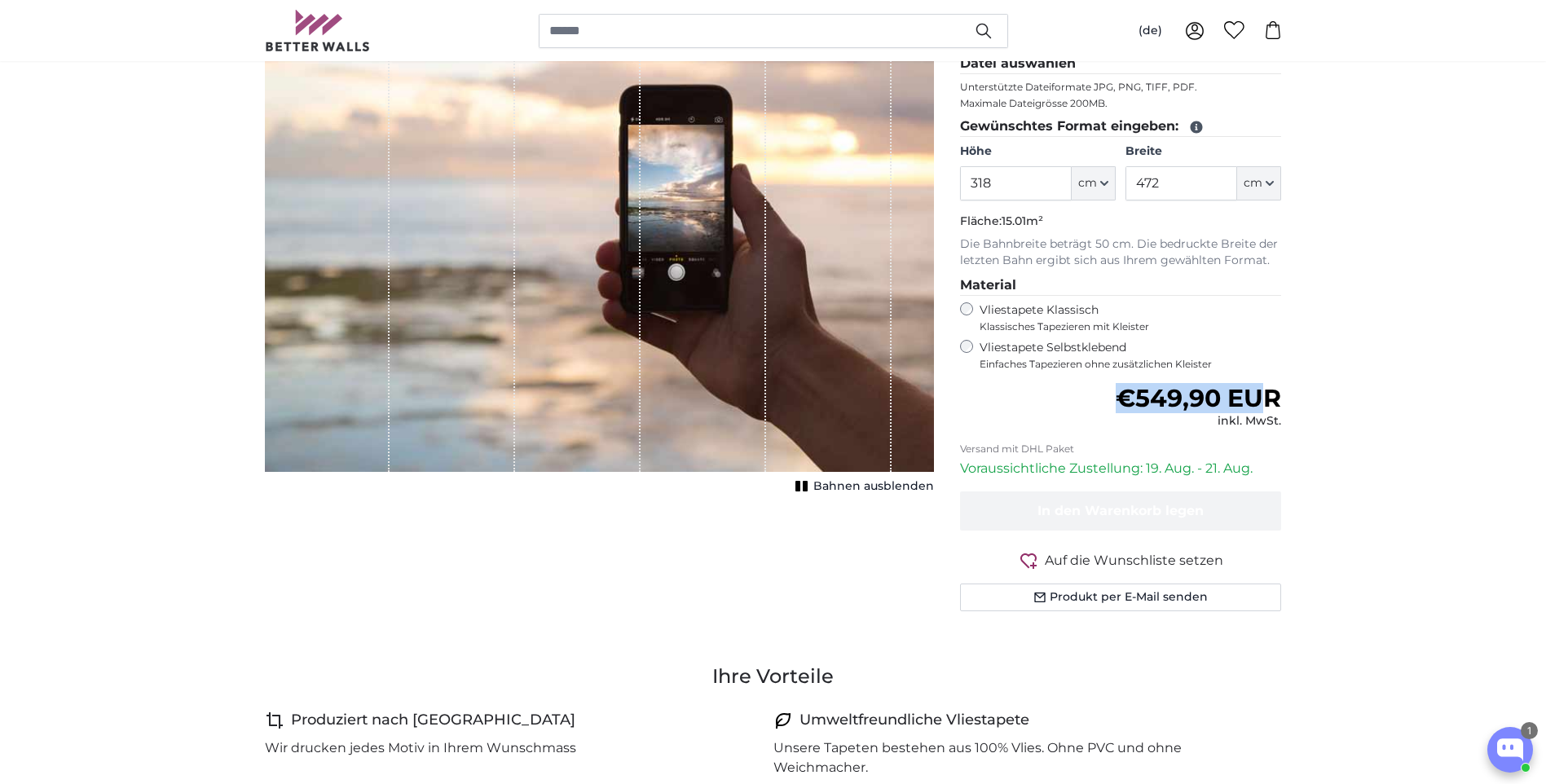
scroll to position [244, 0]
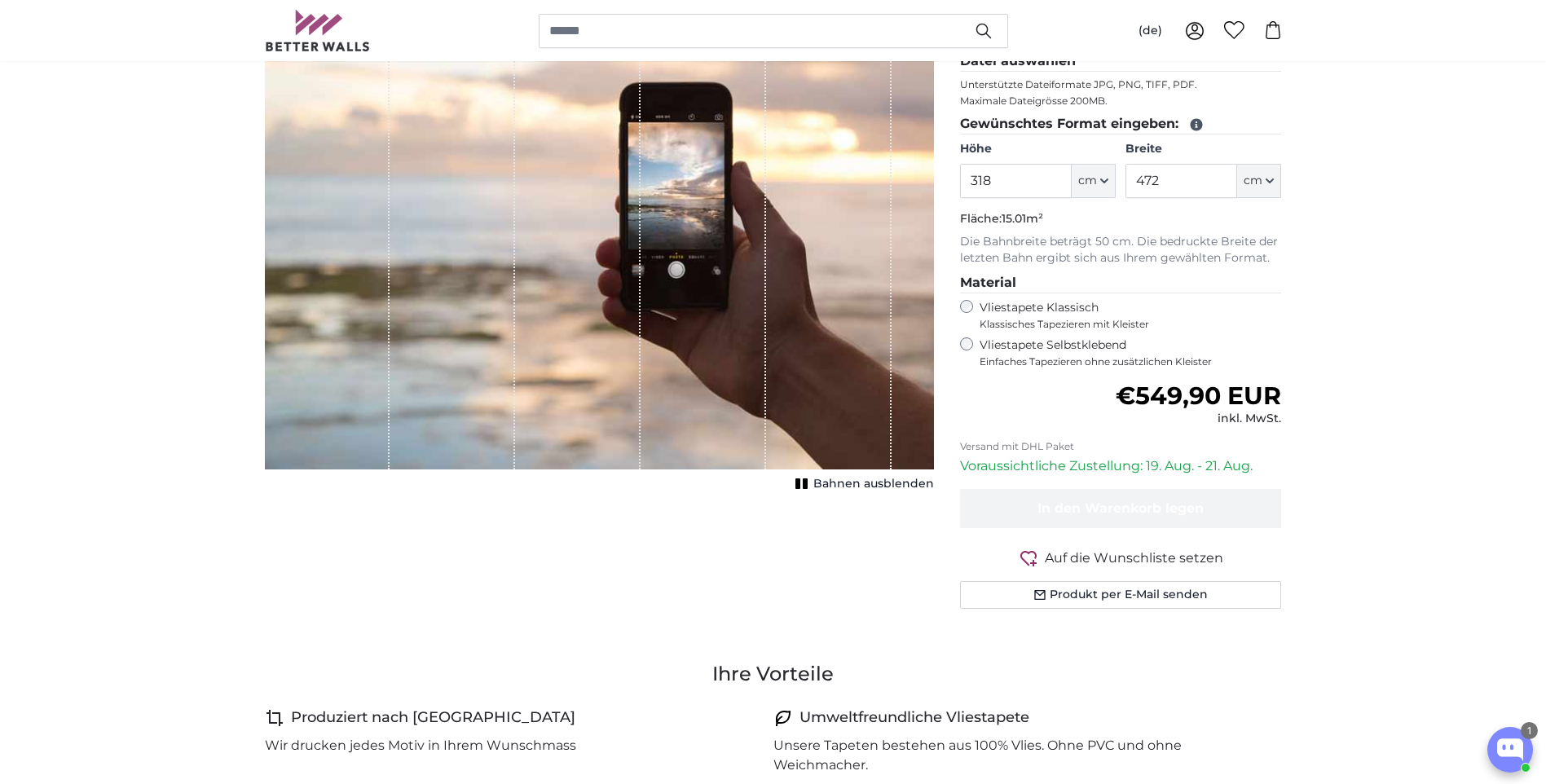
drag, startPoint x: 1043, startPoint y: 440, endPoint x: 1054, endPoint y: 435, distance: 12.1
click at [1044, 440] on p "Versand mit DHL Paket" at bounding box center [1121, 446] width 322 height 13
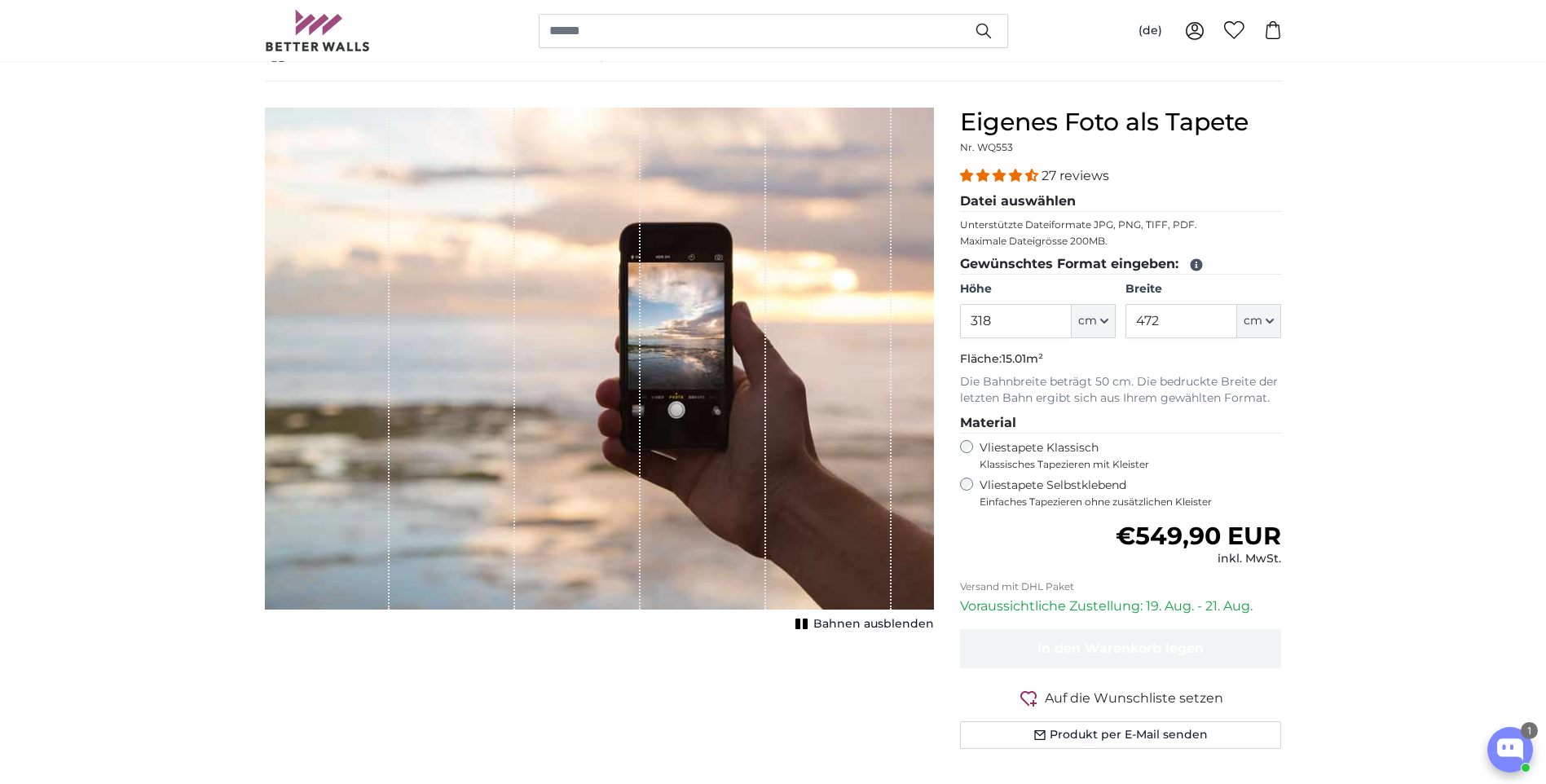
scroll to position [82, 0]
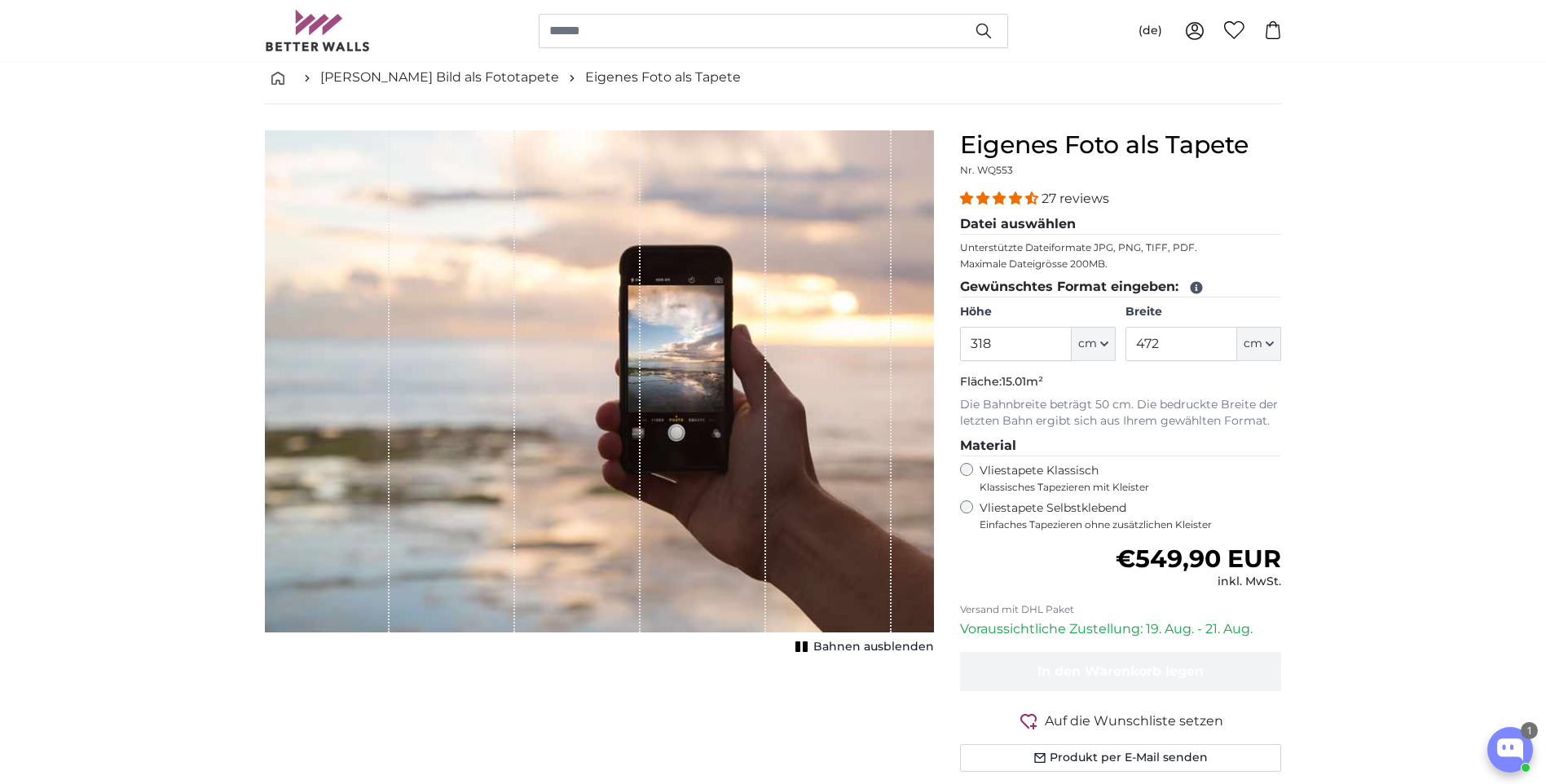
click at [728, 521] on div "1 of 1" at bounding box center [704, 381] width 126 height 502
click at [728, 519] on div "1 of 1" at bounding box center [704, 381] width 126 height 502
click at [1083, 259] on p "Maximale Dateigrösse 200MB." at bounding box center [1121, 264] width 322 height 13
click at [1087, 244] on p "Unterstützte Dateiformate JPG, PNG, TIFF, PDF." at bounding box center [1121, 247] width 322 height 13
click at [1015, 217] on legend "Datei auswählen" at bounding box center [1121, 224] width 322 height 20
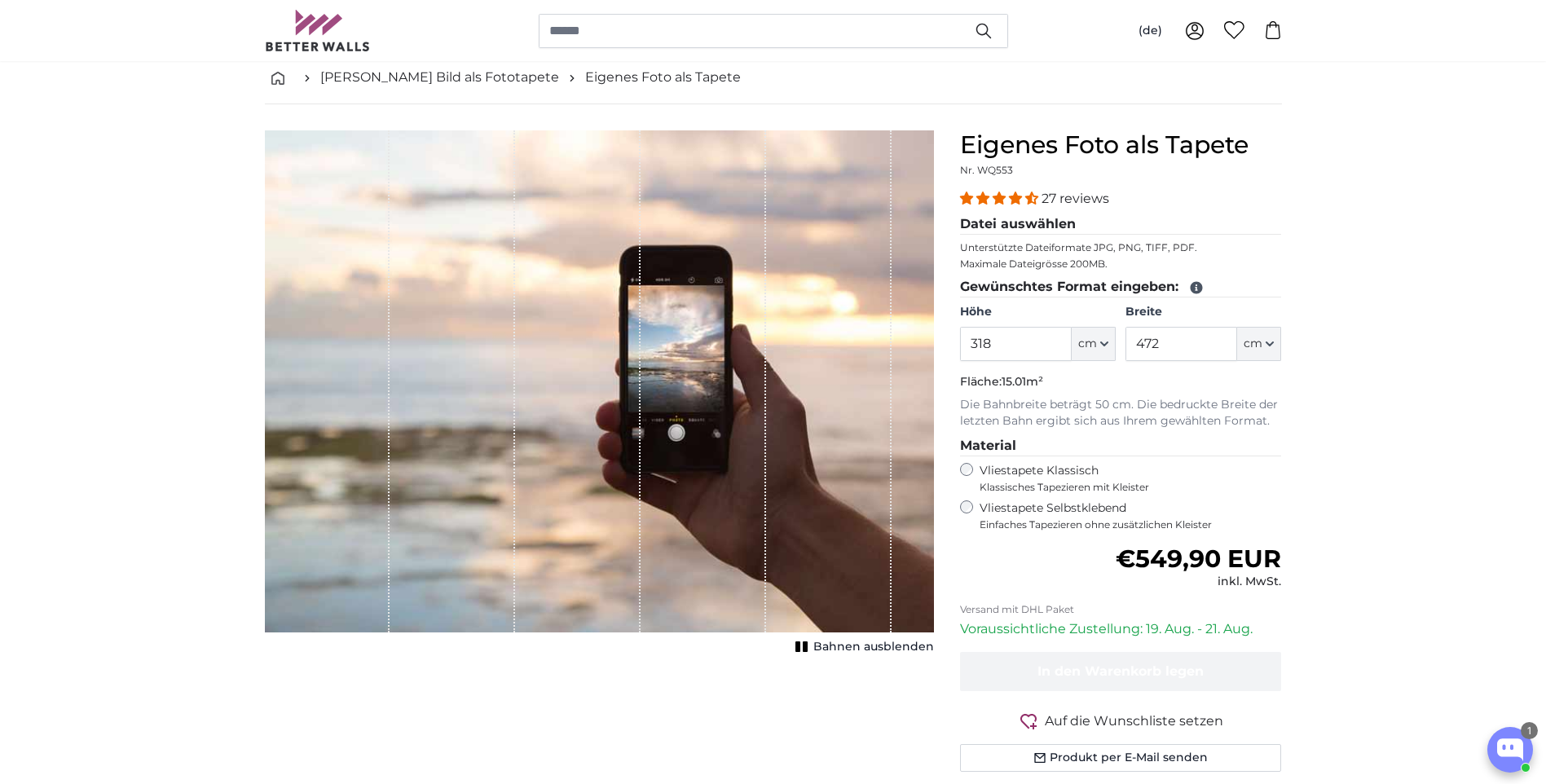
click at [1015, 228] on legend "Datei auswählen" at bounding box center [1121, 224] width 322 height 20
click at [1017, 255] on fieldset "Datei auswählen Unterstützte Dateiformate JPG, PNG, TIFF, PDF. Maximale Dateigr…" at bounding box center [1121, 245] width 322 height 62
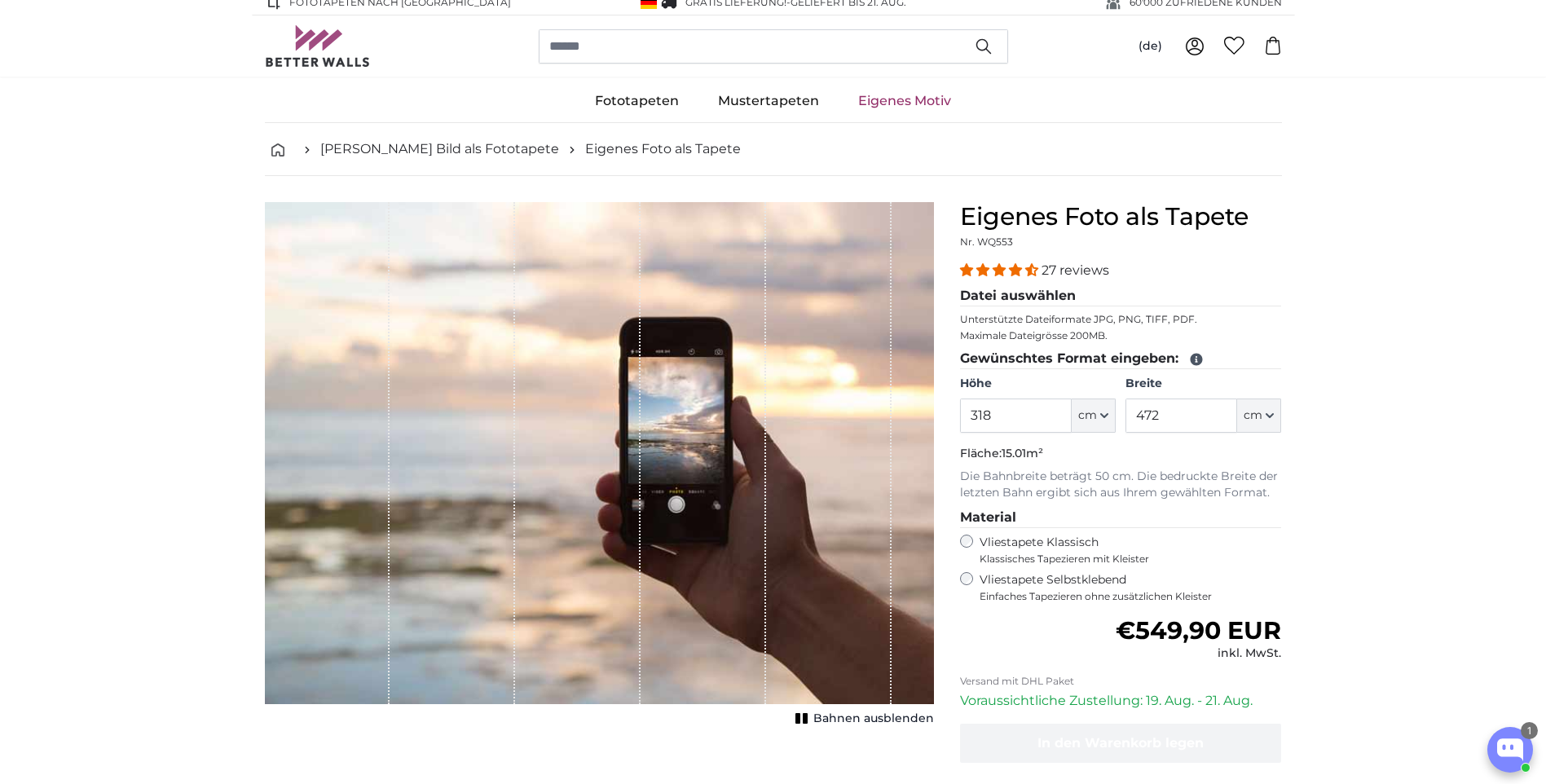
scroll to position [0, 0]
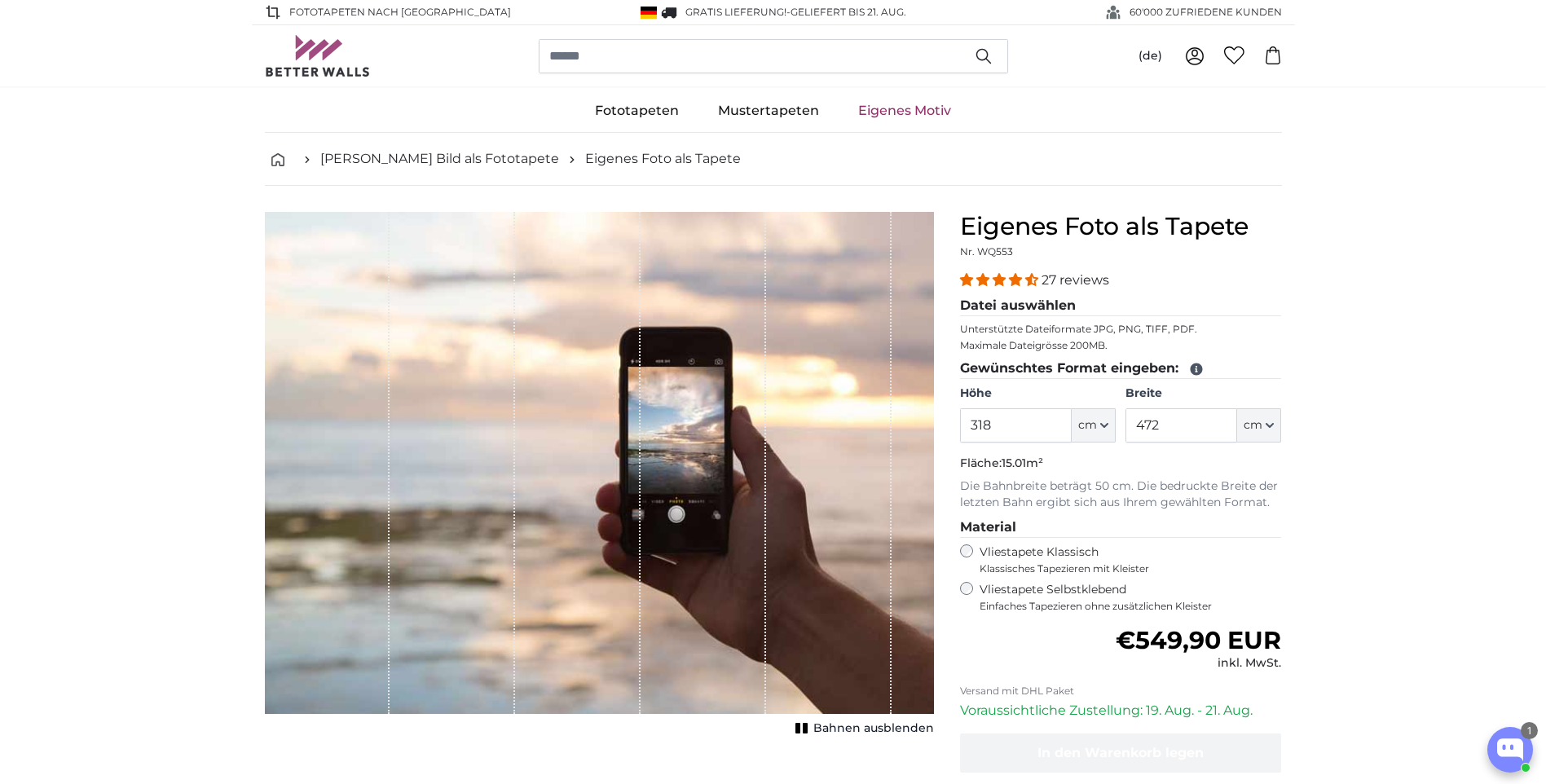
drag, startPoint x: 613, startPoint y: 490, endPoint x: 729, endPoint y: 492, distance: 116.0
click at [748, 488] on div "1 of 1" at bounding box center [599, 462] width 669 height 502
click at [394, 329] on div "1 of 1" at bounding box center [452, 462] width 126 height 502
click at [846, 446] on div "1 of 1" at bounding box center [828, 462] width 126 height 502
drag, startPoint x: 724, startPoint y: 465, endPoint x: 696, endPoint y: 462, distance: 28.2
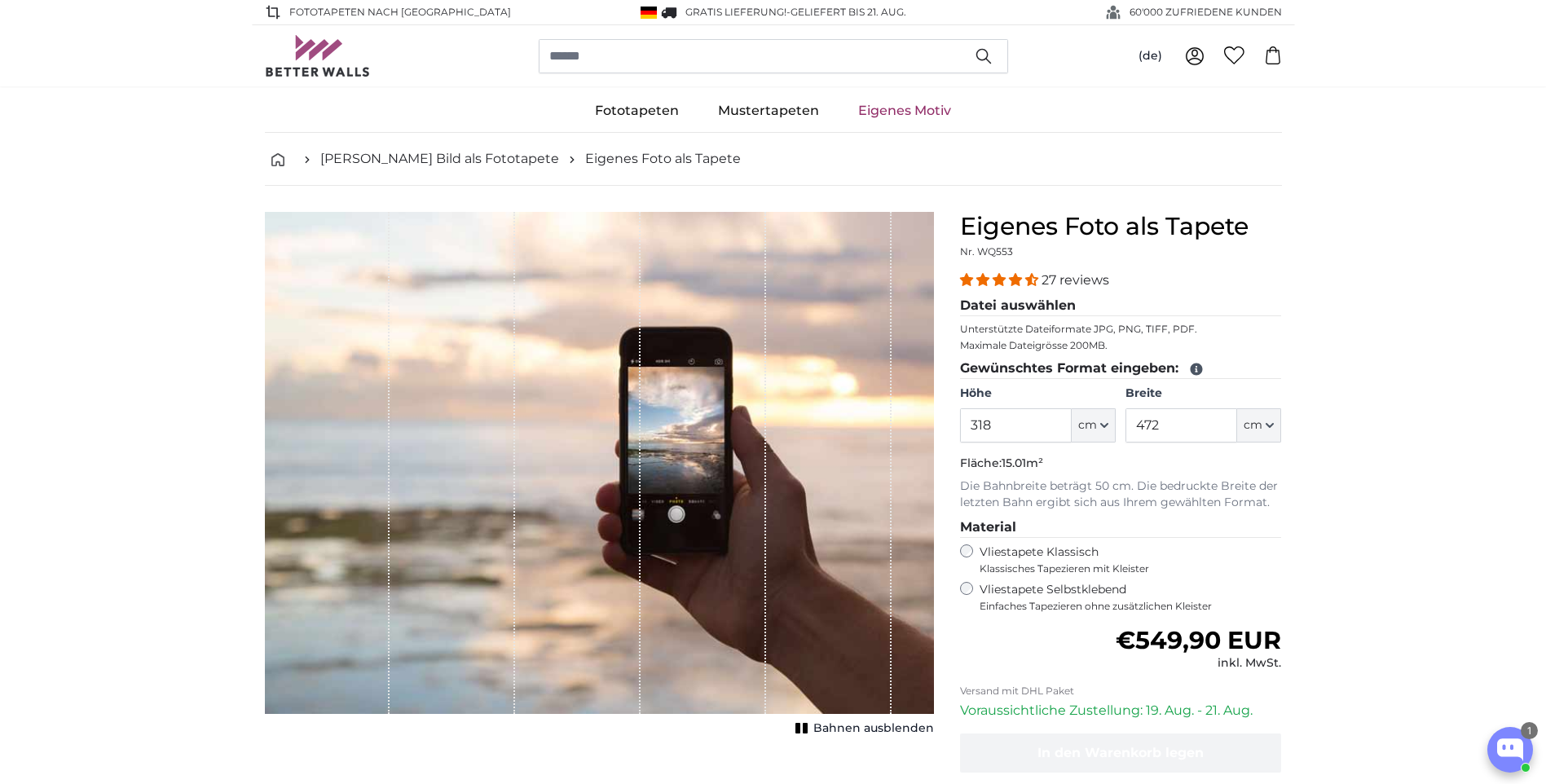
click at [697, 462] on div "1 of 1" at bounding box center [599, 462] width 669 height 502
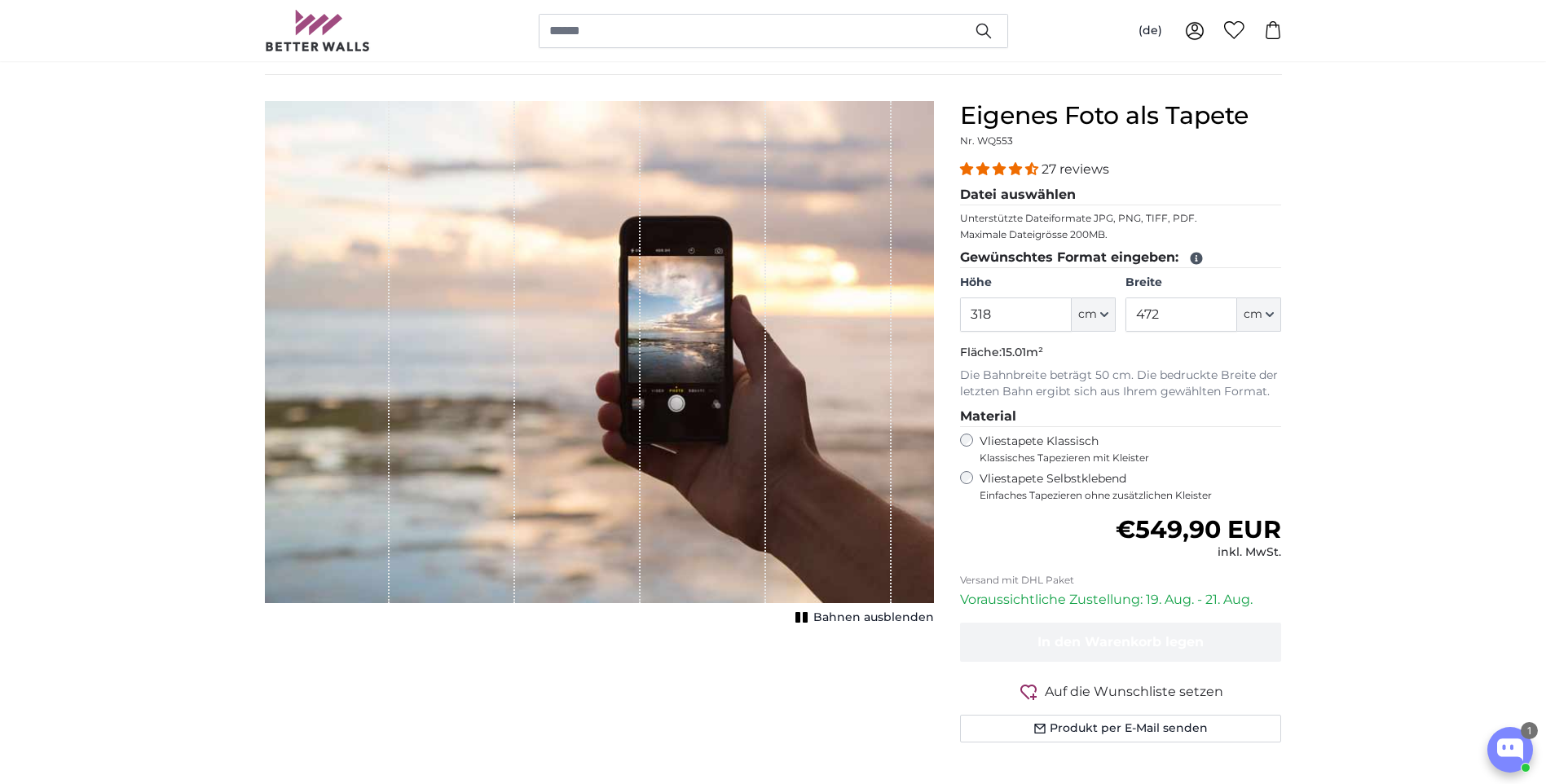
scroll to position [82, 0]
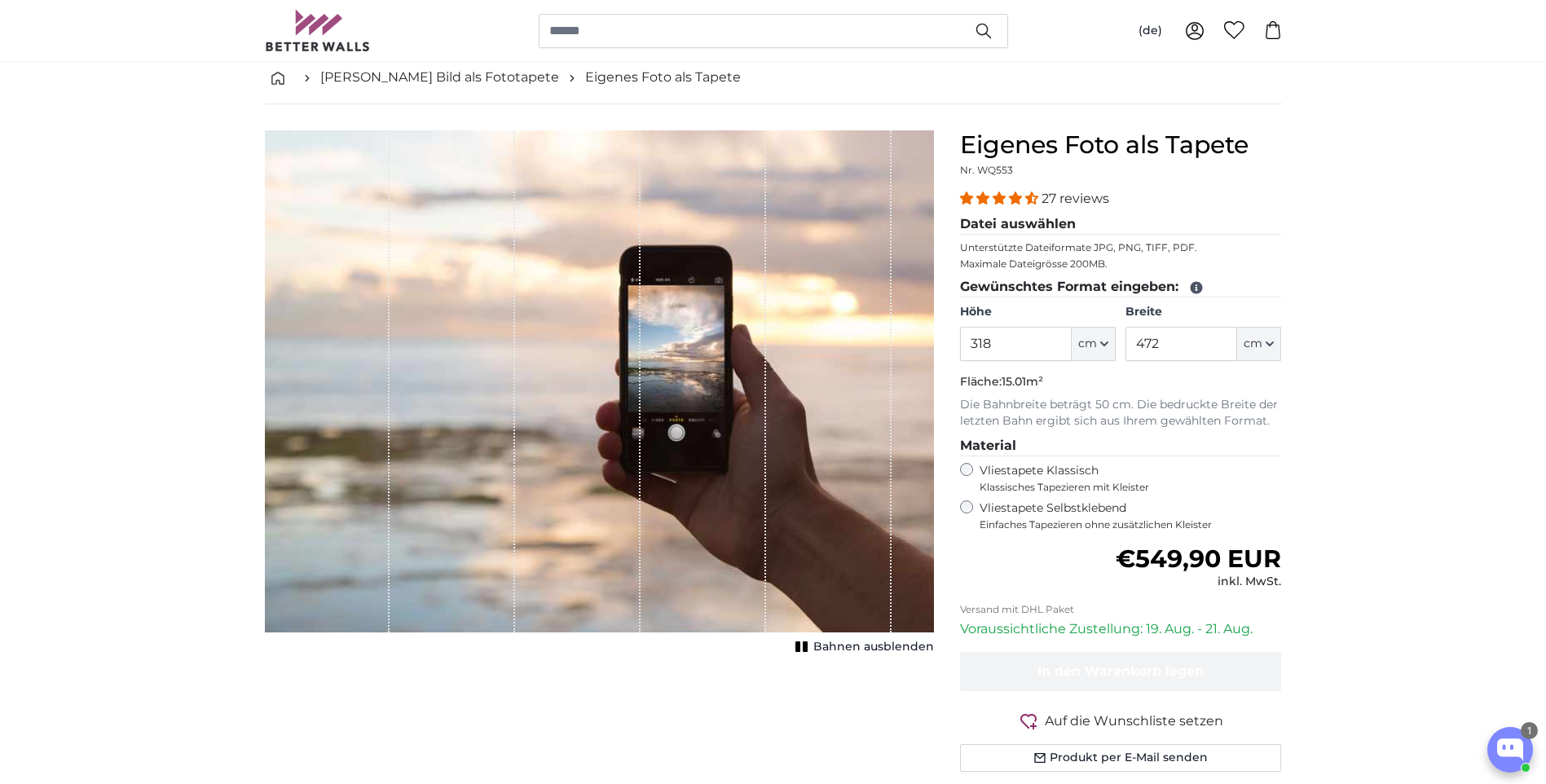
drag, startPoint x: 842, startPoint y: 417, endPoint x: 674, endPoint y: 417, distance: 168.0
click at [674, 417] on div "1 of 1" at bounding box center [599, 381] width 669 height 502
drag, startPoint x: 685, startPoint y: 439, endPoint x: 849, endPoint y: 468, distance: 166.5
click at [849, 468] on div "1 of 1" at bounding box center [599, 381] width 669 height 502
drag, startPoint x: 853, startPoint y: 468, endPoint x: 844, endPoint y: 468, distance: 9.0
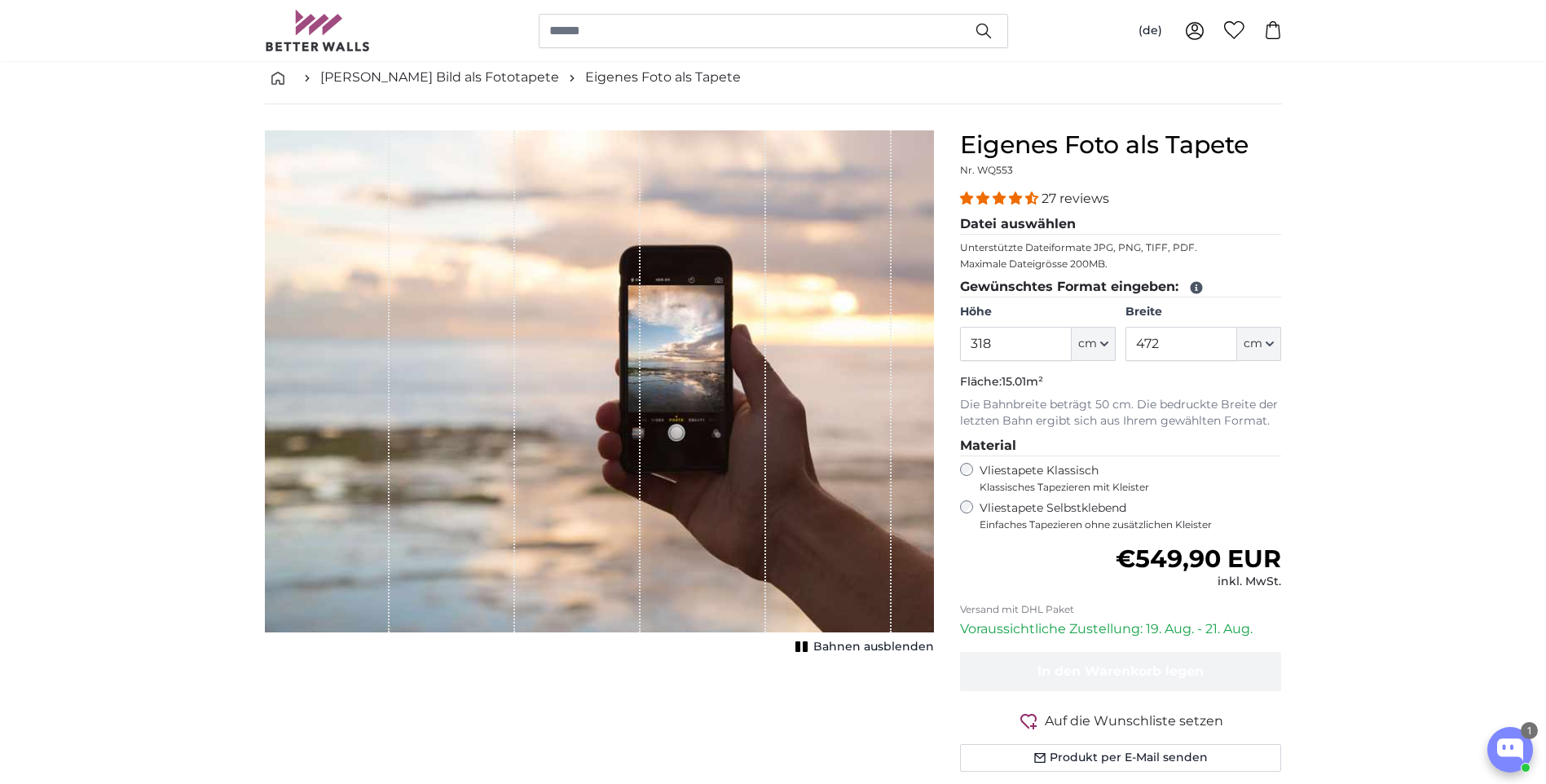
click at [844, 468] on div "1 of 1" at bounding box center [828, 381] width 126 height 502
drag, startPoint x: 1234, startPoint y: 521, endPoint x: 981, endPoint y: 510, distance: 253.2
click at [981, 510] on label "Vliestapete Selbstklebend Einfaches Tapezieren ohne zusätzlichen Kleister" at bounding box center [1131, 515] width 303 height 31
copy label "Vliestapete Selbstklebend Einfaches Tapezieren ohne zusätzlichen Kleister"
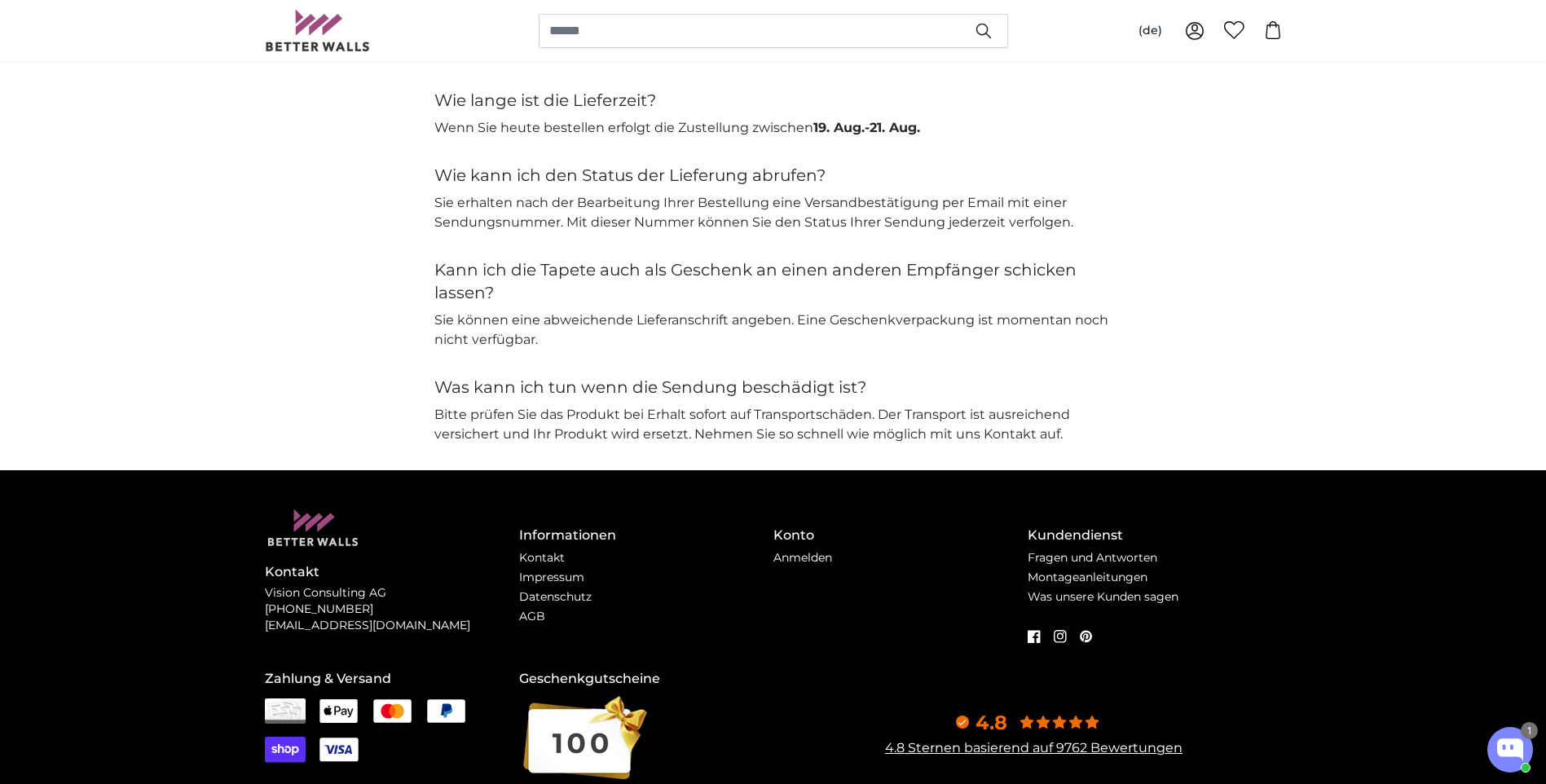
scroll to position [3773, 0]
